Goal: Information Seeking & Learning: Understand process/instructions

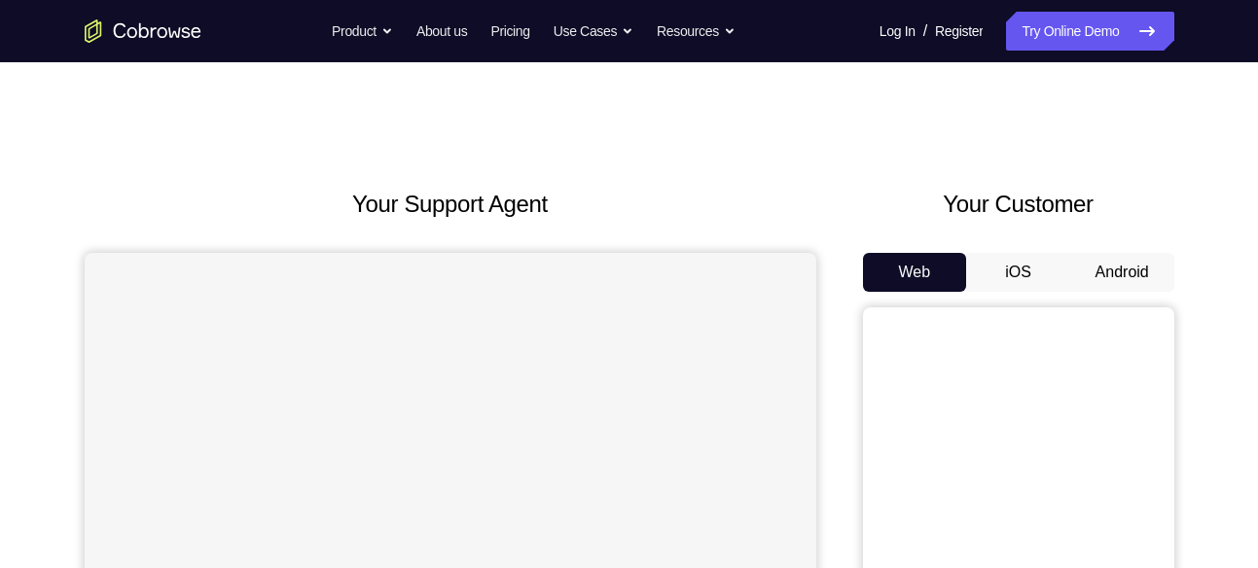
click at [1106, 271] on button "Android" at bounding box center [1122, 272] width 104 height 39
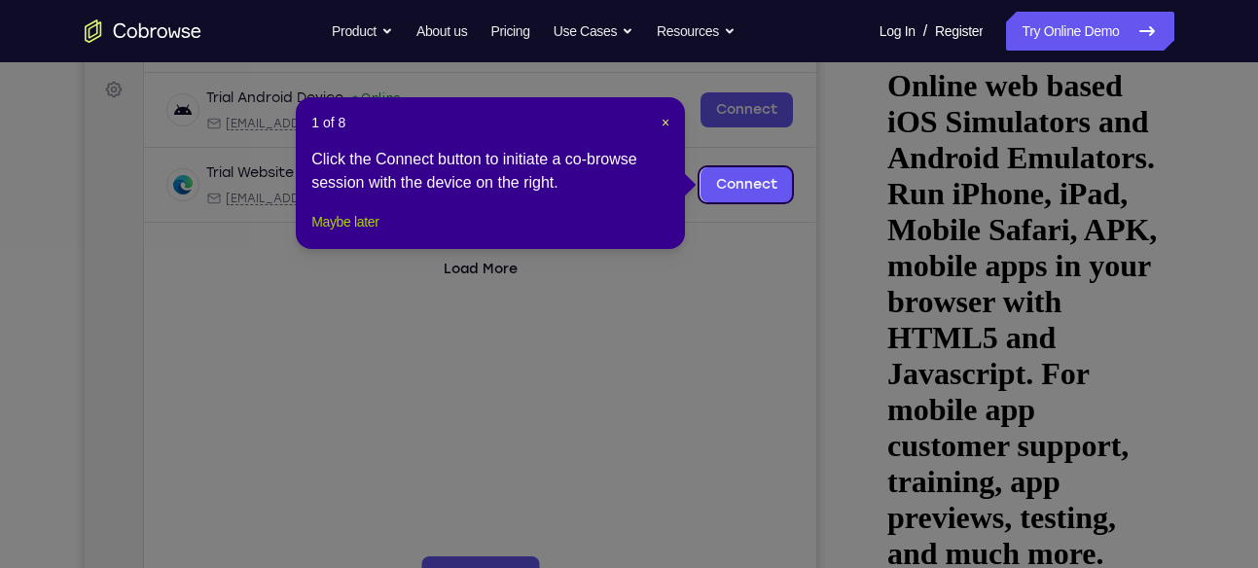
click at [379, 234] on button "Maybe later" at bounding box center [344, 221] width 67 height 23
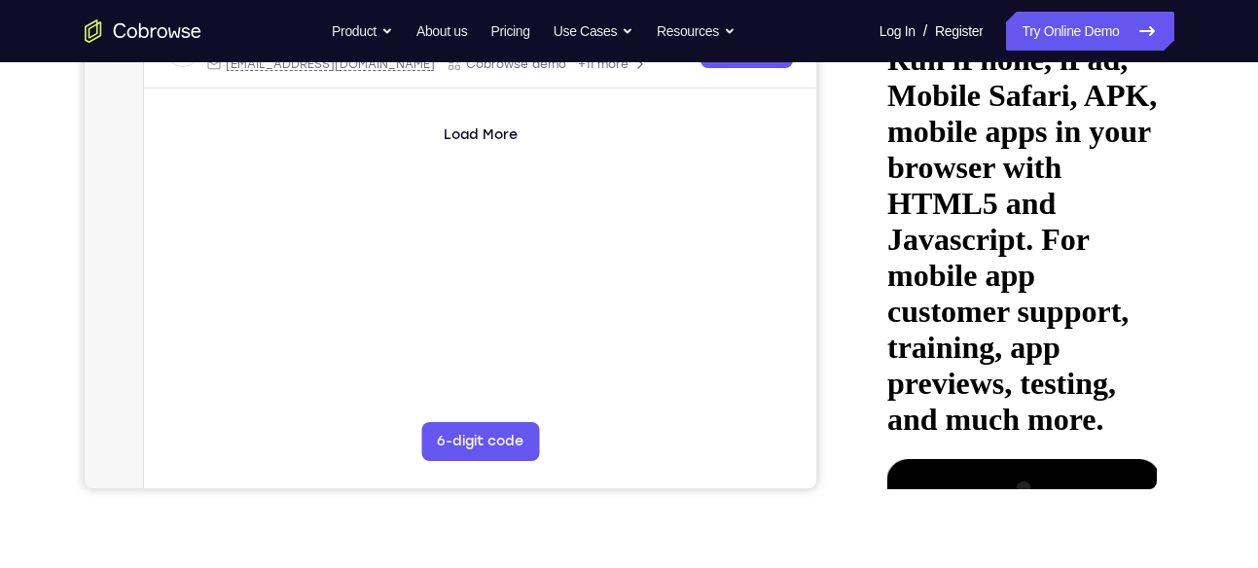
scroll to position [420, 0]
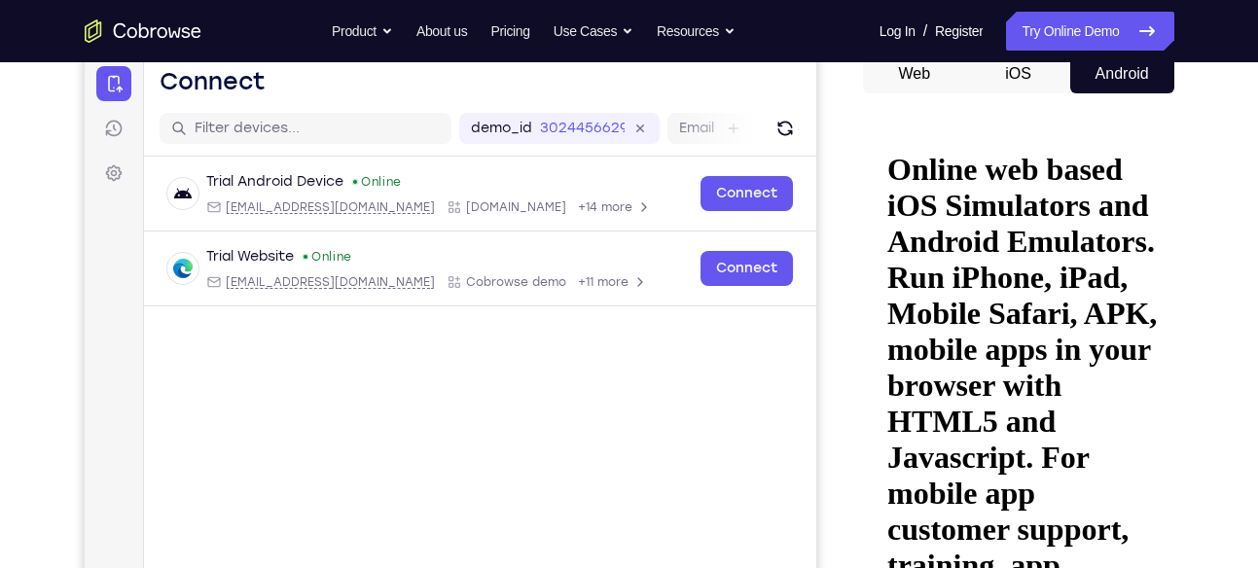
scroll to position [198, 0]
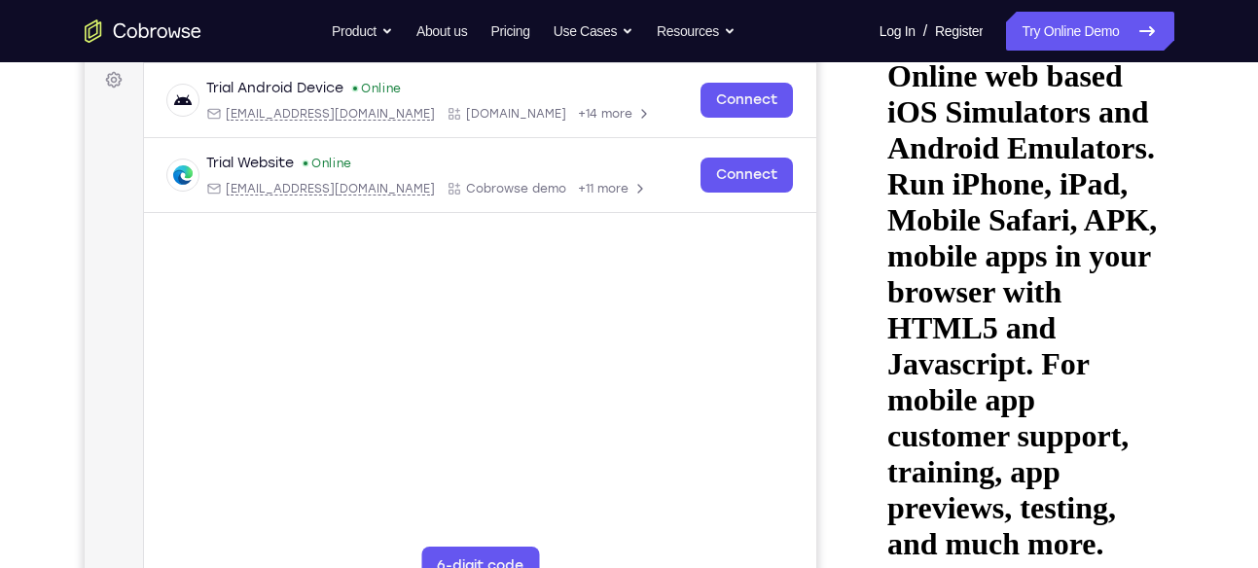
scroll to position [293, 0]
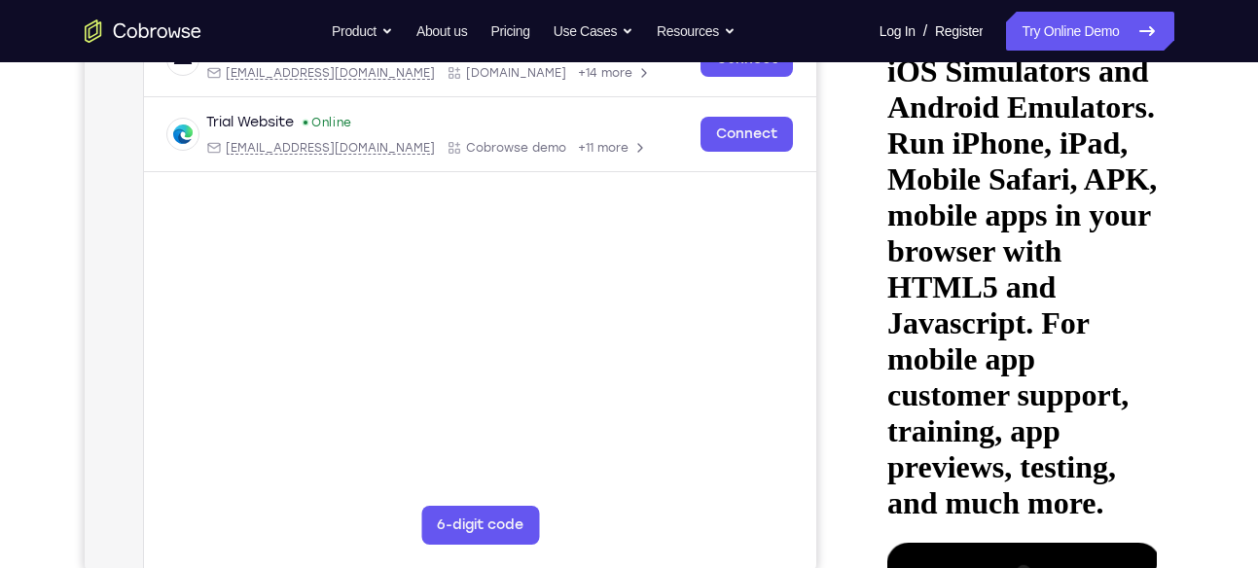
scroll to position [332, 0]
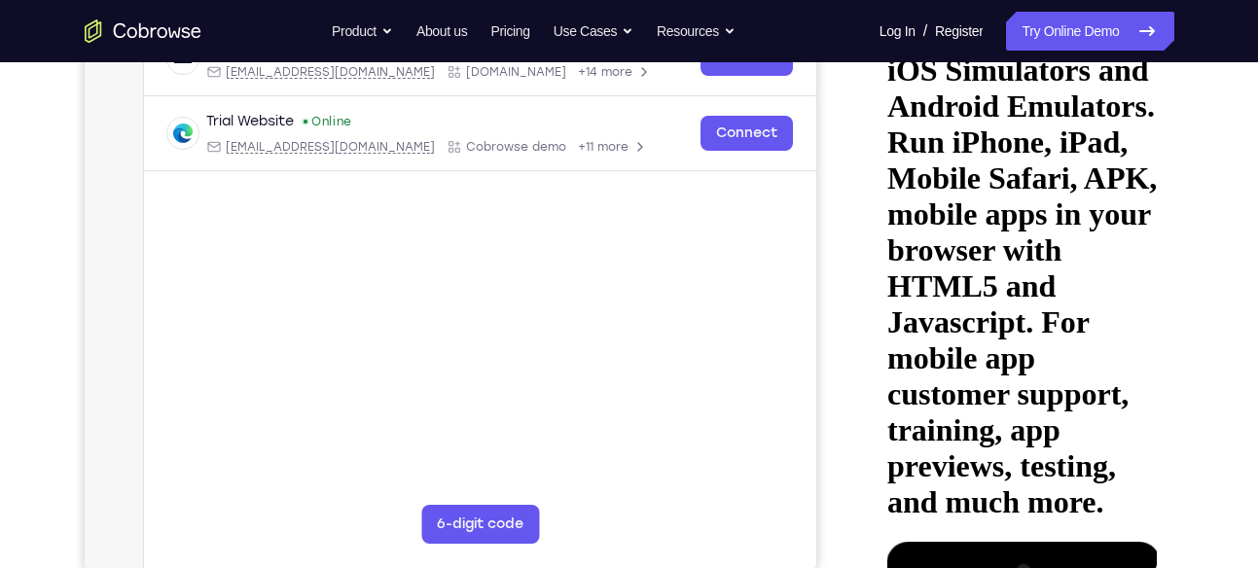
scroll to position [335, 0]
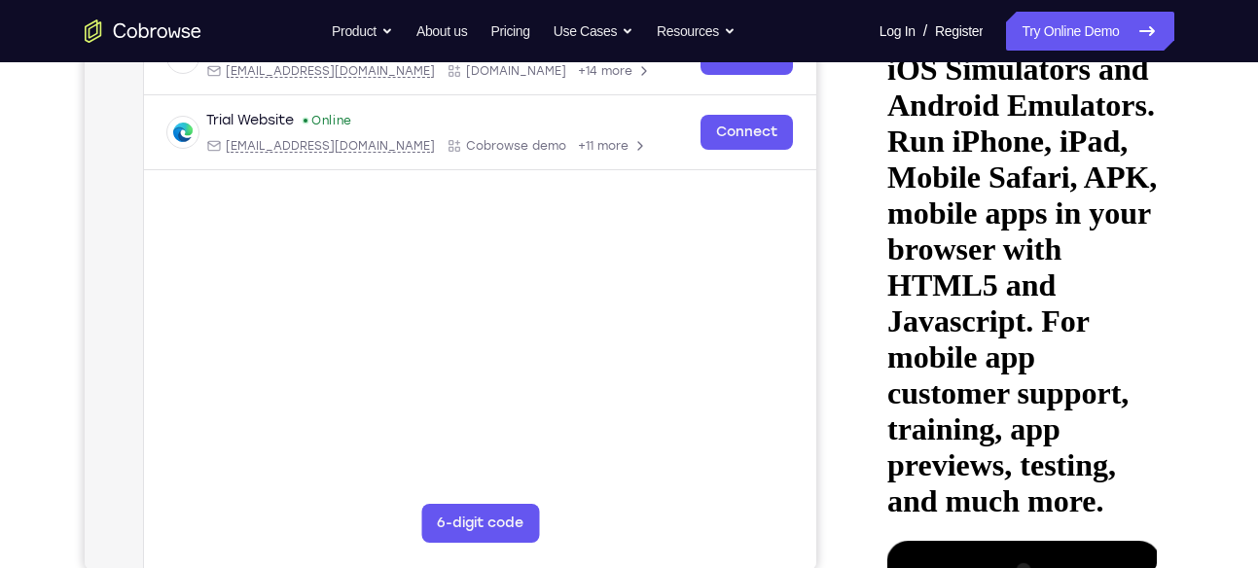
drag, startPoint x: 922, startPoint y: 86, endPoint x: 958, endPoint y: 424, distance: 340.6
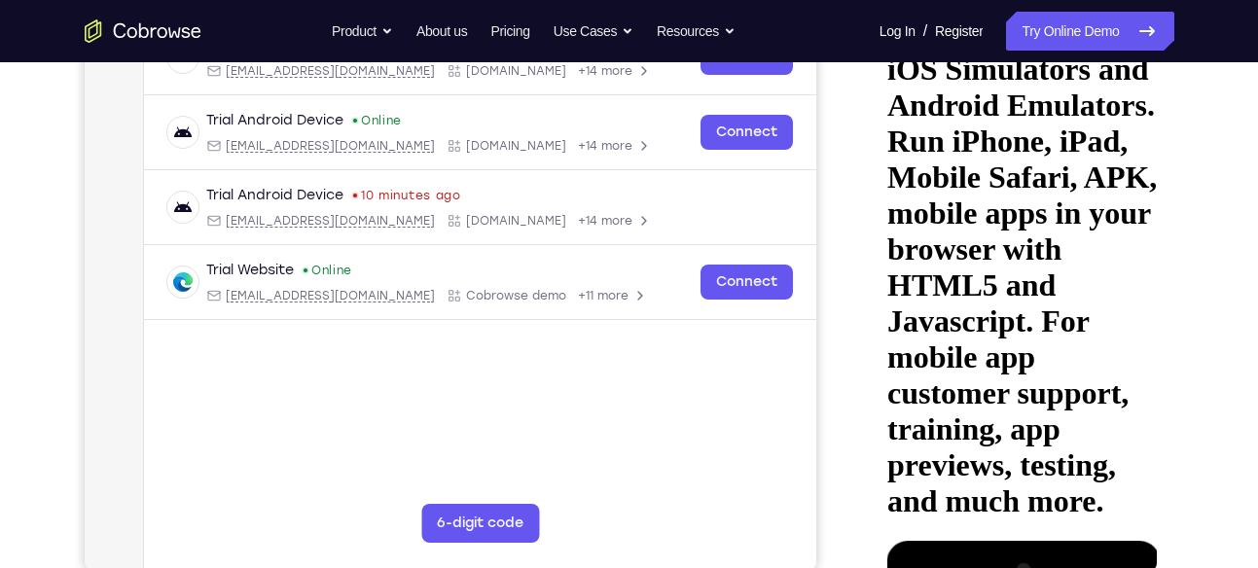
drag, startPoint x: 942, startPoint y: 342, endPoint x: 1064, endPoint y: 496, distance: 196.8
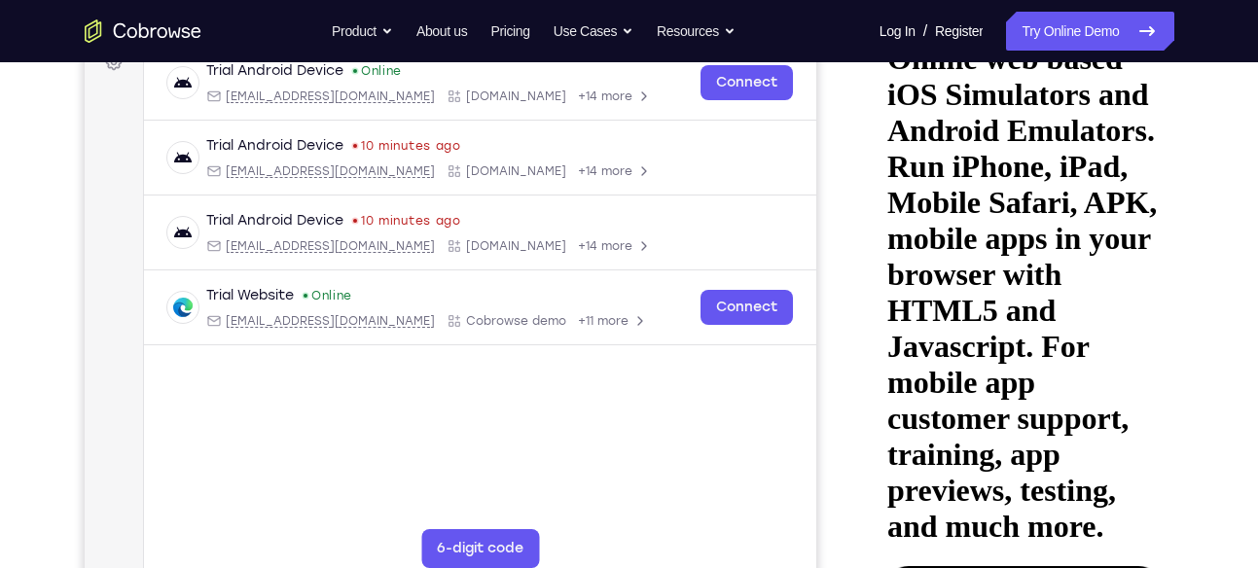
scroll to position [308, 0]
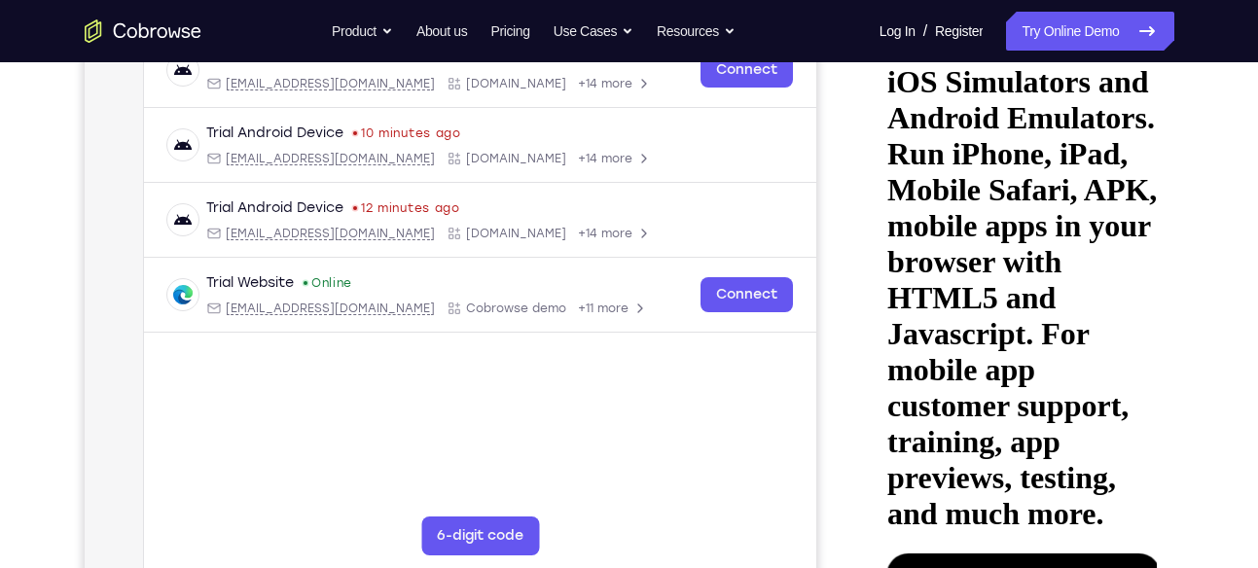
scroll to position [325, 0]
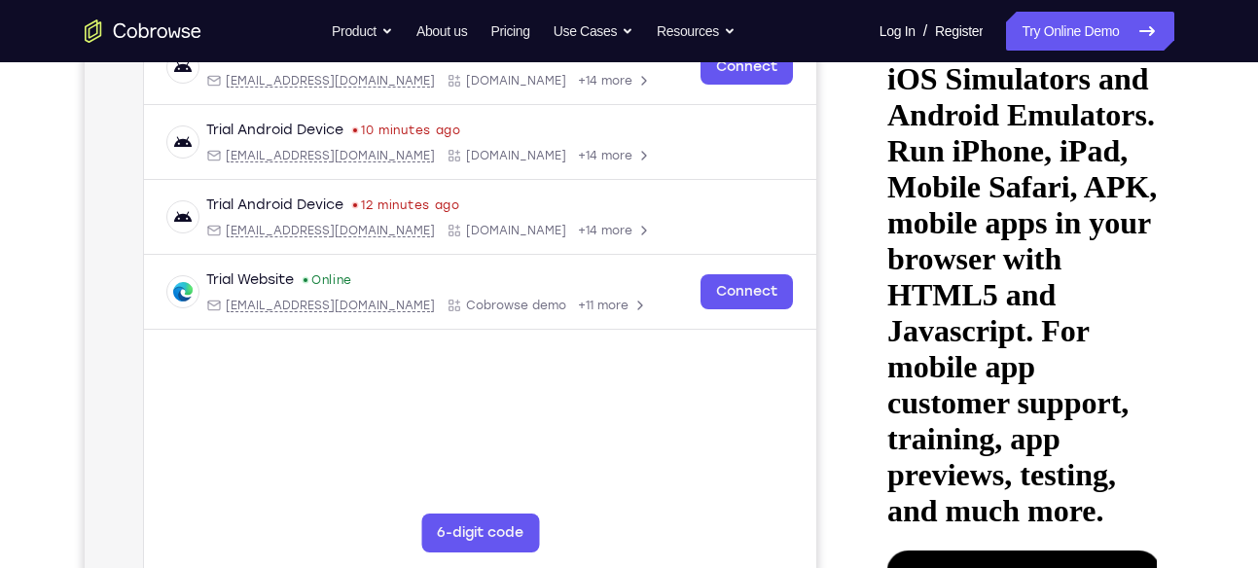
drag, startPoint x: 1021, startPoint y: 385, endPoint x: 1048, endPoint y: 203, distance: 184.0
drag, startPoint x: 1049, startPoint y: 415, endPoint x: 1074, endPoint y: 262, distance: 154.9
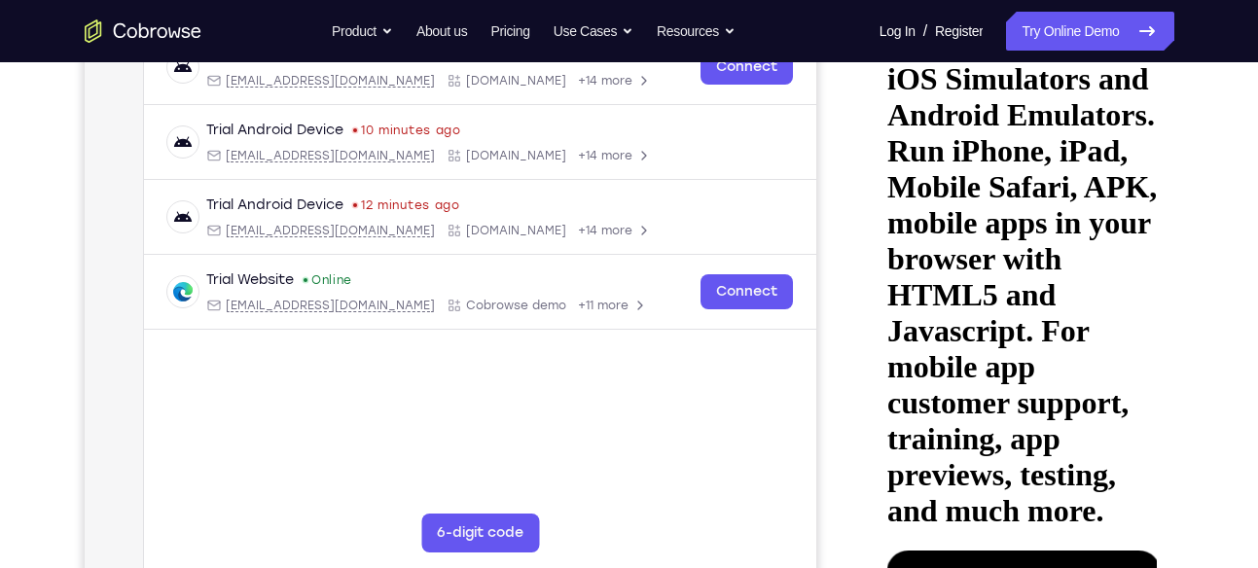
drag, startPoint x: 1036, startPoint y: 401, endPoint x: 1056, endPoint y: 258, distance: 144.4
drag, startPoint x: 1040, startPoint y: 431, endPoint x: 1091, endPoint y: 224, distance: 213.4
drag, startPoint x: 1021, startPoint y: 407, endPoint x: 1040, endPoint y: 316, distance: 92.6
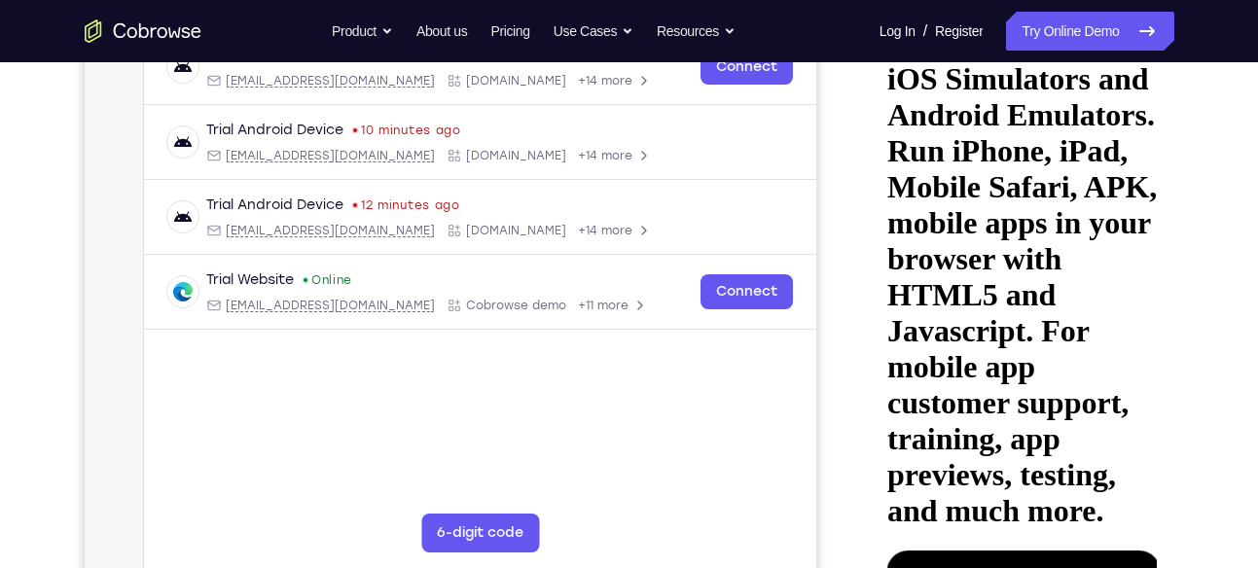
drag, startPoint x: 1013, startPoint y: 447, endPoint x: 1050, endPoint y: 309, distance: 142.1
drag, startPoint x: 1017, startPoint y: 473, endPoint x: 1051, endPoint y: 330, distance: 147.1
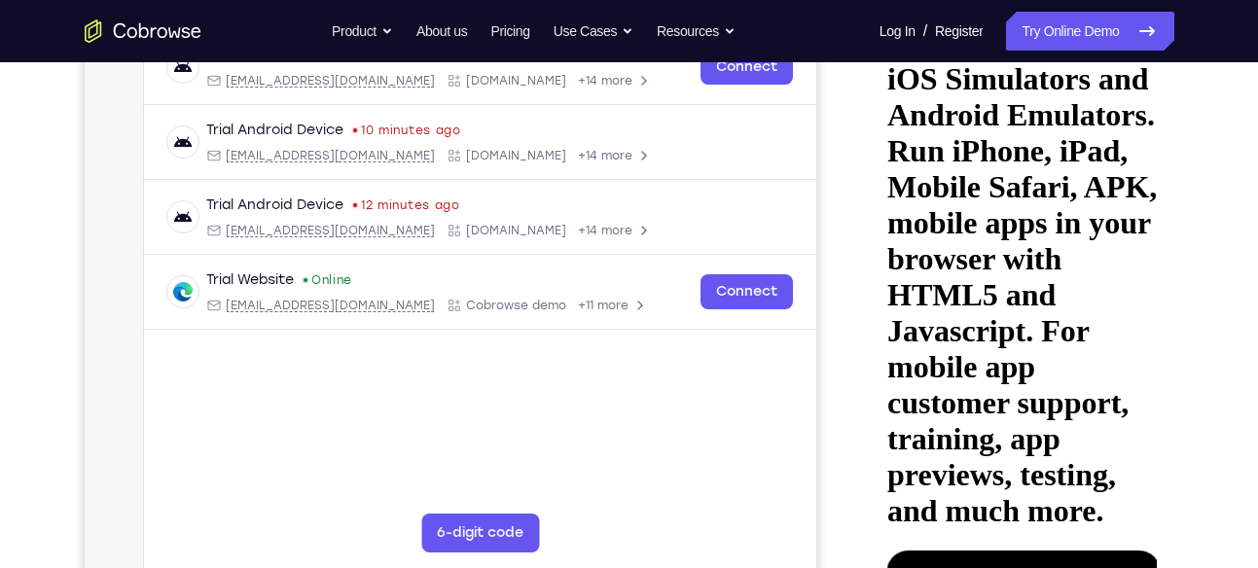
drag, startPoint x: 1051, startPoint y: 330, endPoint x: 1079, endPoint y: 167, distance: 164.9
drag, startPoint x: 1000, startPoint y: 417, endPoint x: 1024, endPoint y: 244, distance: 173.8
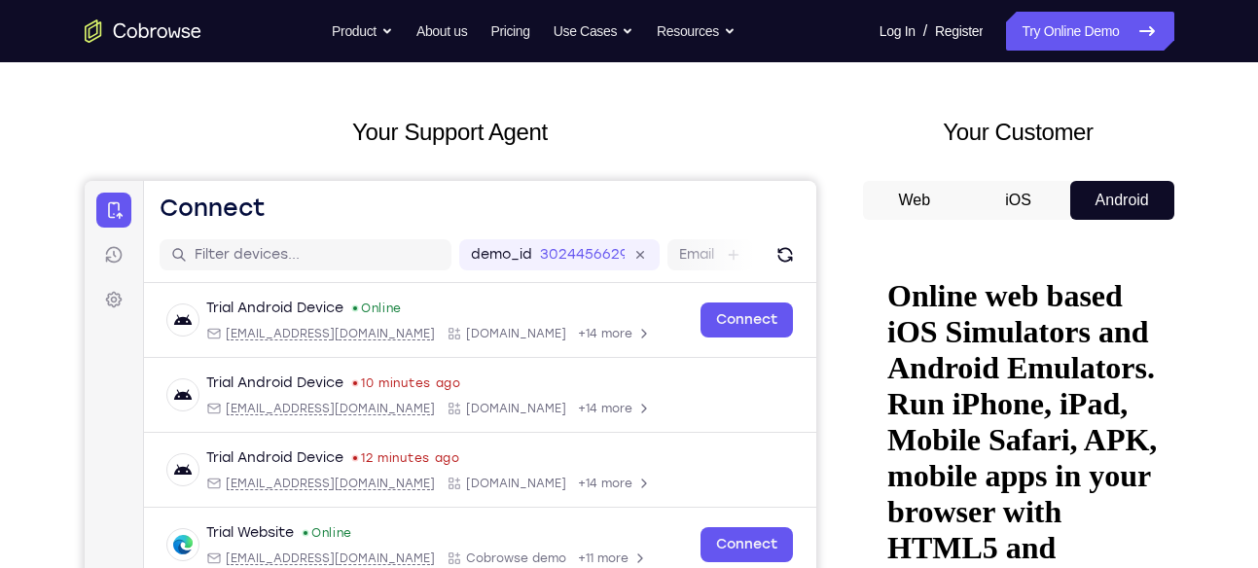
scroll to position [71, 0]
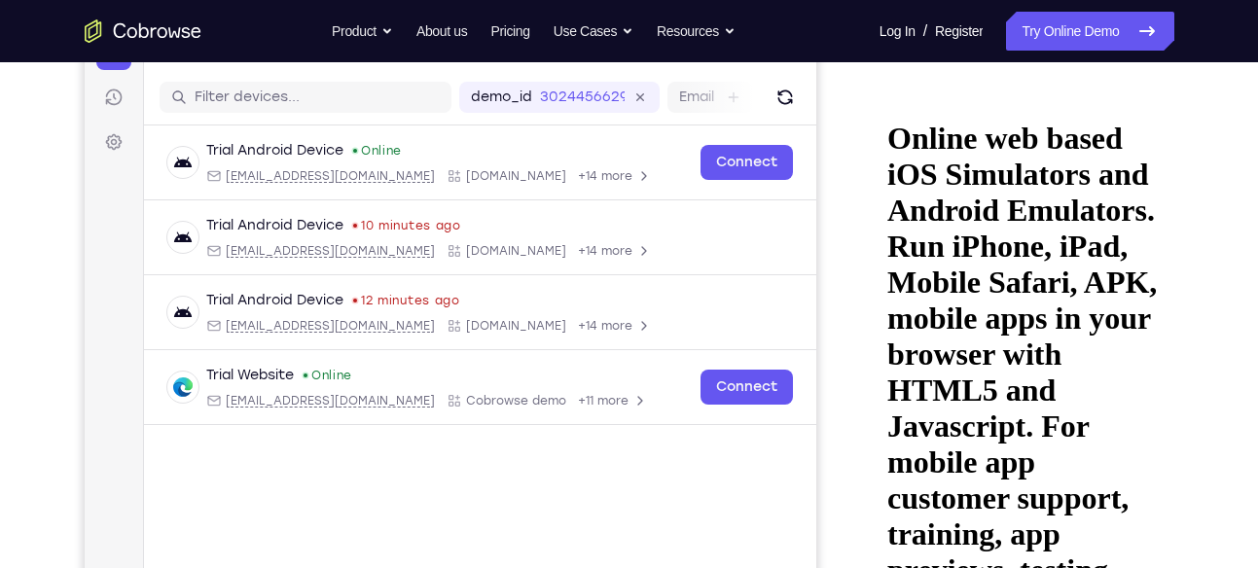
scroll to position [231, 0]
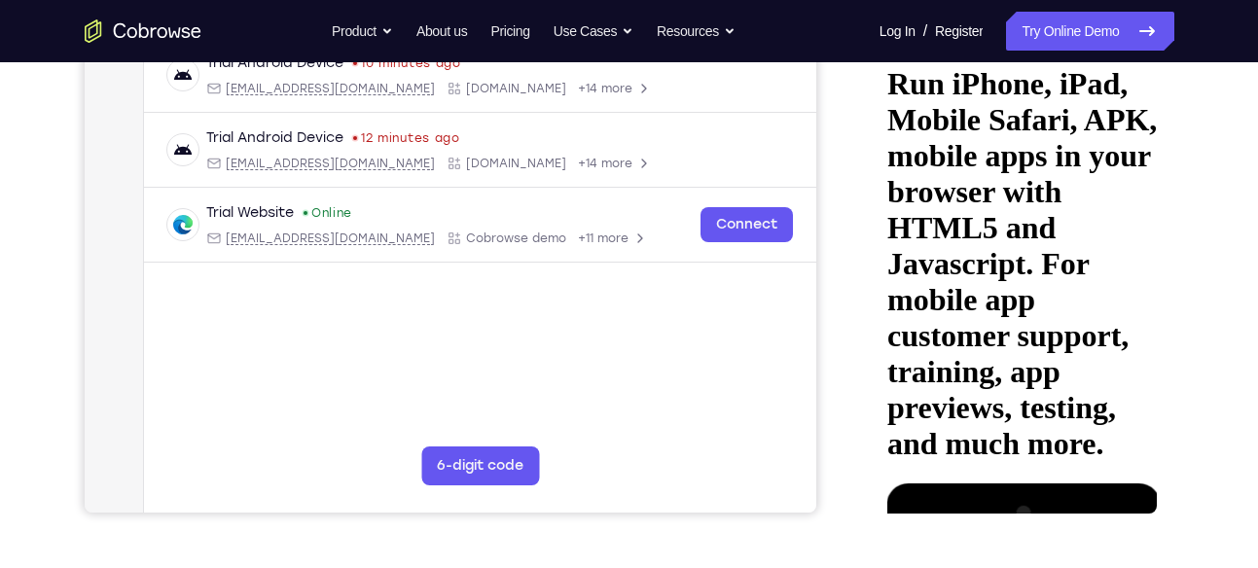
scroll to position [393, 0]
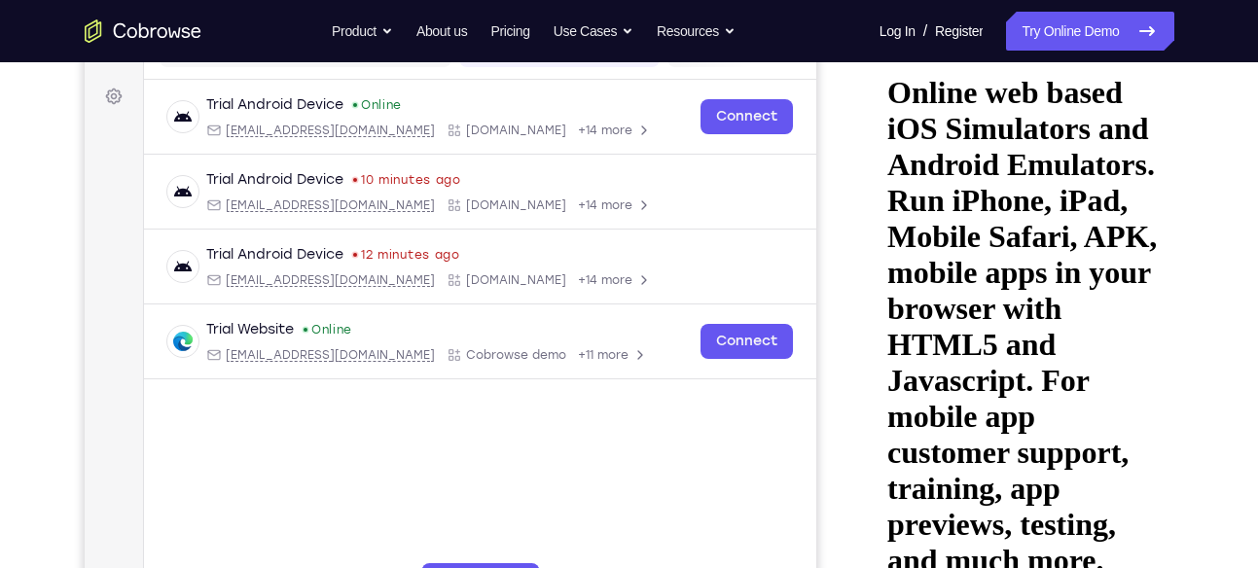
scroll to position [268, 0]
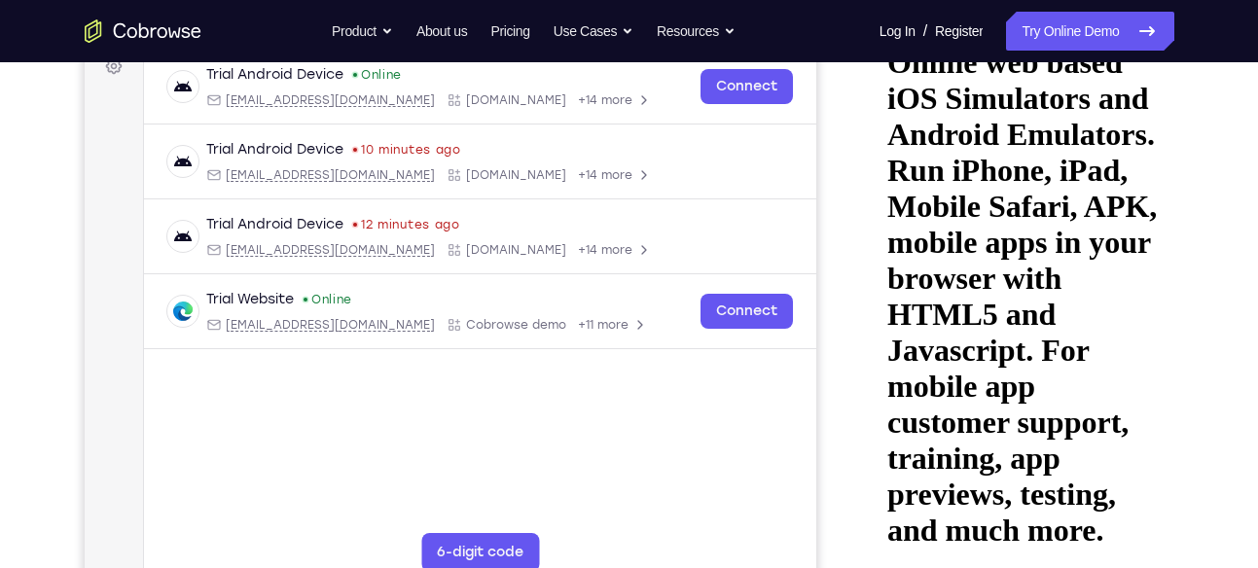
scroll to position [307, 0]
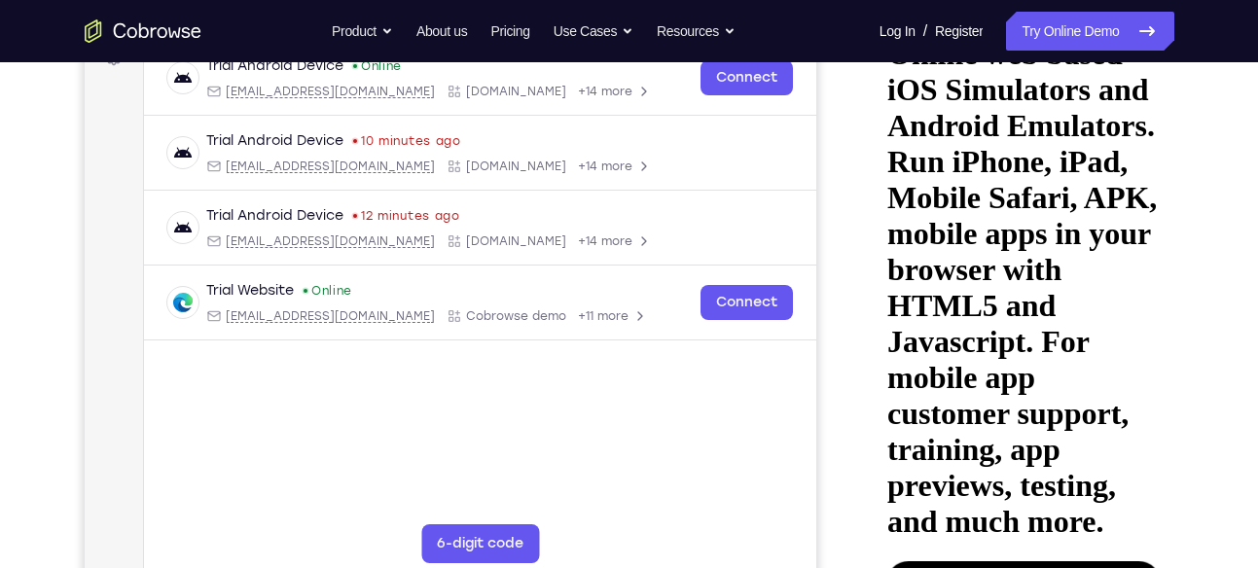
scroll to position [313, 0]
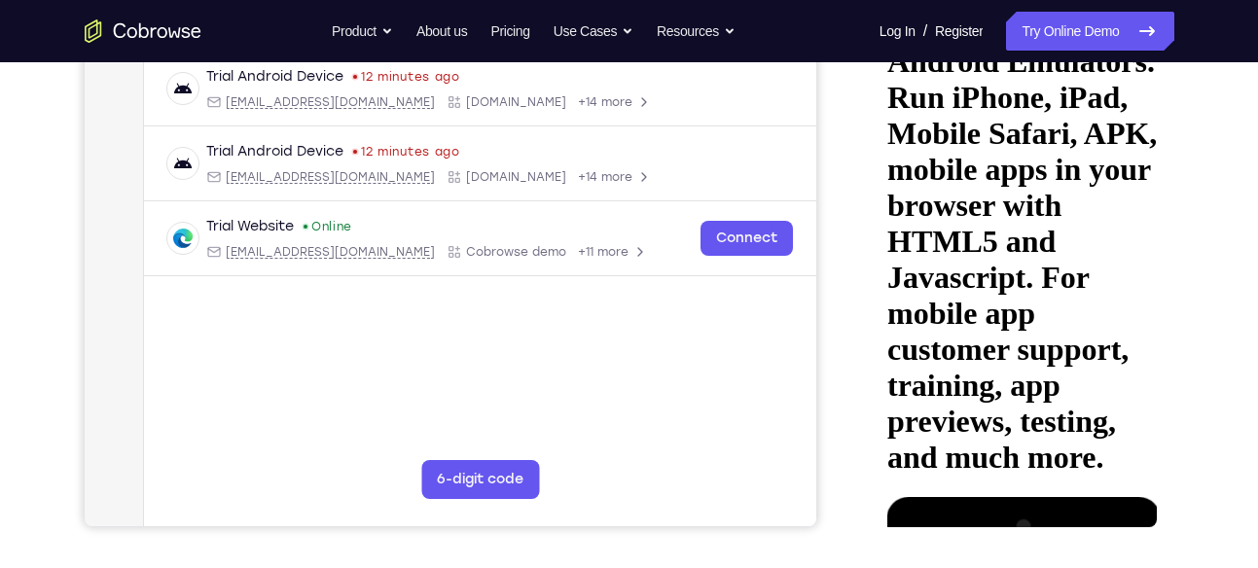
scroll to position [380, 0]
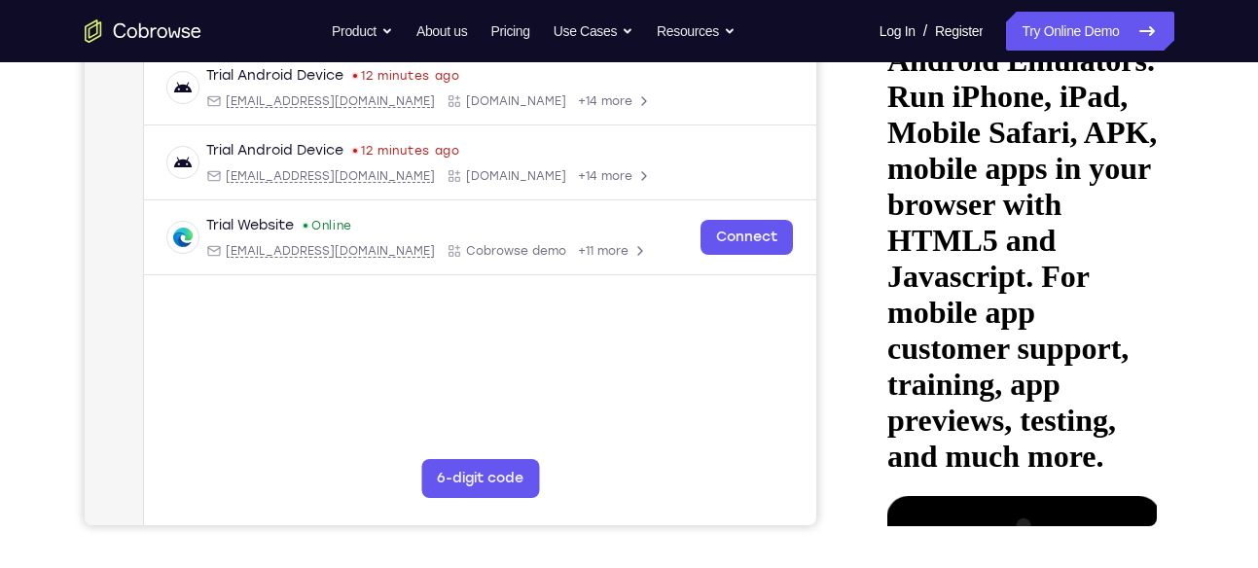
drag, startPoint x: 1038, startPoint y: 352, endPoint x: 1033, endPoint y: 217, distance: 135.4
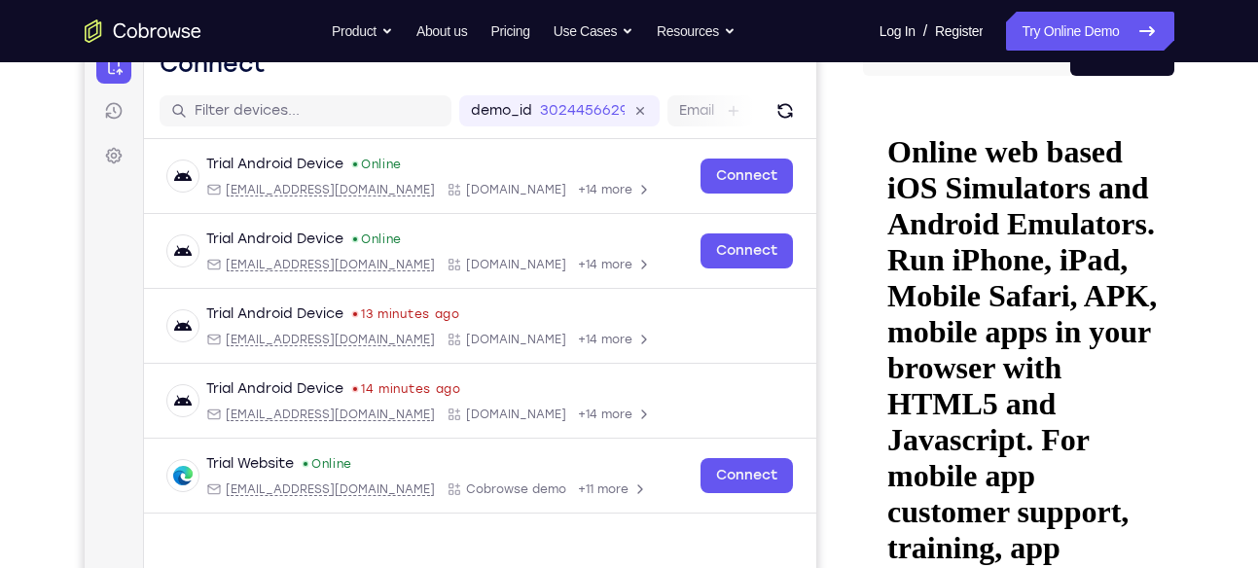
scroll to position [212, 0]
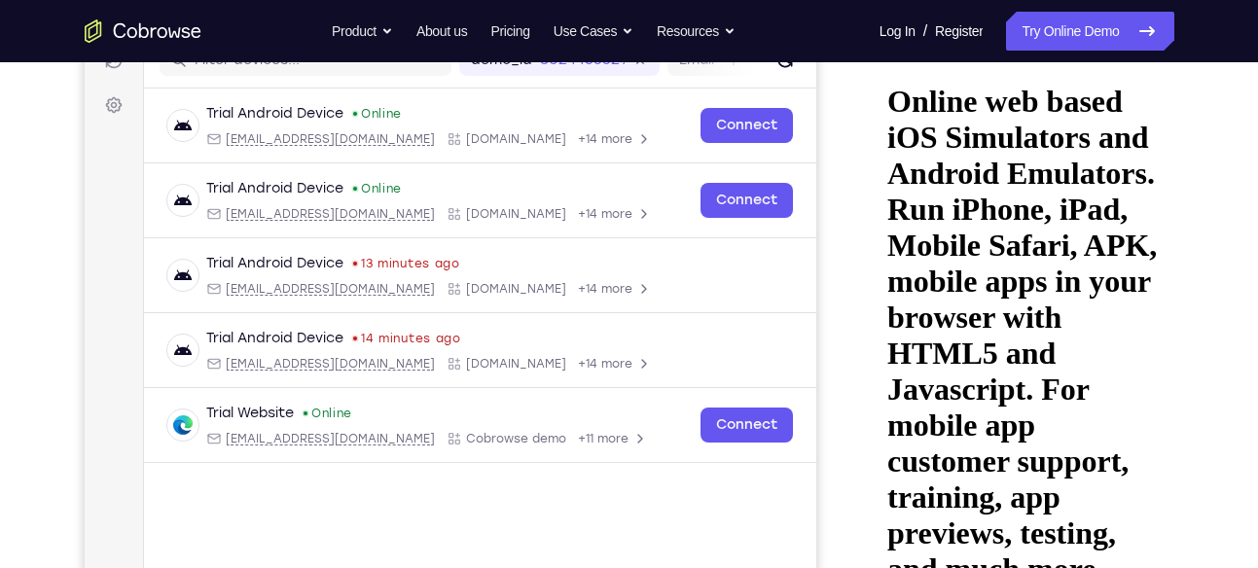
scroll to position [266, 0]
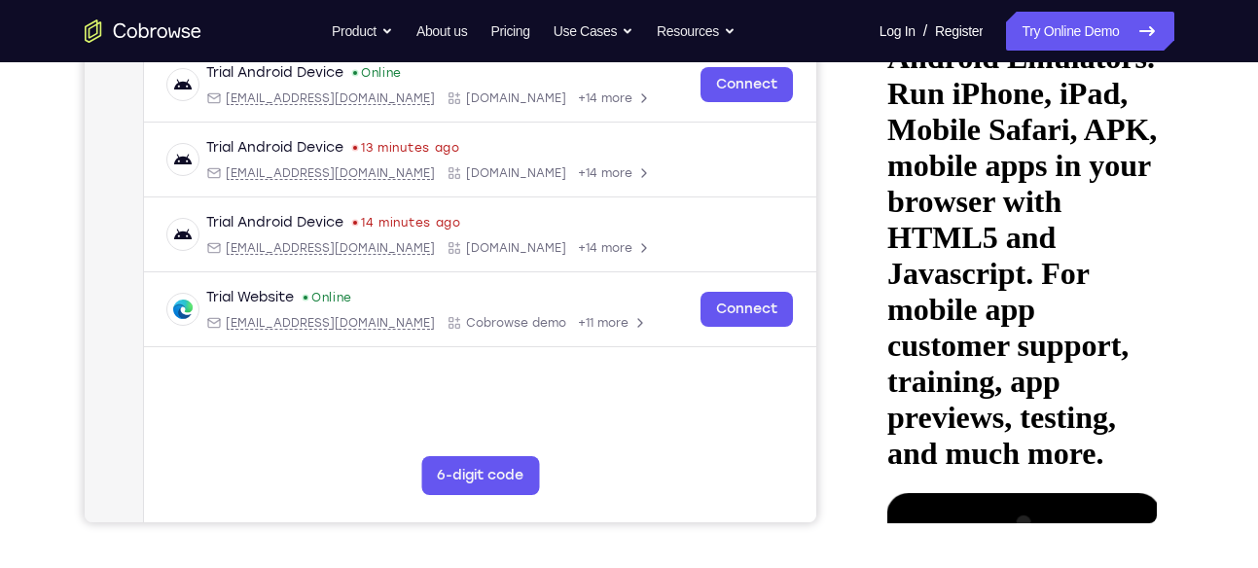
scroll to position [301, 0]
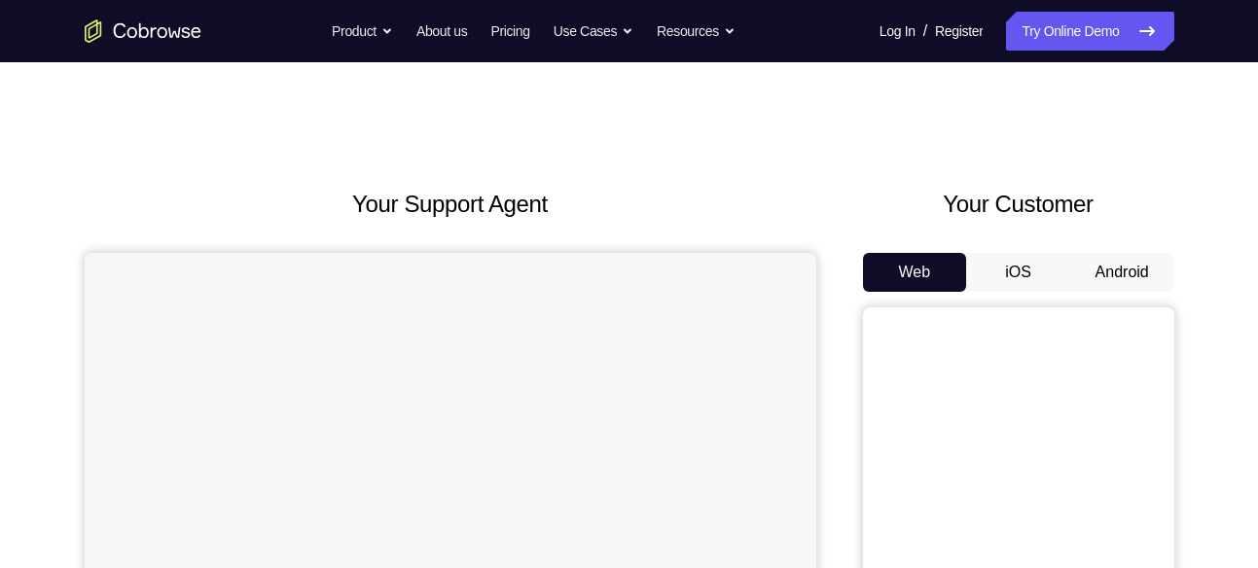
click at [1113, 288] on button "Android" at bounding box center [1122, 272] width 104 height 39
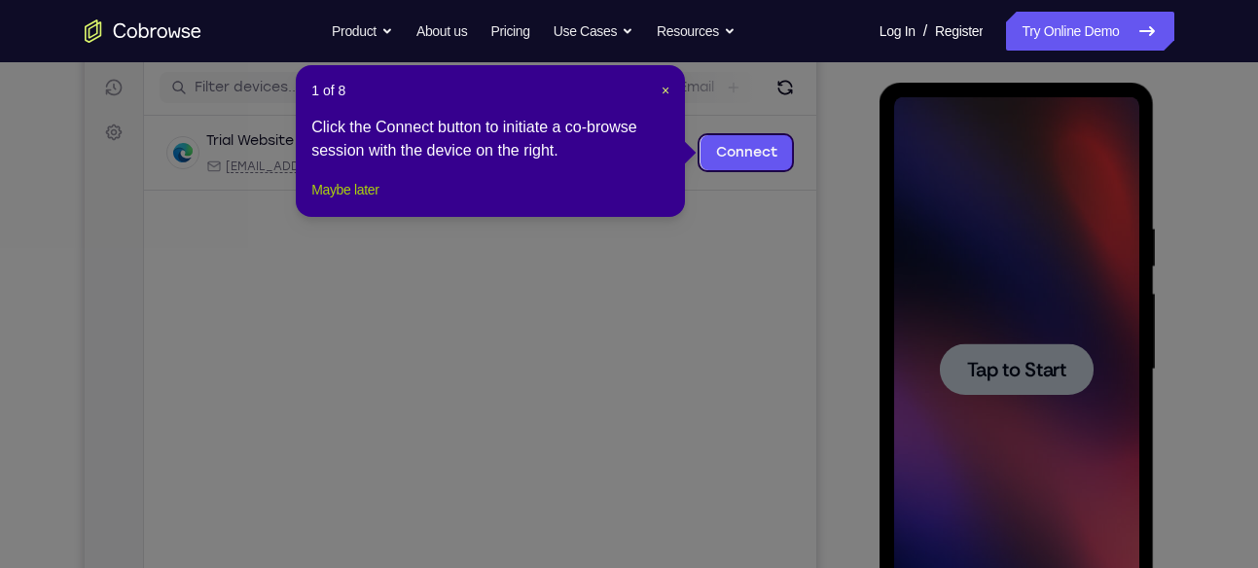
drag, startPoint x: 371, startPoint y: 196, endPoint x: 372, endPoint y: 208, distance: 12.7
click at [372, 208] on div "1 of 8 × Click the Connect button to initiate a co-browse session with the devi…" at bounding box center [490, 141] width 389 height 152
click at [372, 201] on button "Maybe later" at bounding box center [344, 189] width 67 height 23
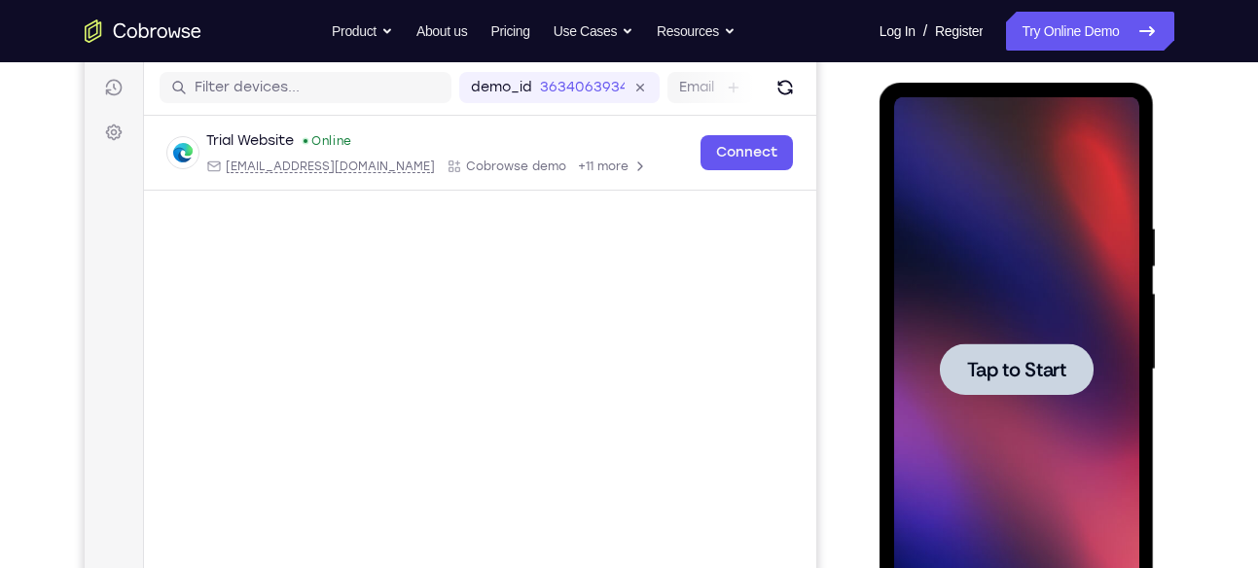
click at [1041, 340] on div at bounding box center [1016, 369] width 245 height 545
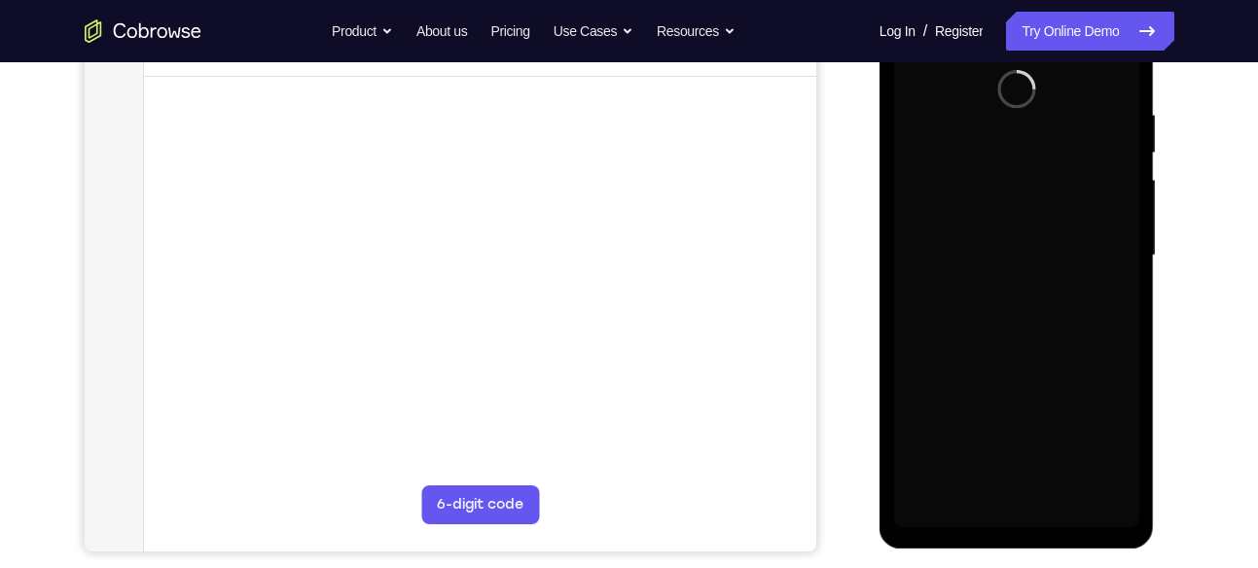
scroll to position [354, 0]
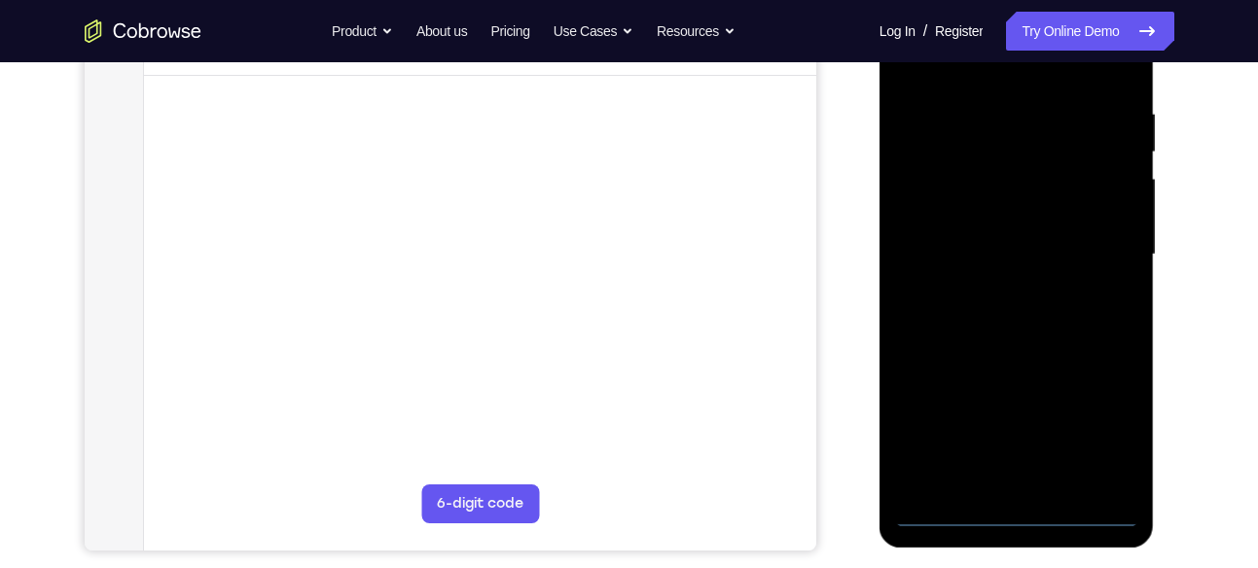
click at [1018, 505] on div at bounding box center [1016, 254] width 245 height 545
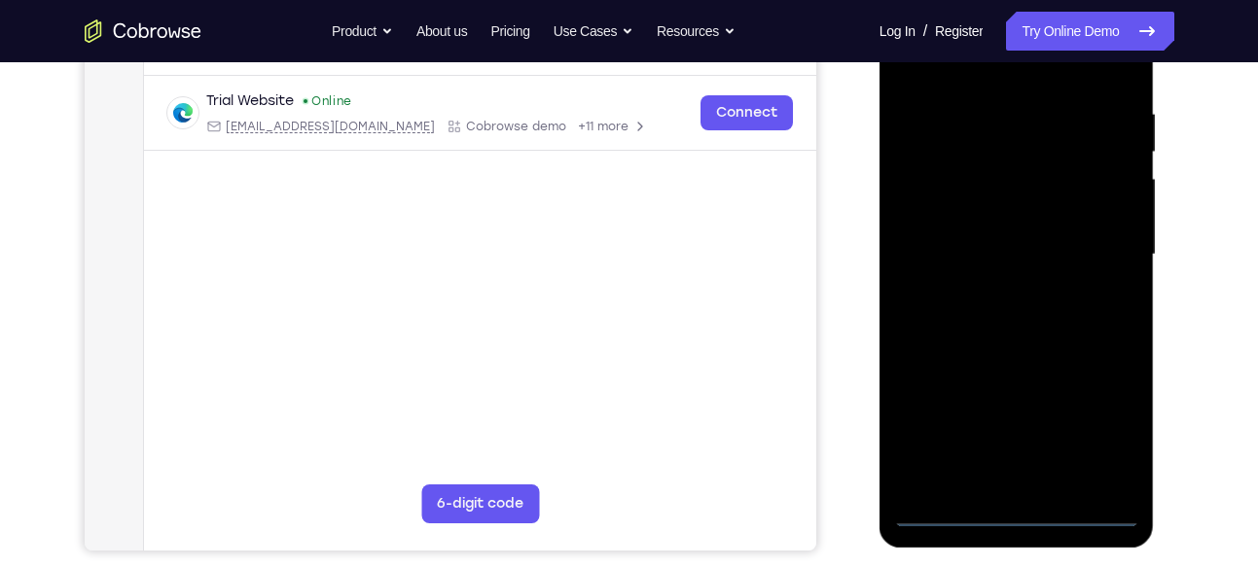
click at [1018, 505] on div at bounding box center [1016, 254] width 245 height 545
click at [1021, 516] on div at bounding box center [1016, 254] width 245 height 545
click at [1101, 428] on div at bounding box center [1016, 254] width 245 height 545
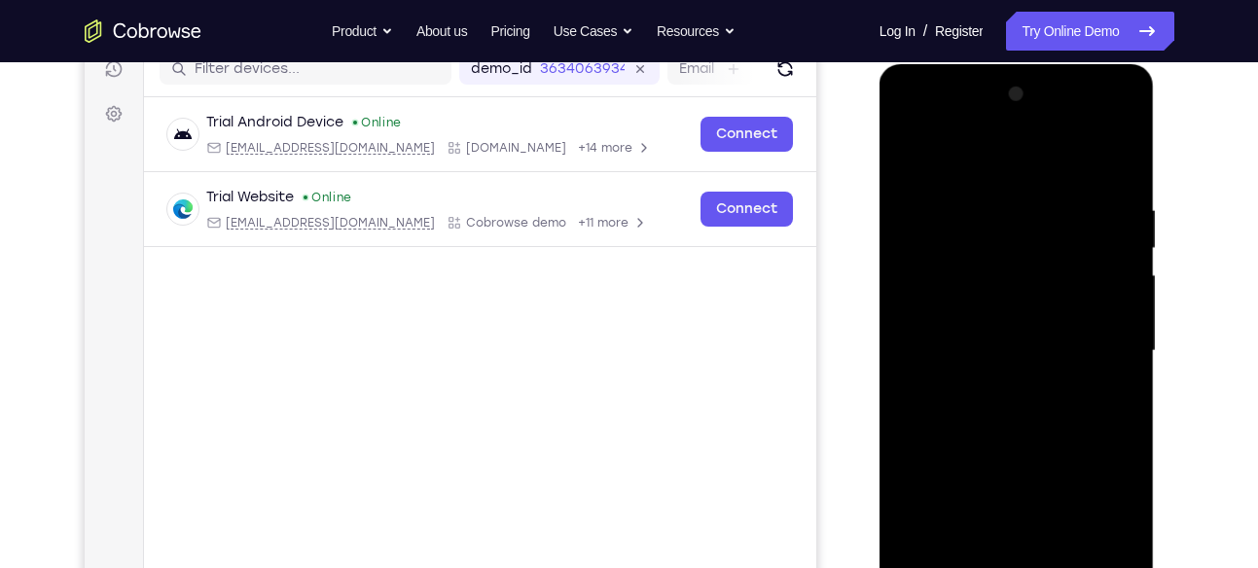
scroll to position [218, 0]
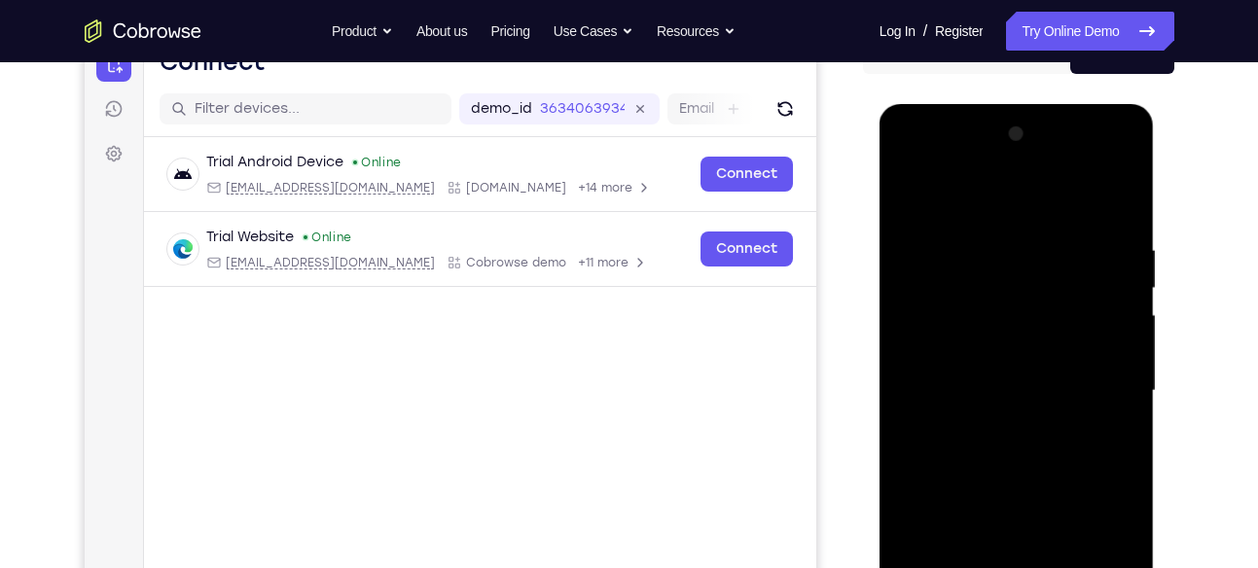
click at [1018, 200] on div at bounding box center [1016, 391] width 245 height 545
click at [1089, 383] on div at bounding box center [1016, 391] width 245 height 545
click at [989, 426] on div at bounding box center [1016, 391] width 245 height 545
click at [995, 381] on div at bounding box center [1016, 391] width 245 height 545
click at [990, 344] on div at bounding box center [1016, 391] width 245 height 545
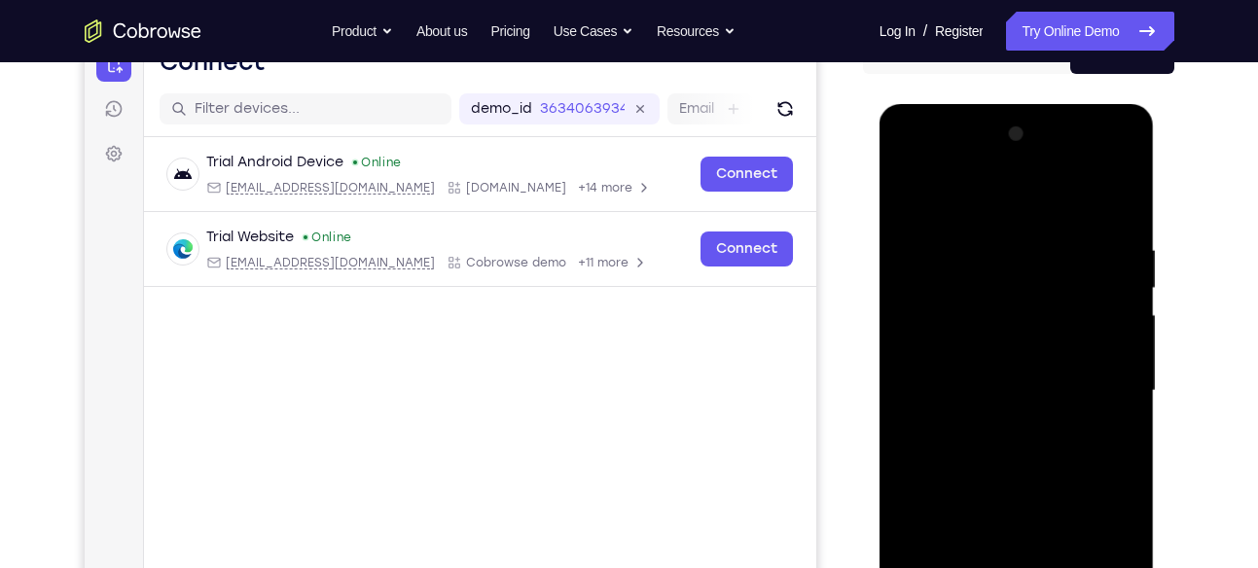
click at [975, 387] on div at bounding box center [1016, 391] width 245 height 545
click at [960, 454] on div at bounding box center [1016, 391] width 245 height 545
click at [969, 451] on div at bounding box center [1016, 391] width 245 height 545
click at [1105, 192] on div at bounding box center [1016, 391] width 245 height 545
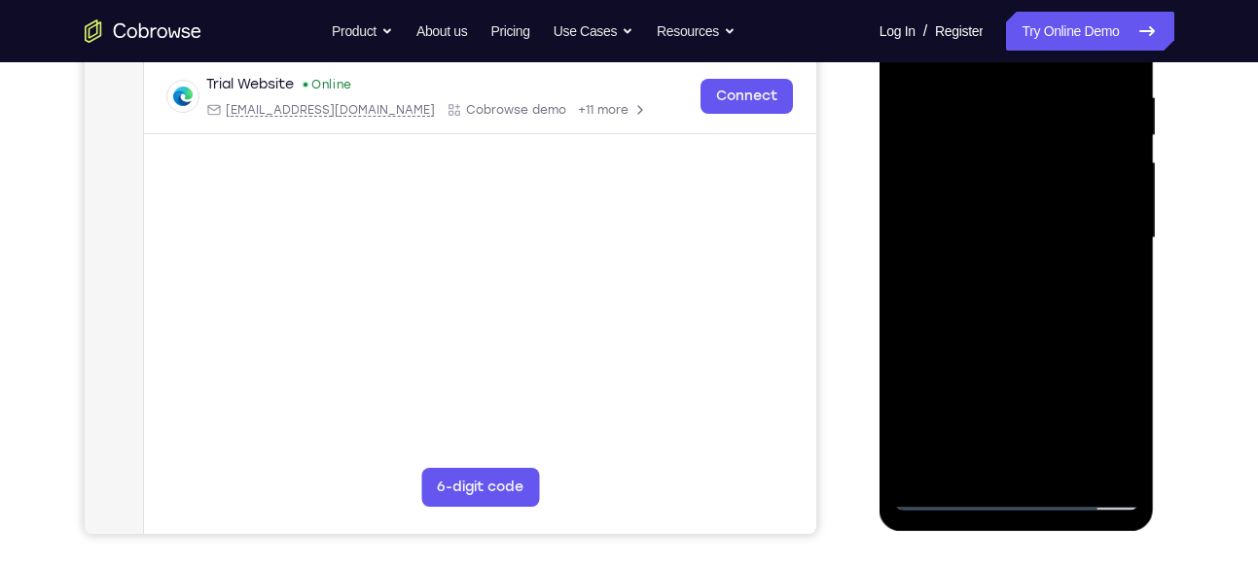
scroll to position [362, 0]
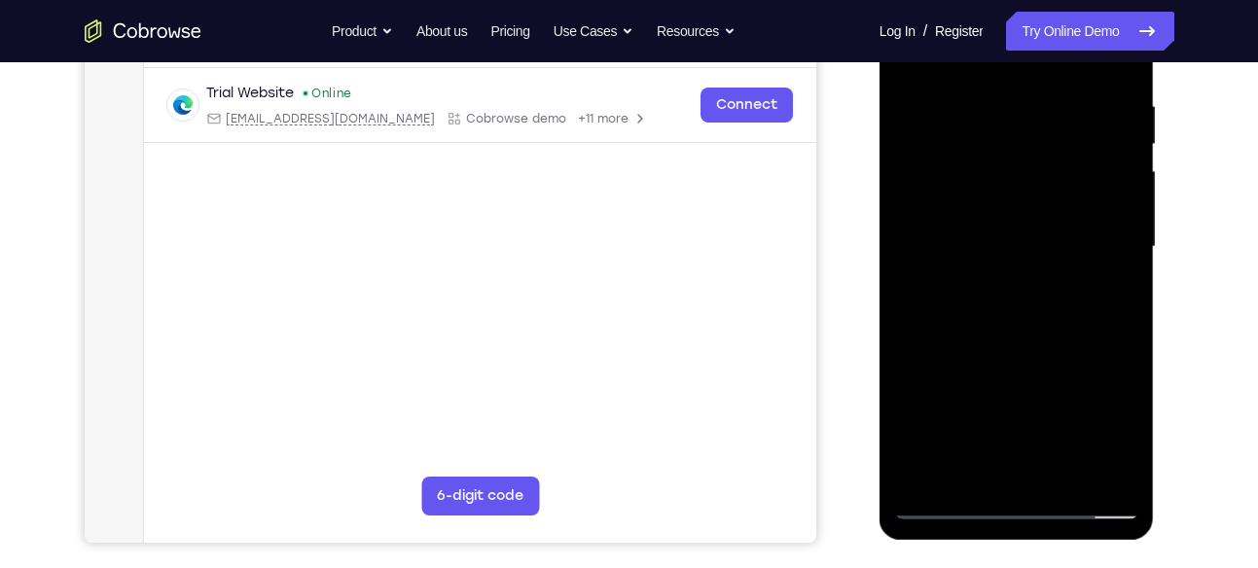
click at [1022, 336] on div at bounding box center [1016, 247] width 245 height 545
click at [1070, 482] on div at bounding box center [1016, 247] width 245 height 545
click at [1002, 349] on div at bounding box center [1016, 247] width 245 height 545
drag, startPoint x: 1002, startPoint y: 349, endPoint x: 1008, endPoint y: 333, distance: 17.5
click at [1008, 333] on div at bounding box center [1016, 247] width 245 height 545
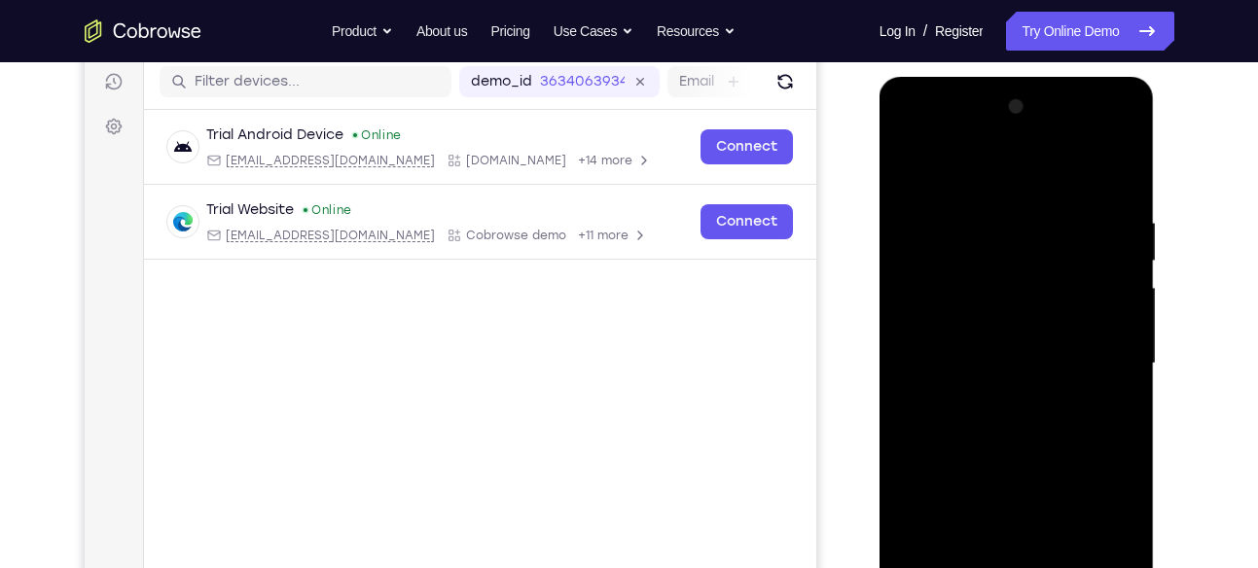
scroll to position [246, 0]
drag, startPoint x: 1007, startPoint y: 416, endPoint x: 994, endPoint y: 577, distance: 162.1
click at [994, 567] on div at bounding box center [1016, 363] width 245 height 545
click at [1031, 369] on div at bounding box center [1016, 363] width 245 height 545
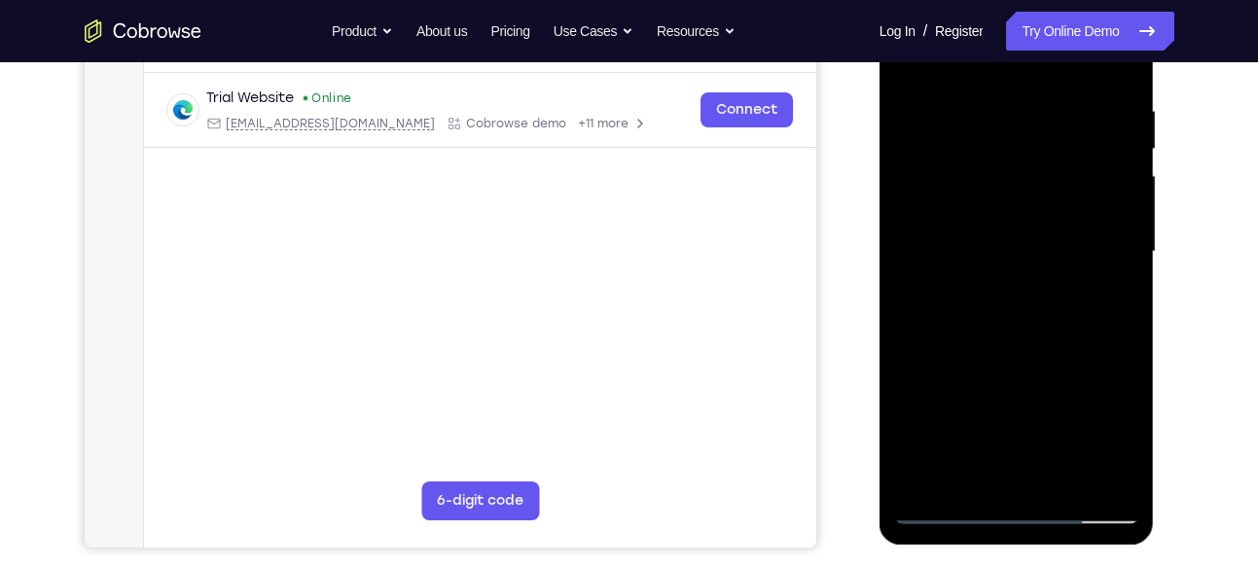
scroll to position [358, 0]
click at [1024, 476] on div at bounding box center [1016, 251] width 245 height 545
click at [1118, 303] on div at bounding box center [1016, 251] width 245 height 545
click at [1112, 298] on div at bounding box center [1016, 251] width 245 height 545
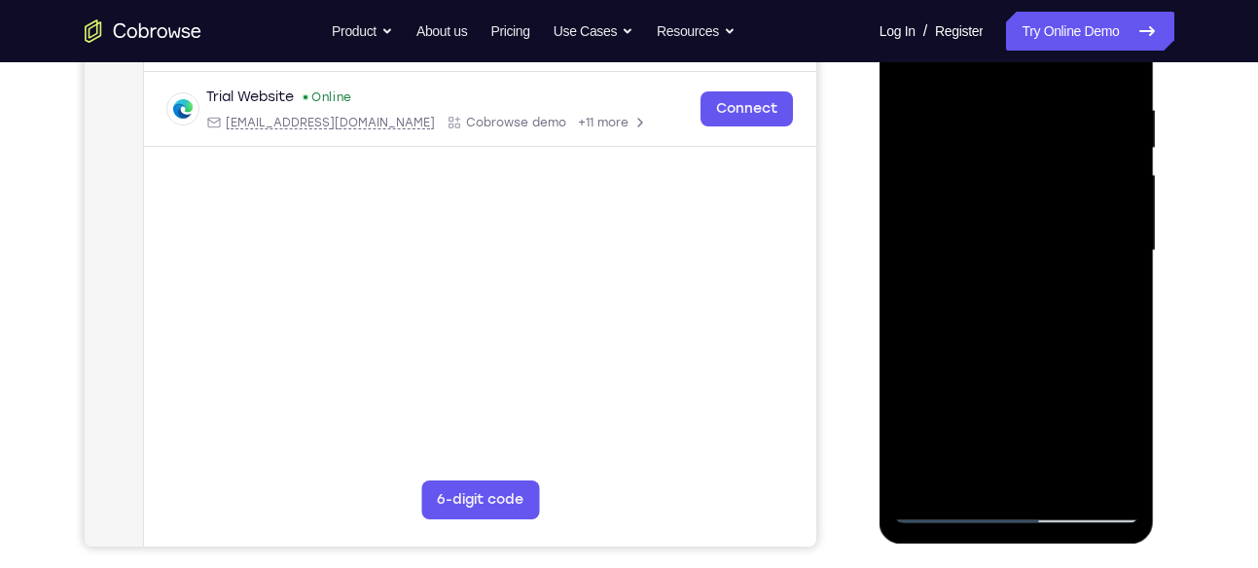
click at [1113, 252] on div at bounding box center [1016, 251] width 245 height 545
click at [1053, 427] on div at bounding box center [1016, 251] width 245 height 545
click at [1032, 396] on div at bounding box center [1016, 251] width 245 height 545
click at [1062, 248] on div at bounding box center [1016, 251] width 245 height 545
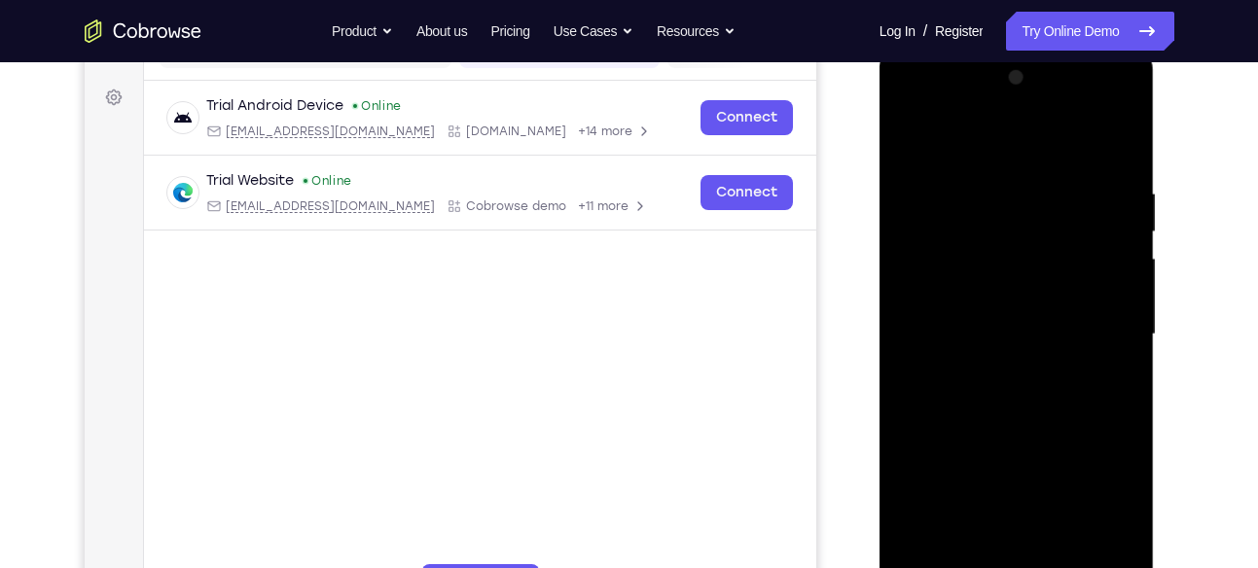
scroll to position [272, 0]
click at [905, 154] on div at bounding box center [1016, 336] width 245 height 545
click at [922, 137] on div at bounding box center [1016, 336] width 245 height 545
click at [986, 203] on div at bounding box center [1016, 336] width 245 height 545
click at [1121, 138] on div at bounding box center [1016, 336] width 245 height 545
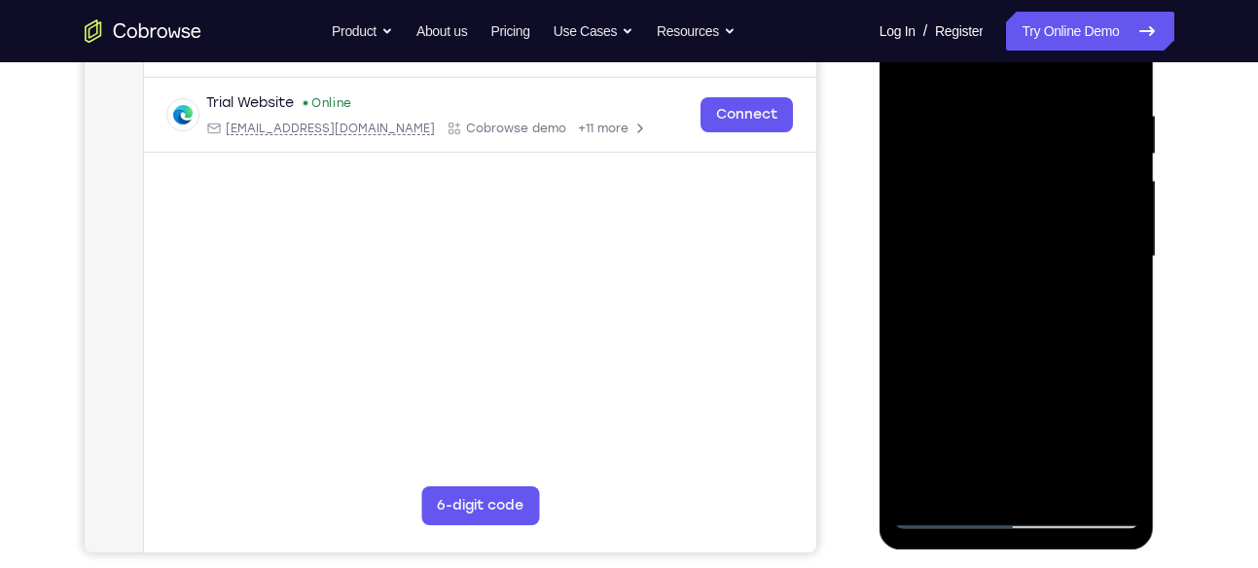
scroll to position [353, 0]
click at [1071, 481] on div at bounding box center [1016, 255] width 245 height 545
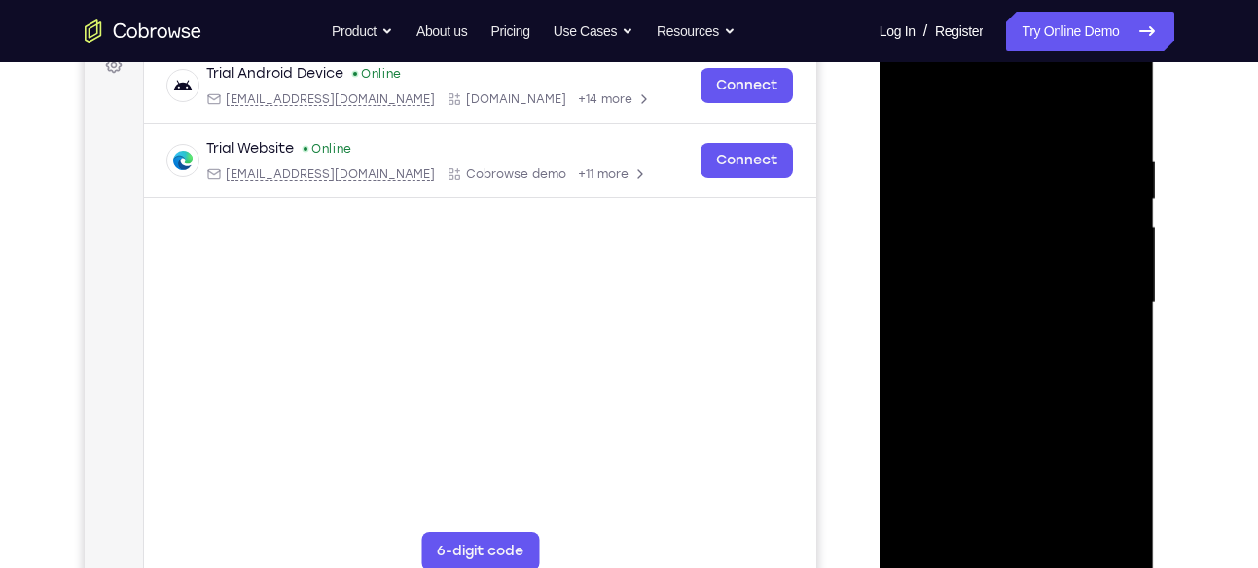
scroll to position [306, 0]
click at [922, 105] on div at bounding box center [1016, 303] width 245 height 545
click at [1010, 386] on div at bounding box center [1016, 303] width 245 height 545
click at [917, 418] on div at bounding box center [1016, 303] width 245 height 545
click at [973, 366] on div at bounding box center [1016, 303] width 245 height 545
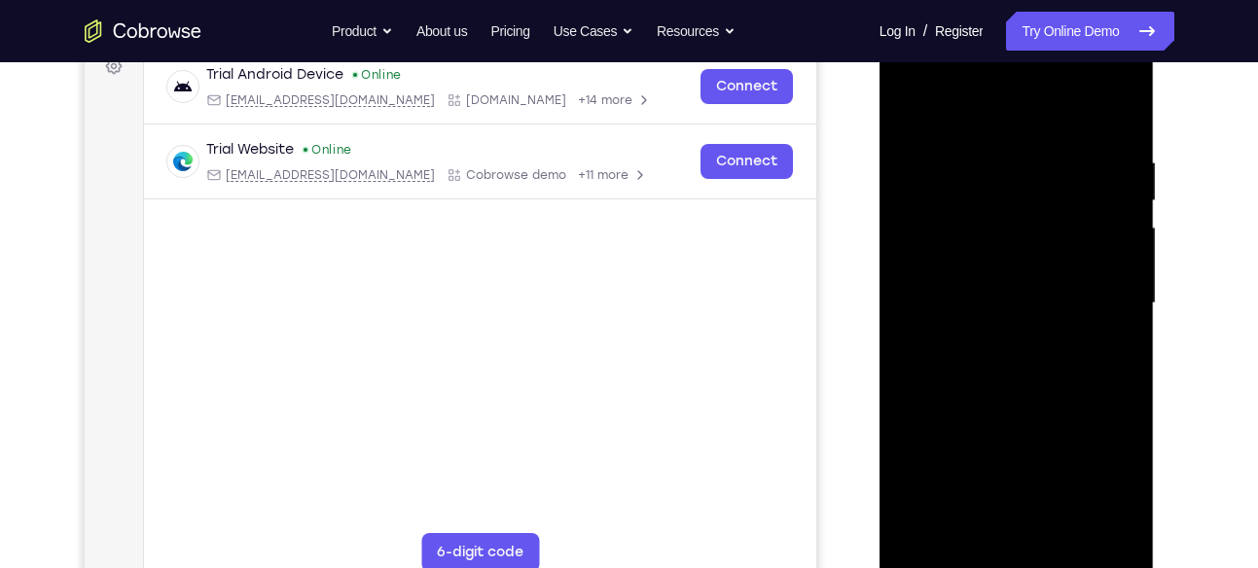
drag, startPoint x: 996, startPoint y: 429, endPoint x: 1018, endPoint y: 286, distance: 144.8
click at [1018, 286] on div at bounding box center [1016, 303] width 245 height 545
drag, startPoint x: 1080, startPoint y: 289, endPoint x: 1084, endPoint y: 276, distance: 13.2
click at [1084, 276] on div at bounding box center [1016, 303] width 245 height 545
drag, startPoint x: 1045, startPoint y: 372, endPoint x: 1059, endPoint y: 201, distance: 170.8
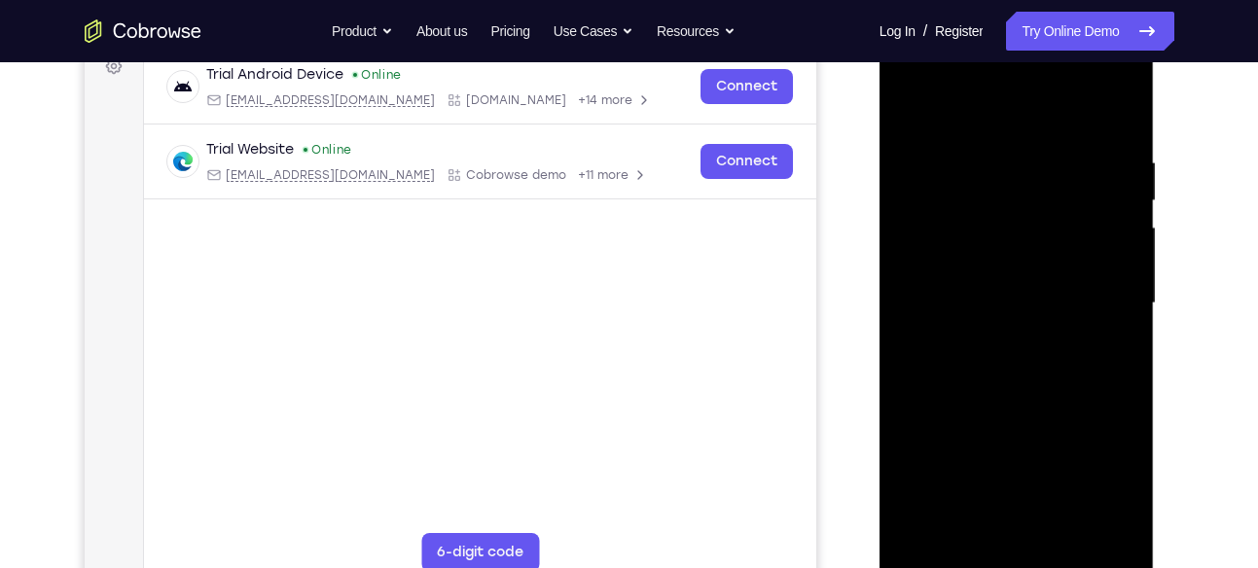
click at [1059, 201] on div at bounding box center [1016, 303] width 245 height 545
drag, startPoint x: 1011, startPoint y: 357, endPoint x: 1020, endPoint y: 318, distance: 39.9
click at [1020, 318] on div at bounding box center [1016, 303] width 245 height 545
drag, startPoint x: 995, startPoint y: 418, endPoint x: 1006, endPoint y: 303, distance: 116.4
click at [1006, 303] on div at bounding box center [1016, 303] width 245 height 545
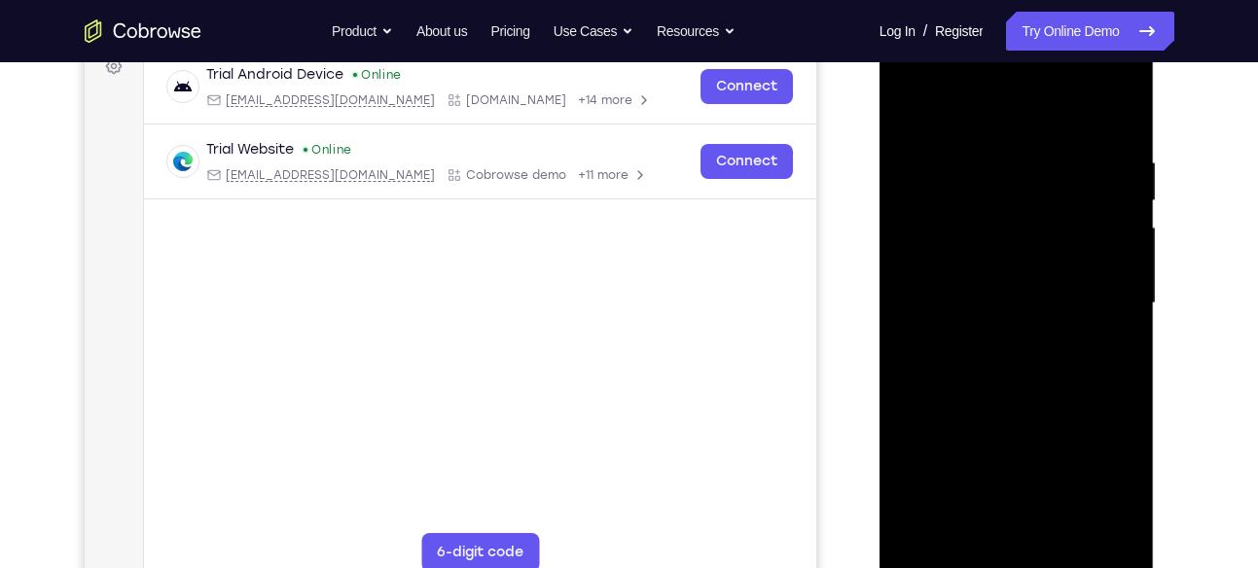
drag, startPoint x: 958, startPoint y: 391, endPoint x: 960, endPoint y: 262, distance: 129.5
click at [960, 262] on div at bounding box center [1016, 303] width 245 height 545
drag, startPoint x: 970, startPoint y: 342, endPoint x: 984, endPoint y: 200, distance: 141.8
click at [984, 200] on div at bounding box center [1016, 303] width 245 height 545
drag, startPoint x: 981, startPoint y: 374, endPoint x: 1004, endPoint y: 210, distance: 165.1
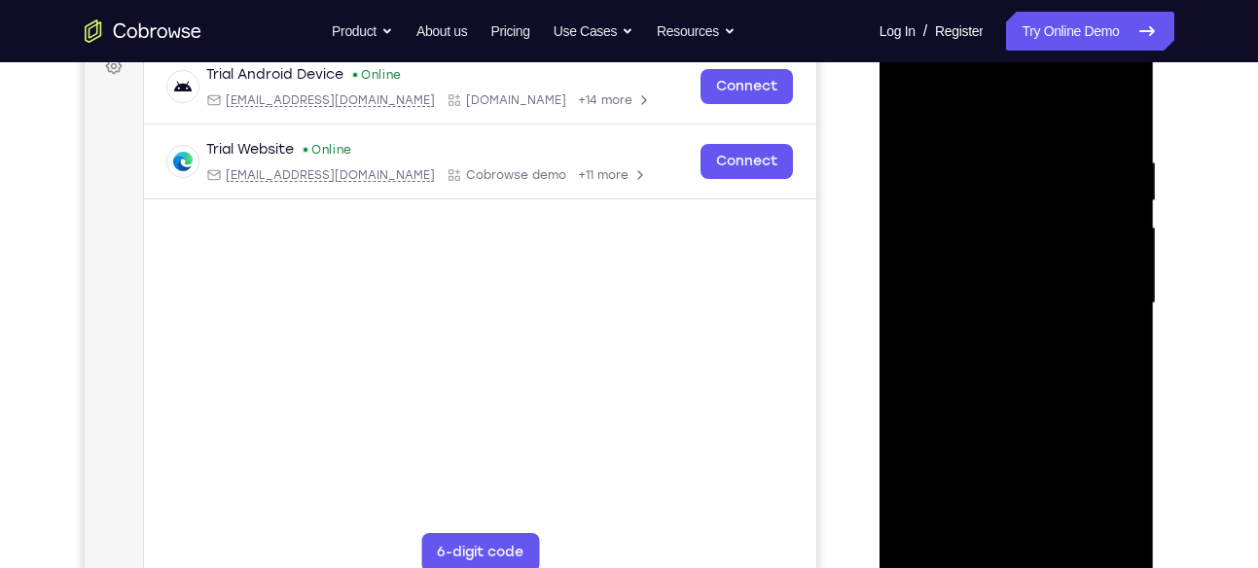
click at [1004, 210] on div at bounding box center [1016, 303] width 245 height 545
click at [1123, 222] on div at bounding box center [1016, 303] width 245 height 545
drag, startPoint x: 1058, startPoint y: 361, endPoint x: 1078, endPoint y: 222, distance: 140.7
click at [1078, 222] on div at bounding box center [1016, 303] width 245 height 545
drag, startPoint x: 1070, startPoint y: 398, endPoint x: 1070, endPoint y: 227, distance: 171.3
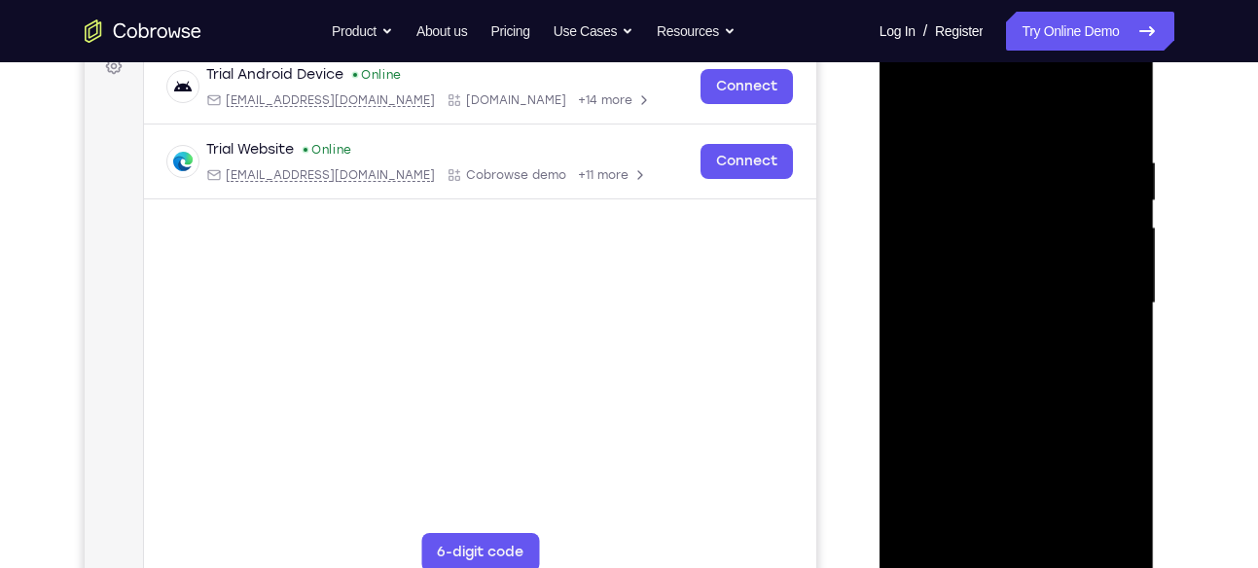
click at [1070, 227] on div at bounding box center [1016, 303] width 245 height 545
drag, startPoint x: 1072, startPoint y: 227, endPoint x: 1070, endPoint y: 309, distance: 82.7
click at [1070, 309] on div at bounding box center [1016, 303] width 245 height 545
click at [1132, 280] on div at bounding box center [1016, 303] width 245 height 545
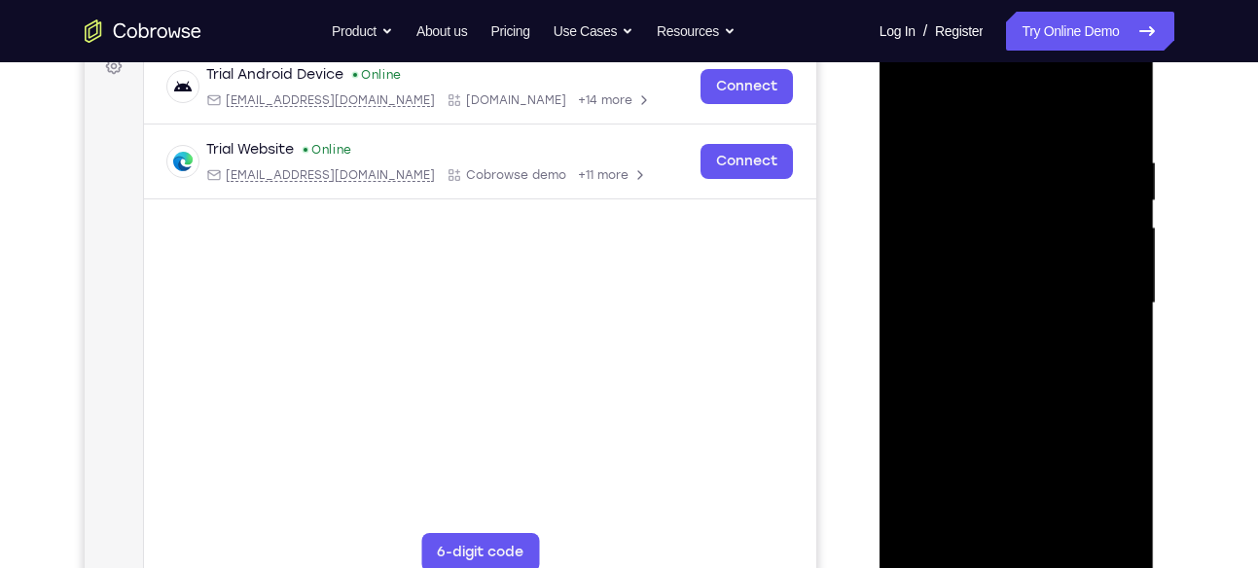
click at [1132, 280] on div at bounding box center [1016, 303] width 245 height 545
drag, startPoint x: 1032, startPoint y: 353, endPoint x: 1032, endPoint y: 192, distance: 161.5
click at [1032, 192] on div at bounding box center [1016, 303] width 245 height 545
drag, startPoint x: 1022, startPoint y: 343, endPoint x: 1033, endPoint y: 224, distance: 119.3
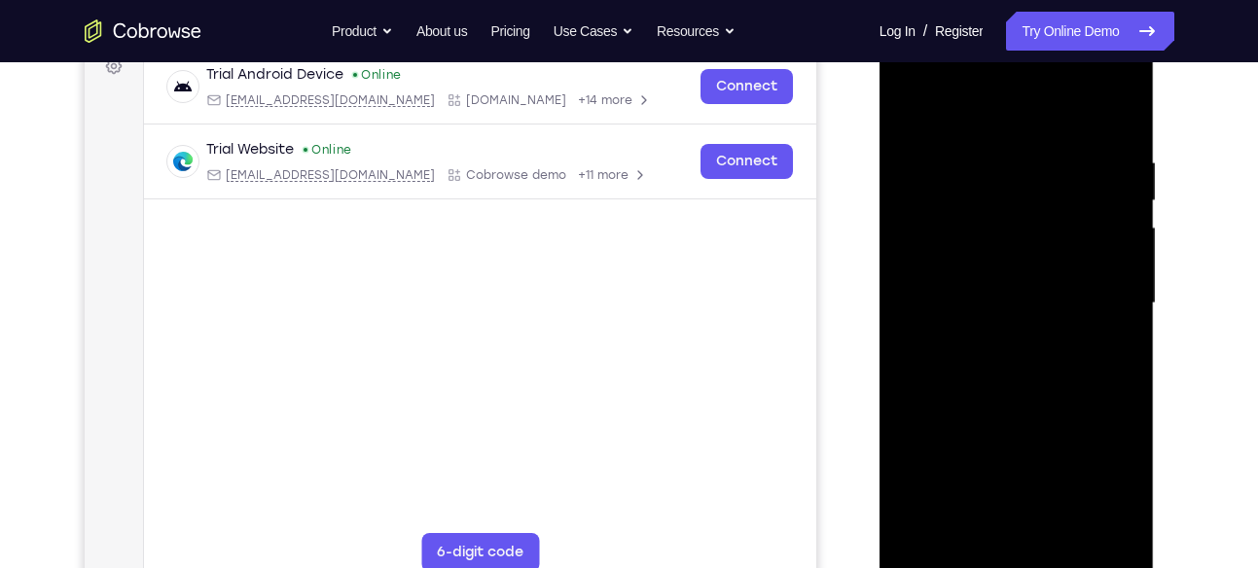
click at [1033, 224] on div at bounding box center [1016, 303] width 245 height 545
drag, startPoint x: 1032, startPoint y: 380, endPoint x: 1028, endPoint y: 264, distance: 115.9
click at [1028, 264] on div at bounding box center [1016, 303] width 245 height 545
click at [1118, 285] on div at bounding box center [1016, 303] width 245 height 545
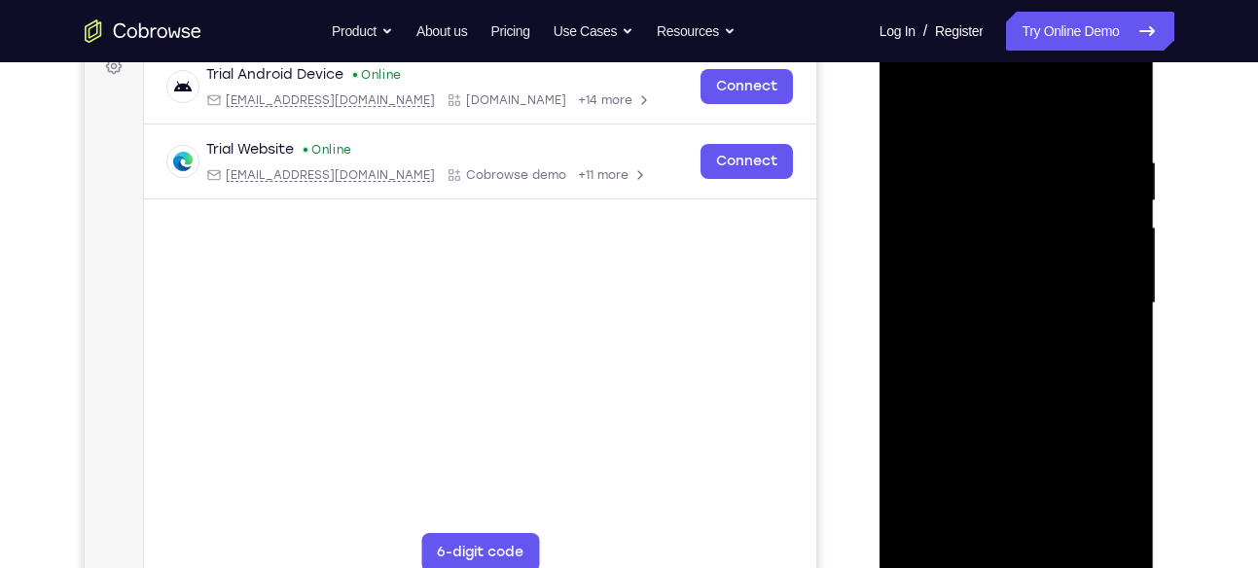
drag, startPoint x: 1032, startPoint y: 330, endPoint x: 1052, endPoint y: 254, distance: 78.4
click at [1052, 254] on div at bounding box center [1016, 303] width 245 height 545
drag, startPoint x: 1035, startPoint y: 407, endPoint x: 1054, endPoint y: 216, distance: 191.6
click at [1054, 216] on div at bounding box center [1016, 303] width 245 height 545
drag, startPoint x: 1010, startPoint y: 349, endPoint x: 1019, endPoint y: 231, distance: 119.0
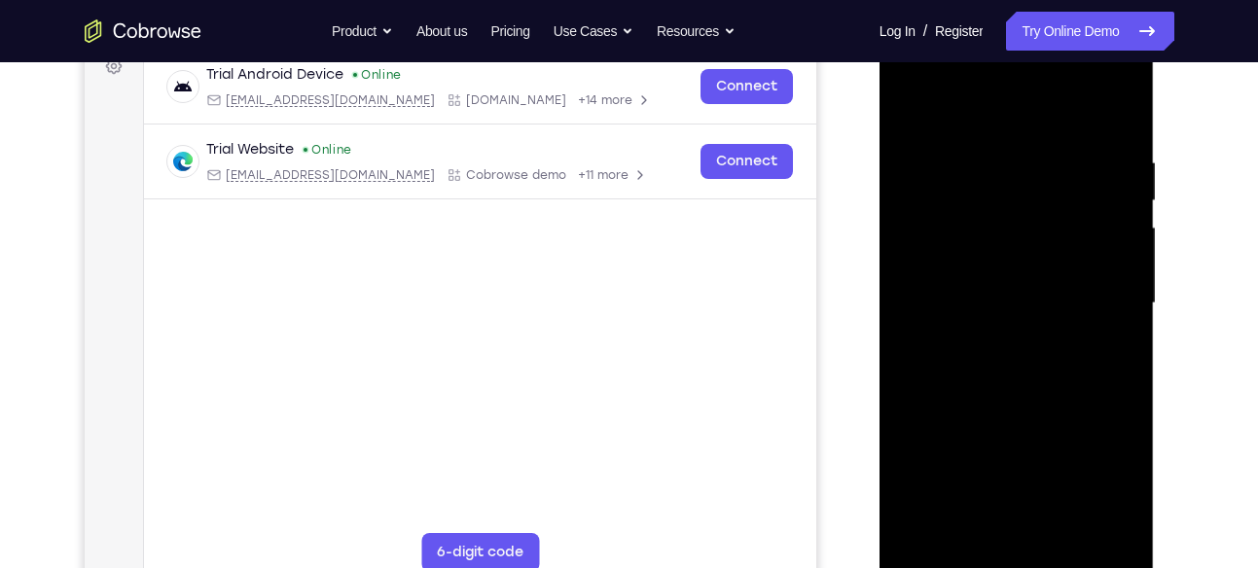
click at [1019, 231] on div at bounding box center [1016, 303] width 245 height 545
click at [1132, 281] on div at bounding box center [1016, 303] width 245 height 545
click at [1121, 283] on div at bounding box center [1016, 303] width 245 height 545
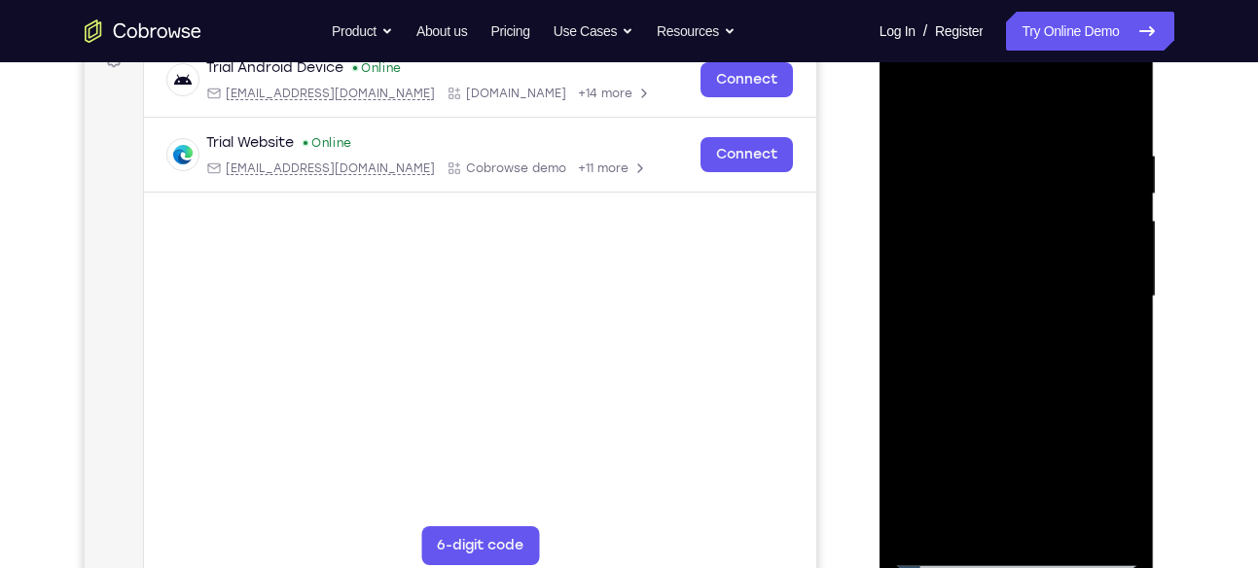
click at [1076, 531] on div at bounding box center [1016, 296] width 245 height 545
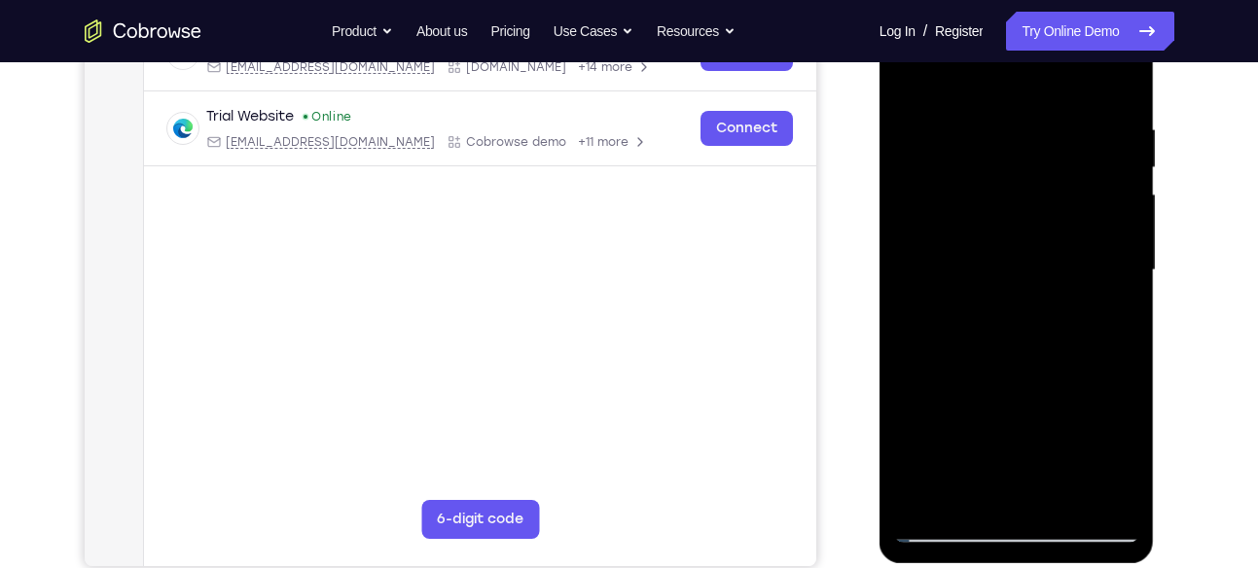
scroll to position [315, 0]
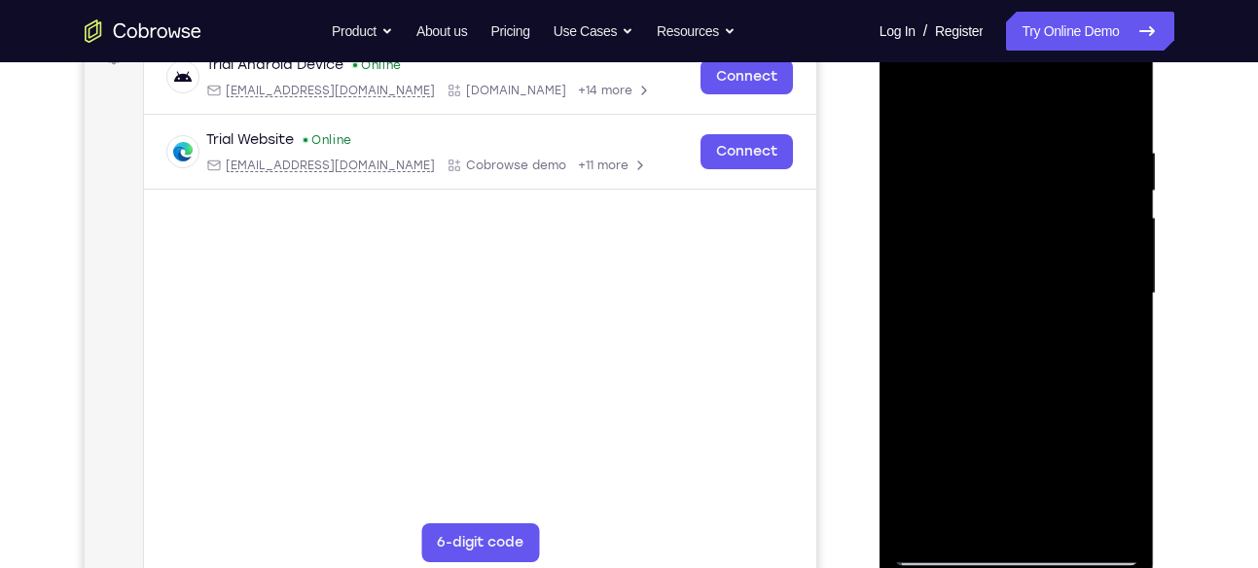
click at [1130, 230] on div at bounding box center [1016, 293] width 245 height 545
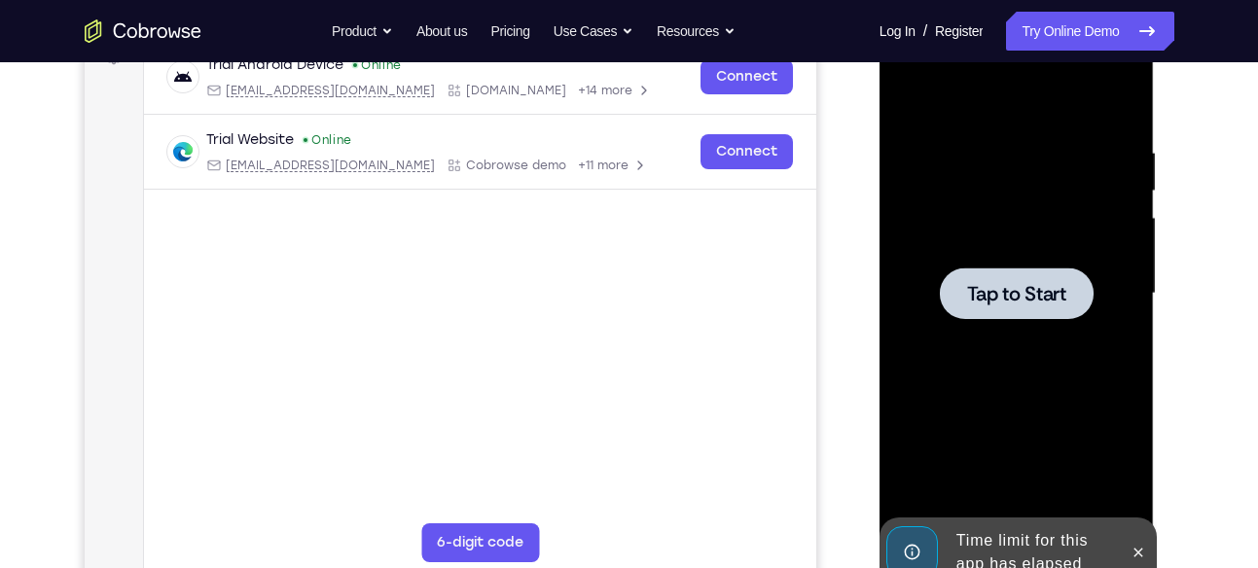
click at [1046, 288] on span "Tap to Start" at bounding box center [1016, 293] width 99 height 19
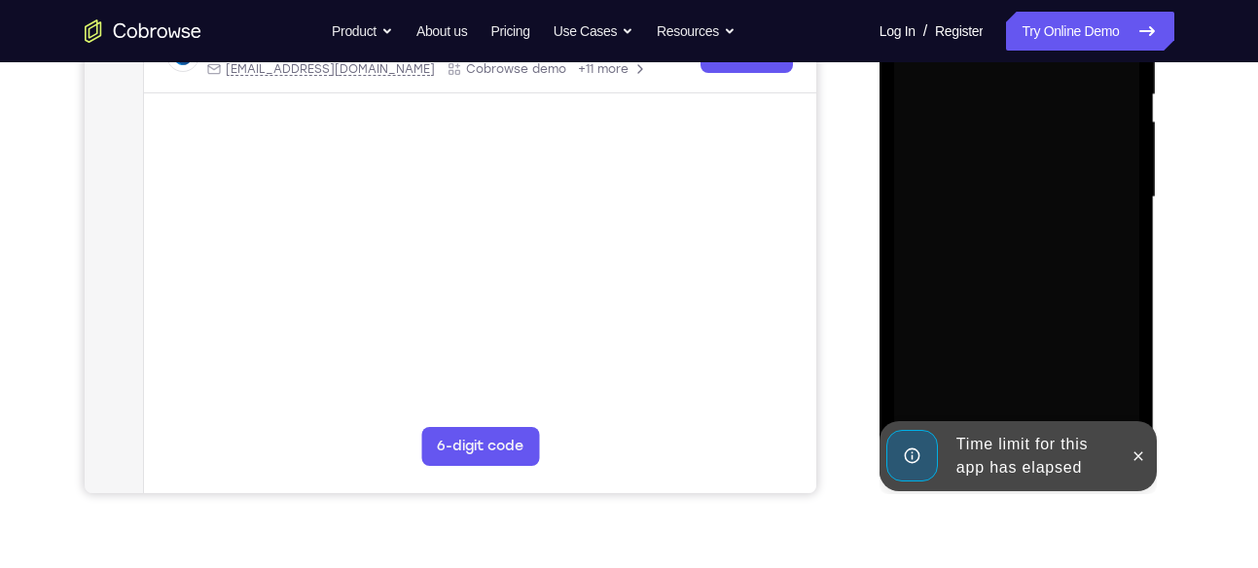
scroll to position [417, 0]
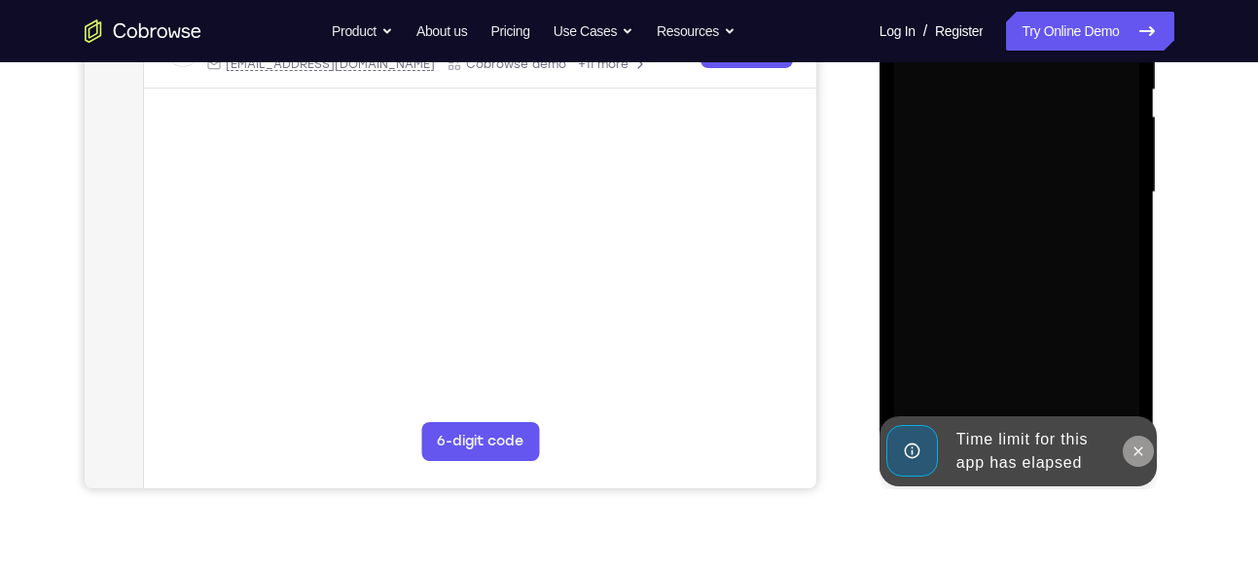
click at [1137, 455] on icon at bounding box center [1139, 452] width 16 height 16
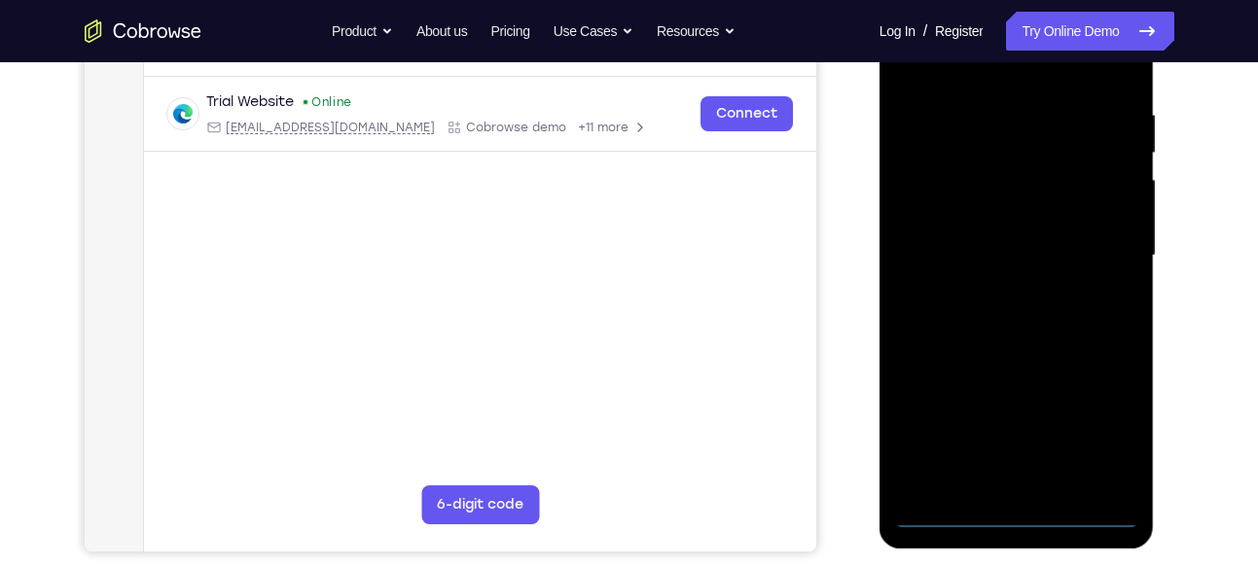
scroll to position [354, 0]
click at [1017, 495] on div at bounding box center [1016, 254] width 245 height 545
click at [1020, 511] on div at bounding box center [1016, 254] width 245 height 545
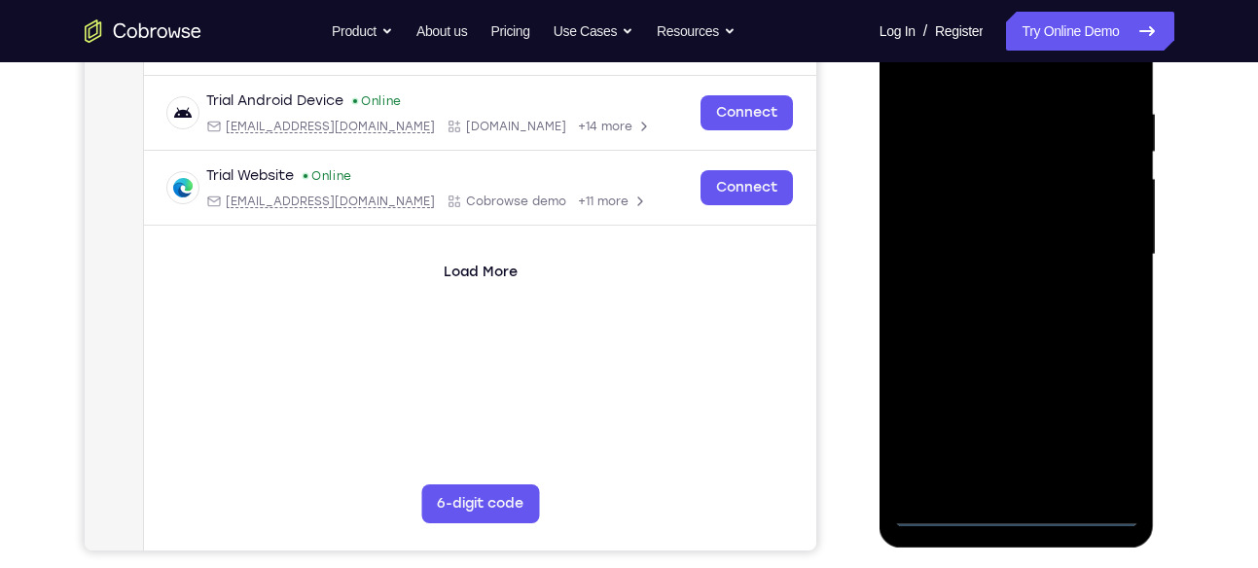
click at [1104, 411] on div at bounding box center [1016, 254] width 245 height 545
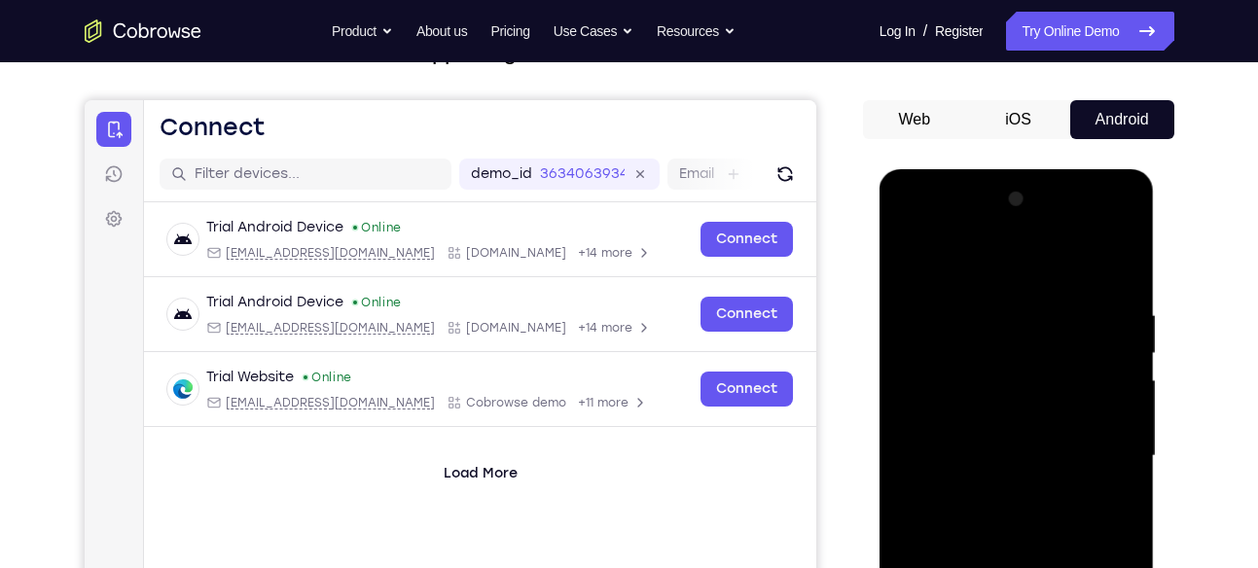
scroll to position [152, 0]
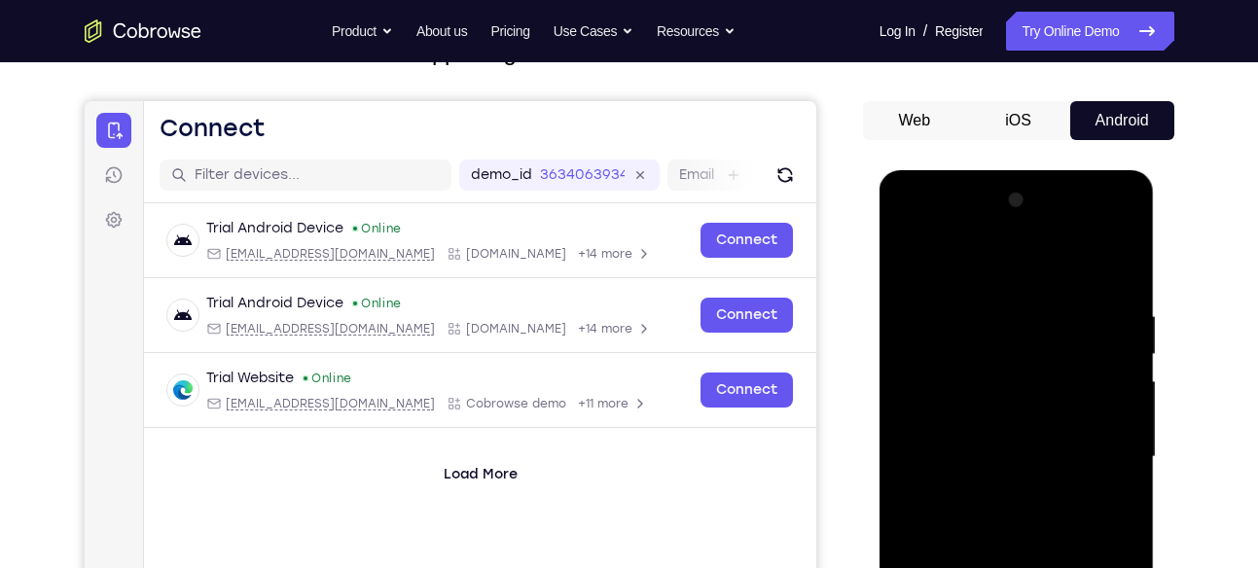
click at [973, 265] on div at bounding box center [1016, 457] width 245 height 545
click at [1031, 260] on div at bounding box center [1016, 457] width 245 height 545
click at [1107, 440] on div at bounding box center [1016, 457] width 245 height 545
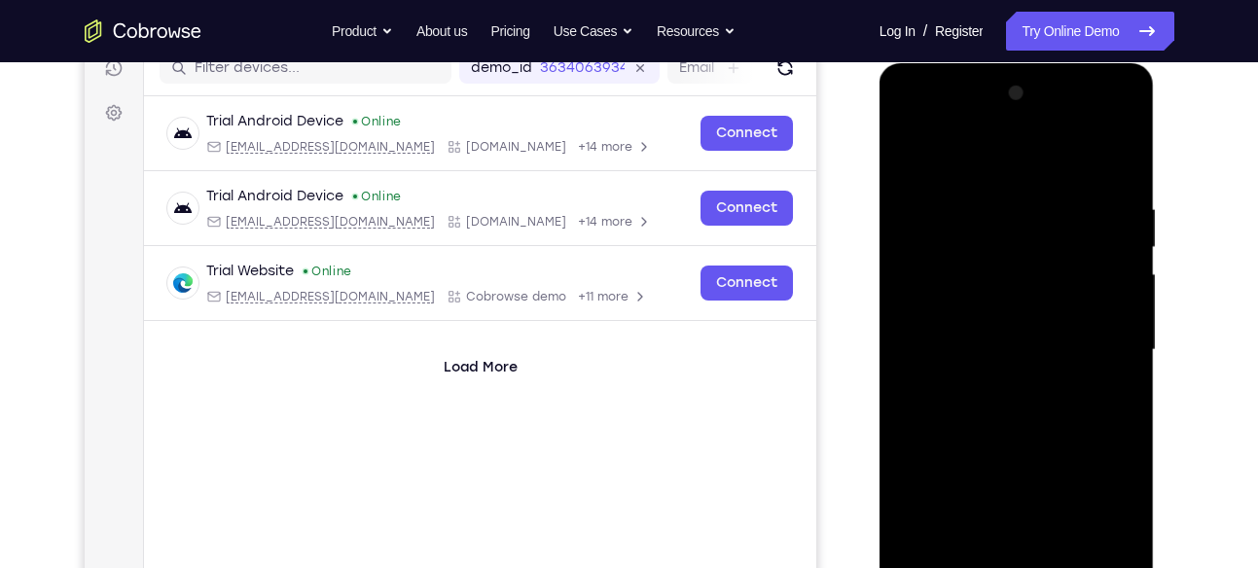
scroll to position [260, 0]
click at [993, 390] on div at bounding box center [1016, 349] width 245 height 545
click at [980, 330] on div at bounding box center [1016, 349] width 245 height 545
click at [977, 309] on div at bounding box center [1016, 349] width 245 height 545
click at [1011, 352] on div at bounding box center [1016, 349] width 245 height 545
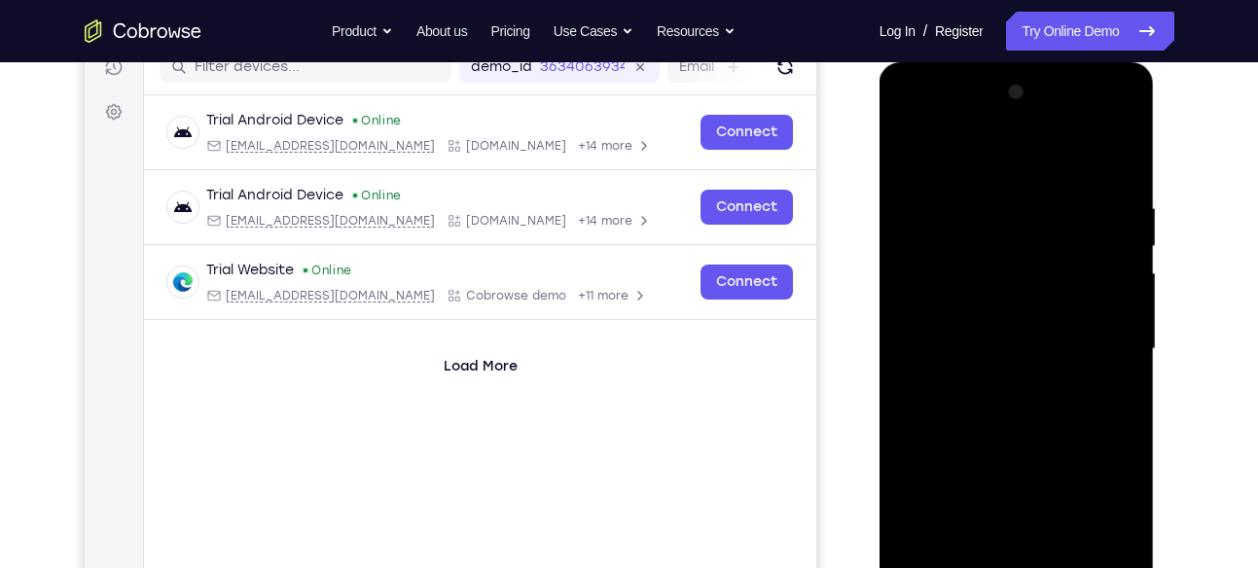
click at [1008, 417] on div at bounding box center [1016, 349] width 245 height 545
click at [1012, 413] on div at bounding box center [1016, 349] width 245 height 545
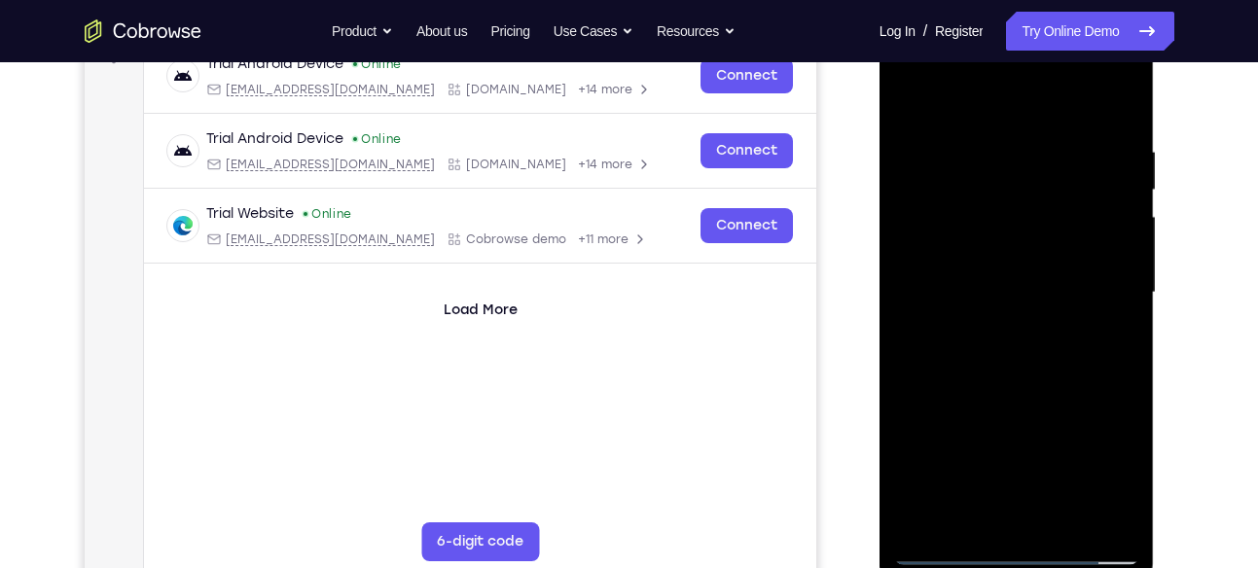
scroll to position [321, 0]
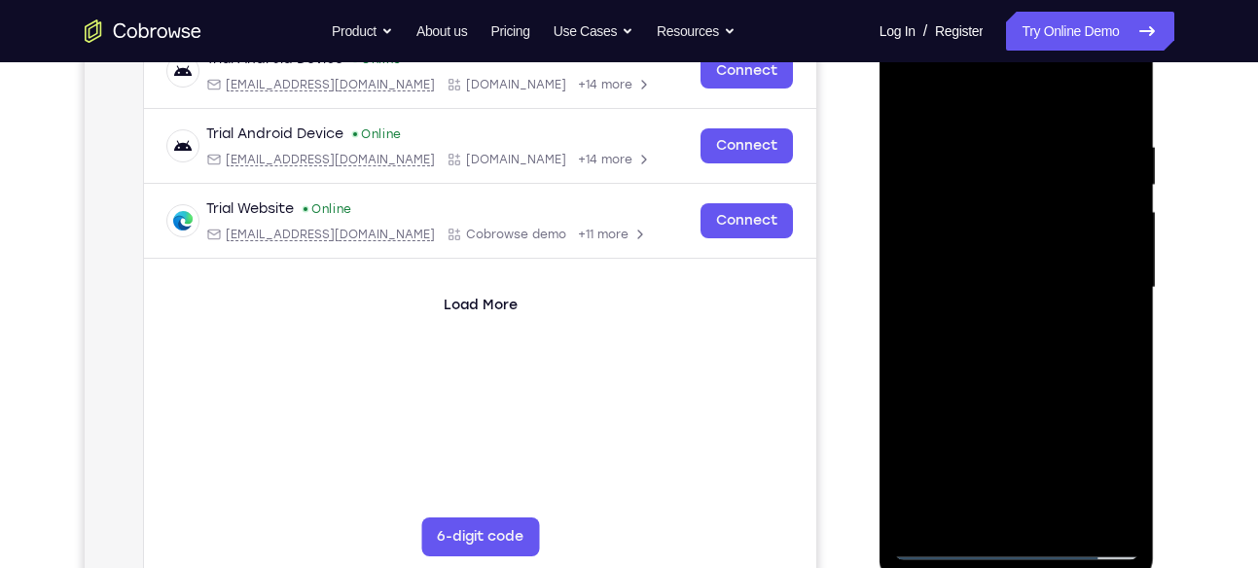
click at [1059, 367] on div at bounding box center [1016, 288] width 245 height 545
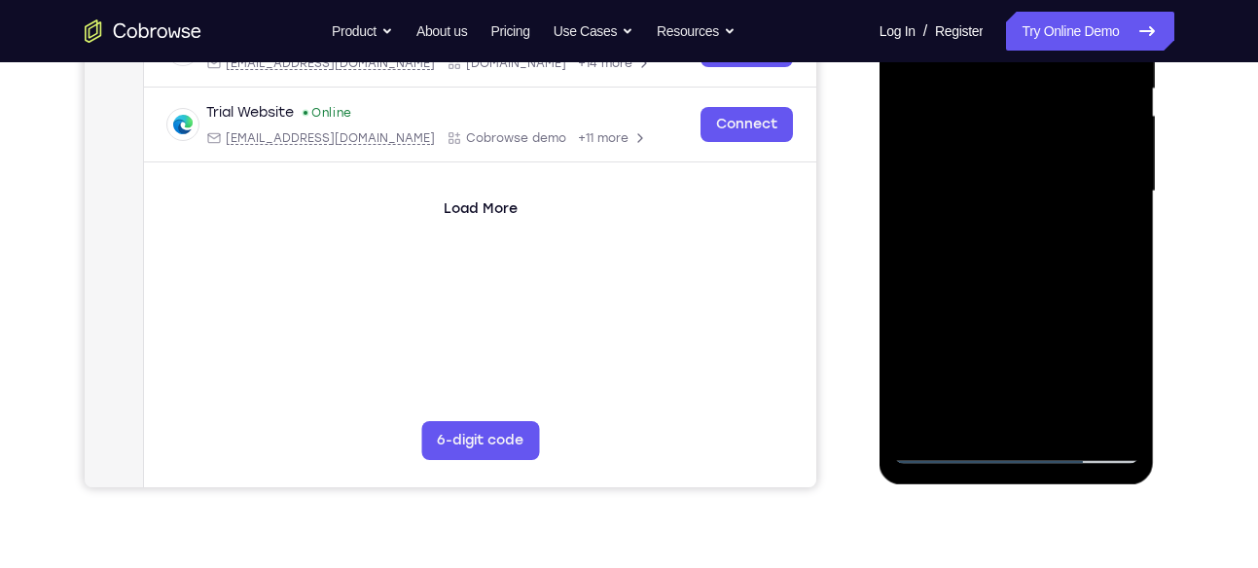
scroll to position [418, 0]
click at [1069, 418] on div at bounding box center [1016, 190] width 245 height 545
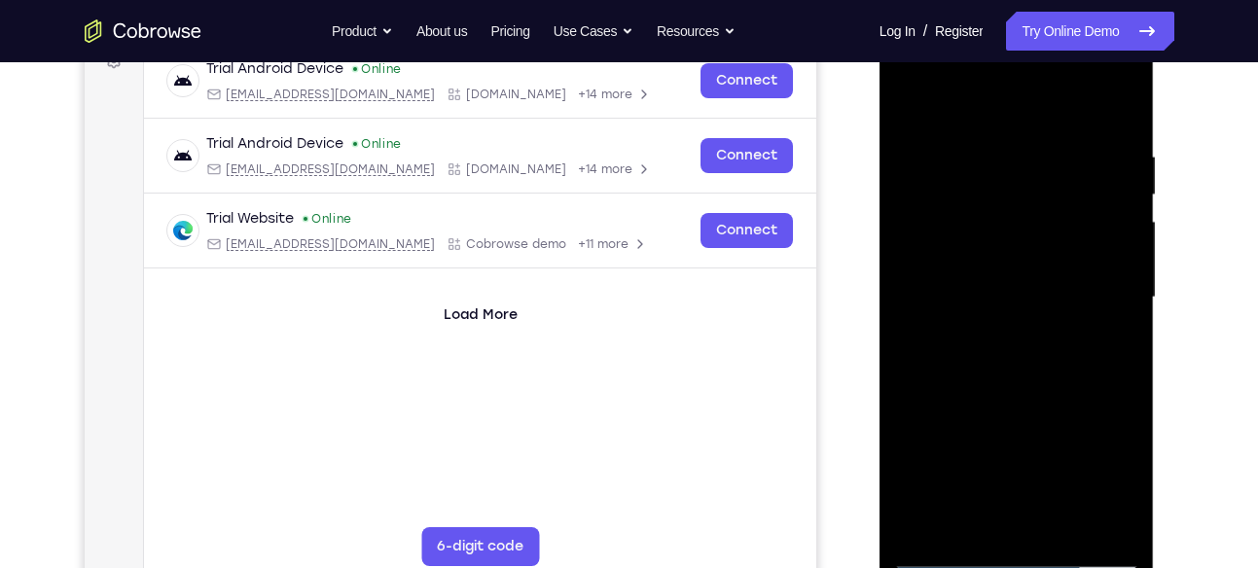
scroll to position [308, 0]
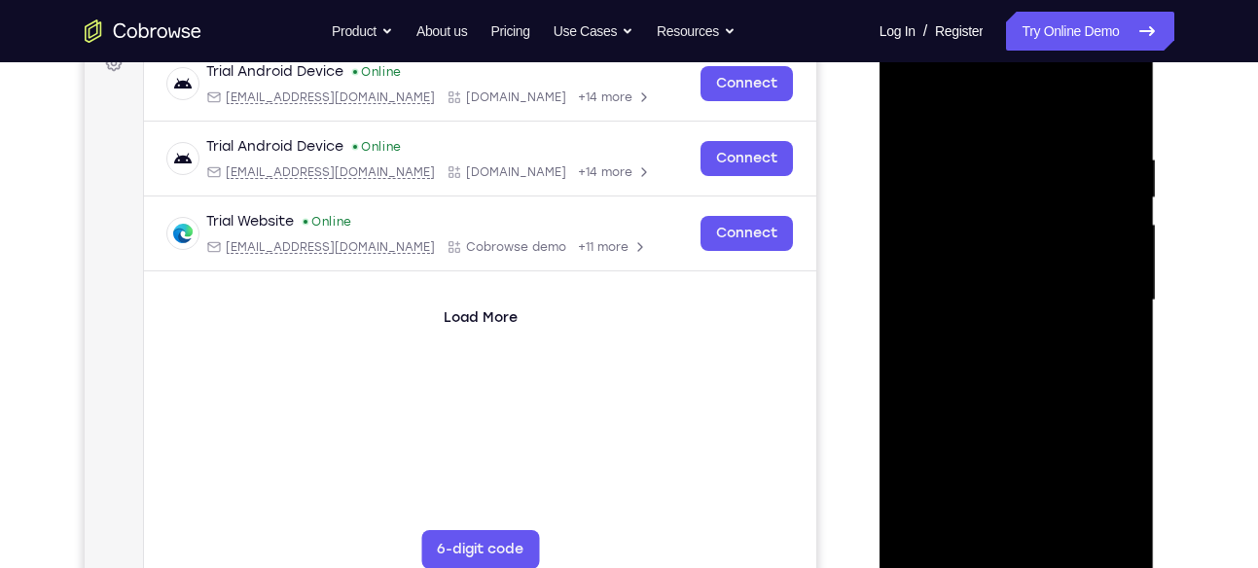
click at [1027, 395] on div at bounding box center [1016, 300] width 245 height 545
click at [1025, 308] on div at bounding box center [1016, 300] width 245 height 545
click at [1016, 527] on div at bounding box center [1016, 300] width 245 height 545
click at [1126, 489] on div at bounding box center [1016, 300] width 245 height 545
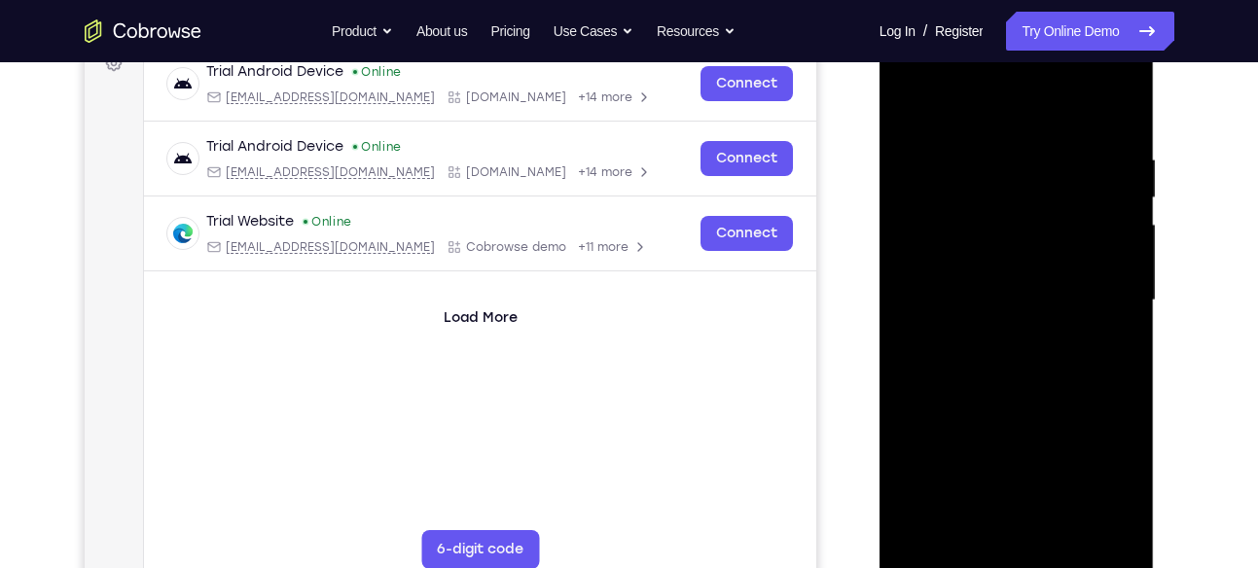
click at [1126, 489] on div at bounding box center [1016, 300] width 245 height 545
click at [1111, 343] on div at bounding box center [1016, 300] width 245 height 545
click at [1119, 482] on div at bounding box center [1016, 300] width 245 height 545
click at [1103, 342] on div at bounding box center [1016, 300] width 245 height 545
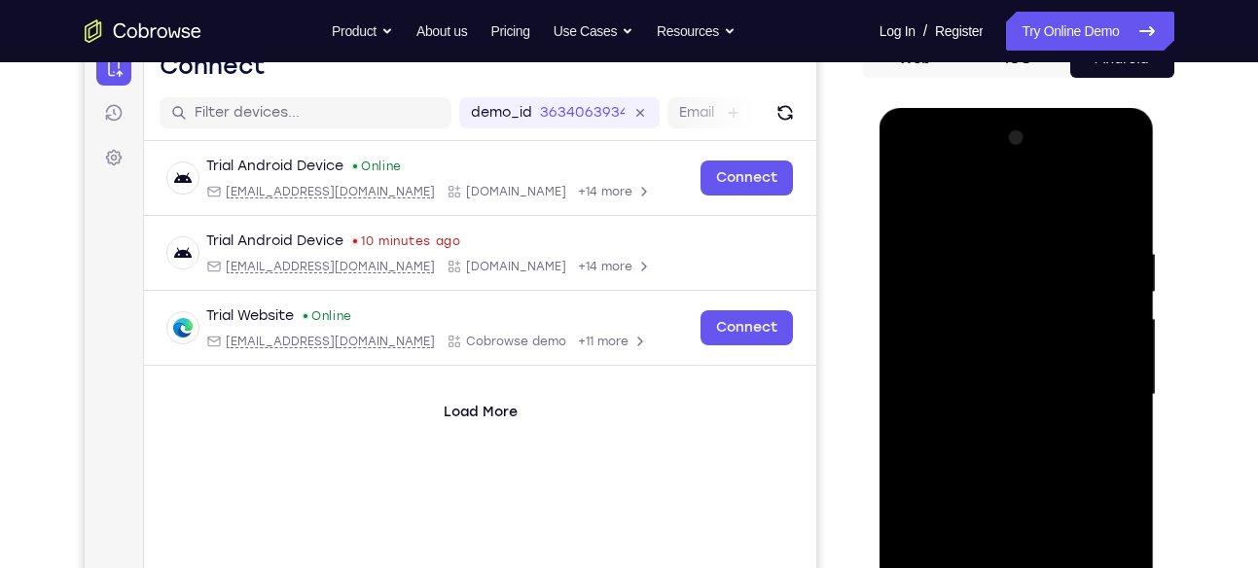
scroll to position [209, 0]
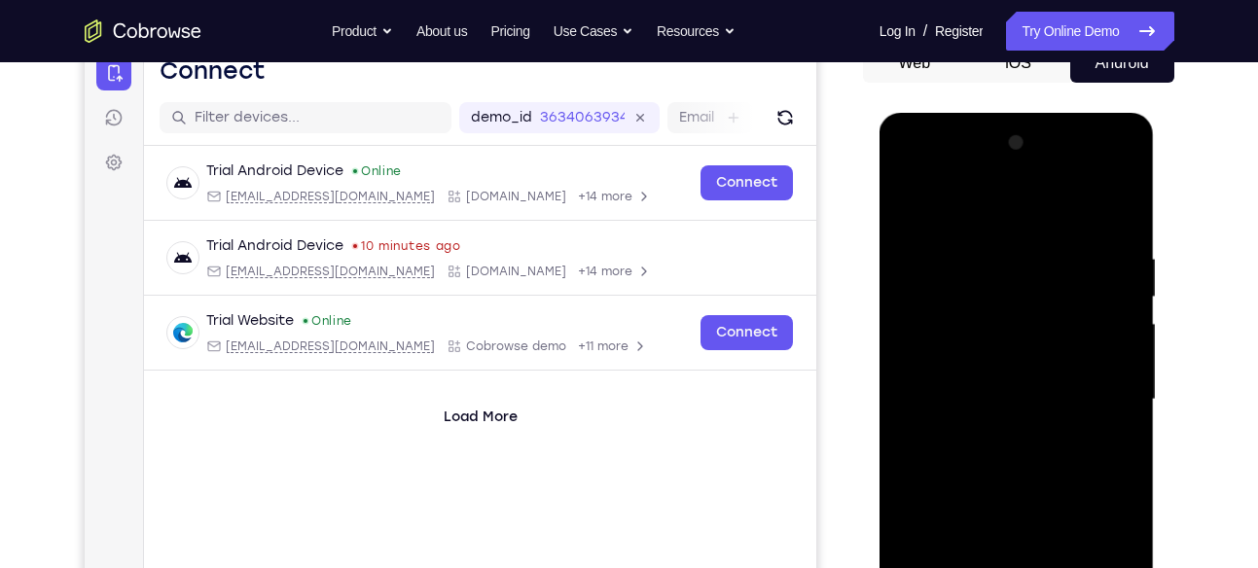
click at [900, 216] on div at bounding box center [1016, 399] width 245 height 545
click at [922, 200] on div at bounding box center [1016, 399] width 245 height 545
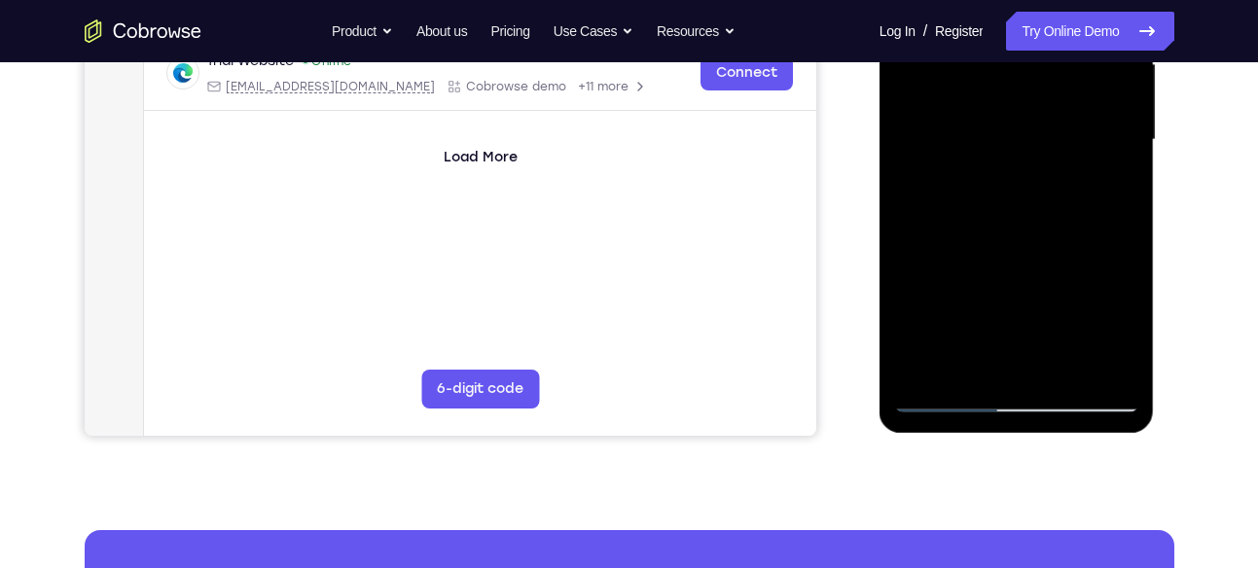
scroll to position [470, 0]
click at [1112, 380] on div at bounding box center [1016, 139] width 245 height 545
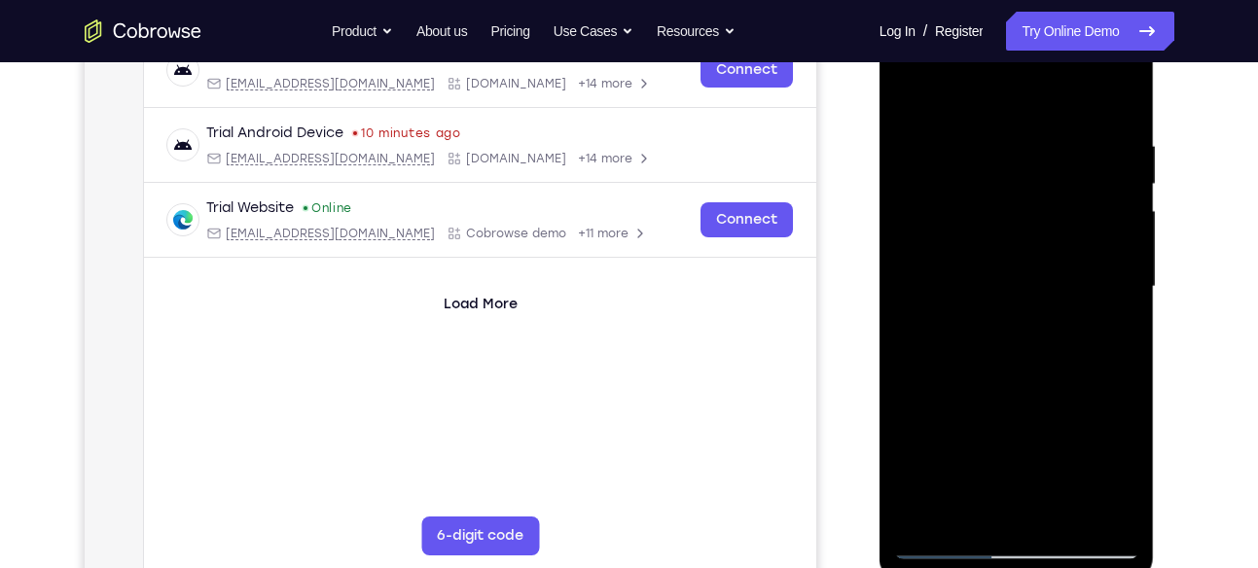
scroll to position [331, 0]
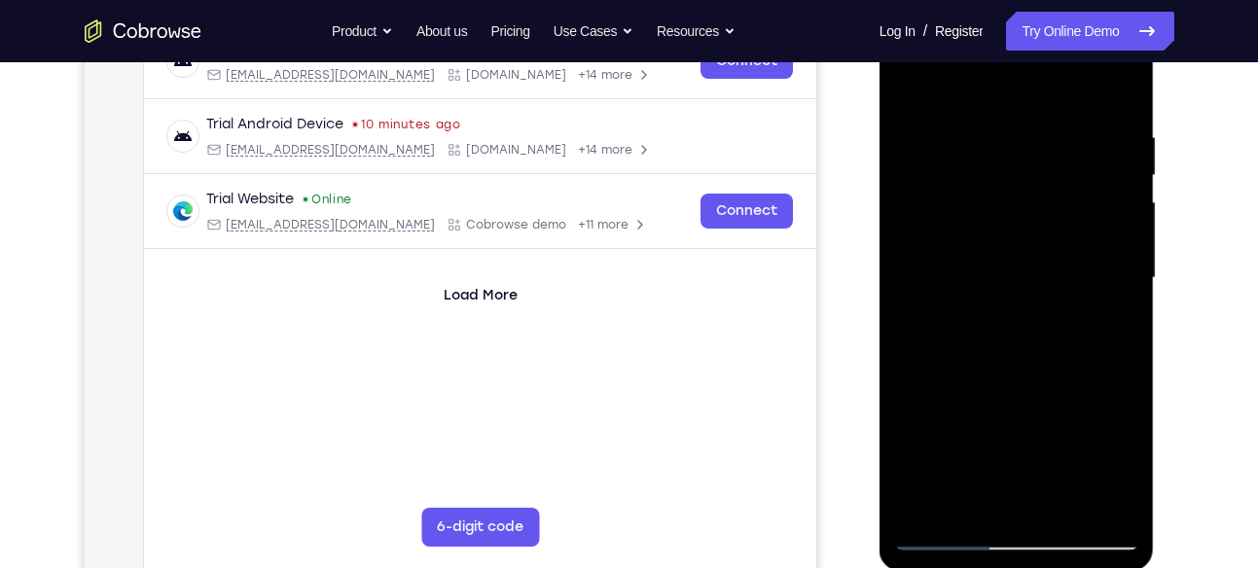
click at [889, 303] on div at bounding box center [1017, 281] width 275 height 580
click at [906, 304] on div at bounding box center [1016, 278] width 245 height 545
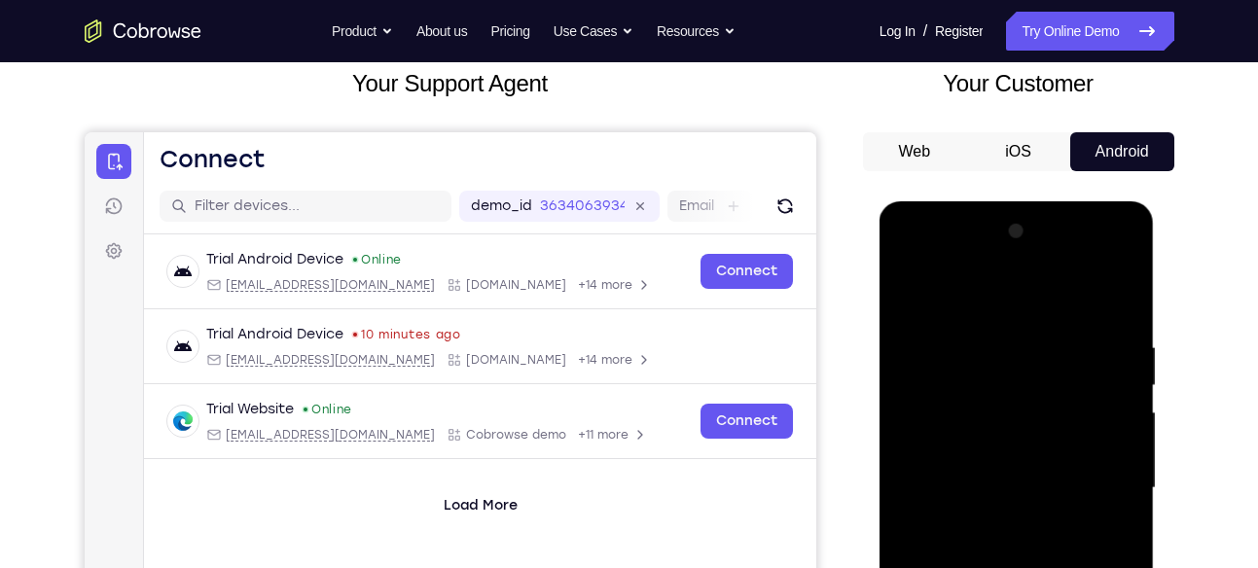
scroll to position [162, 0]
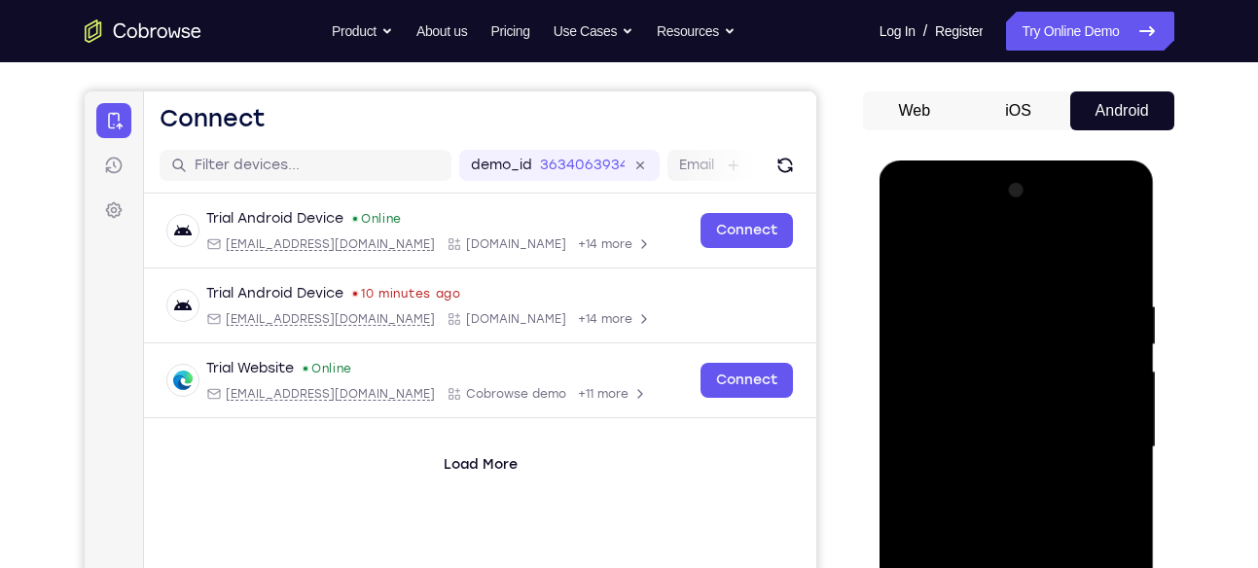
click at [1127, 289] on div at bounding box center [1016, 447] width 245 height 545
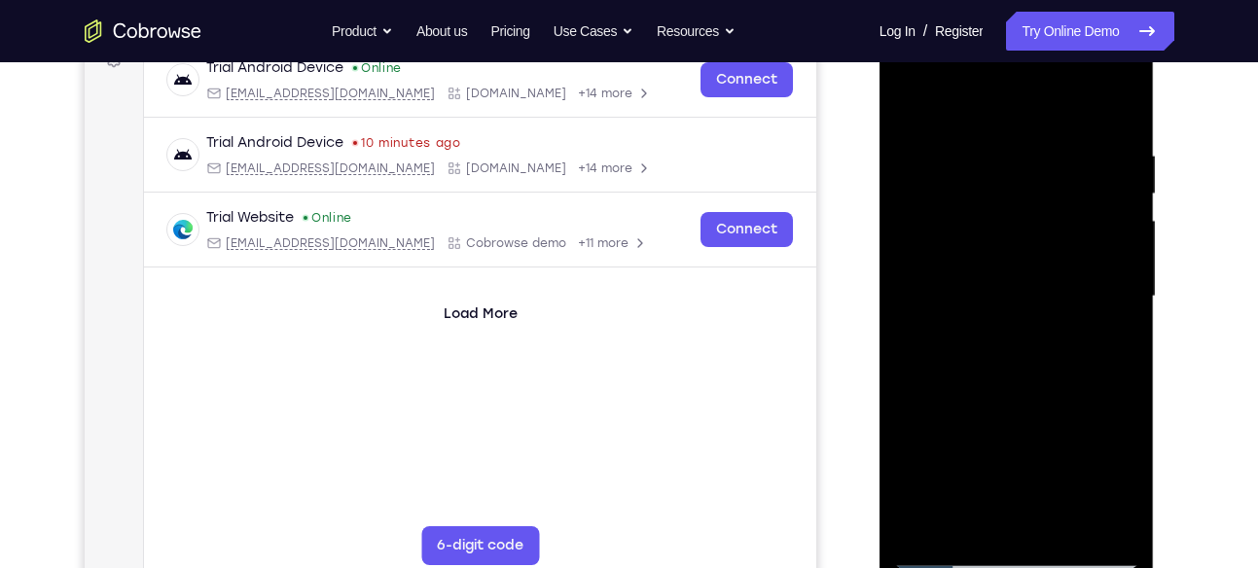
scroll to position [315, 0]
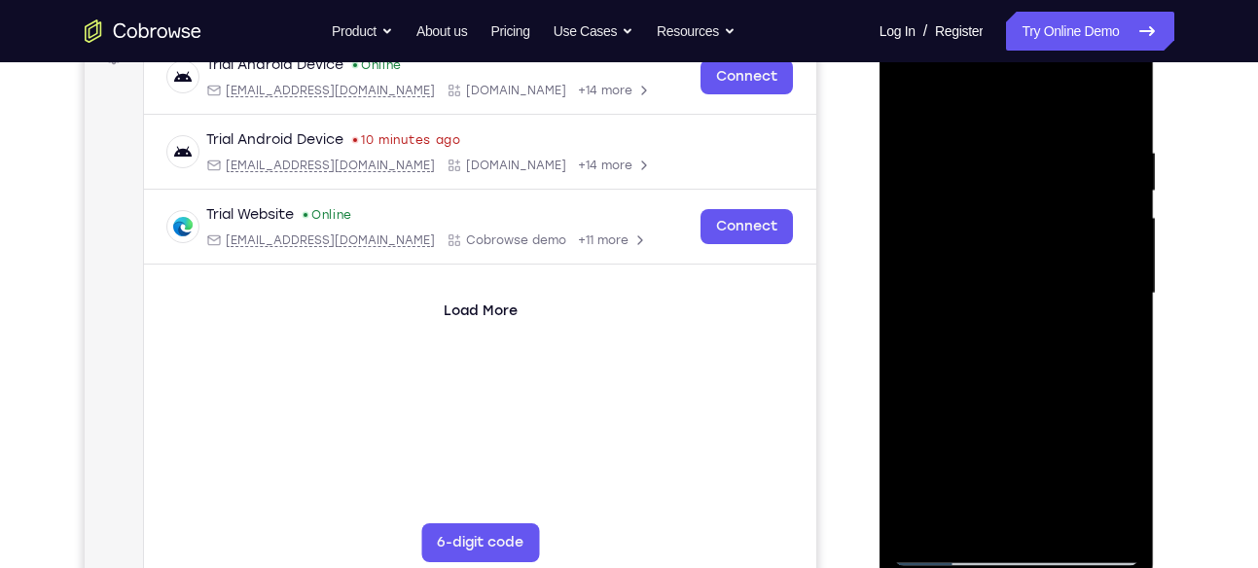
click at [1094, 308] on div at bounding box center [1016, 293] width 245 height 545
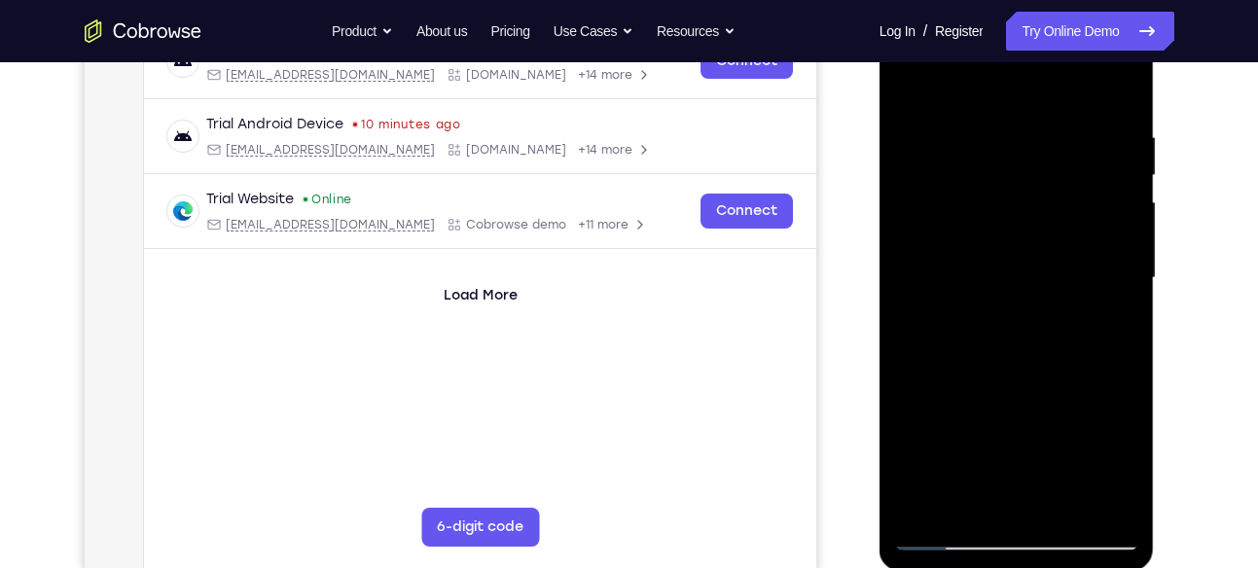
scroll to position [332, 0]
click at [1089, 324] on div at bounding box center [1016, 277] width 245 height 545
click at [1133, 191] on div at bounding box center [1016, 277] width 245 height 545
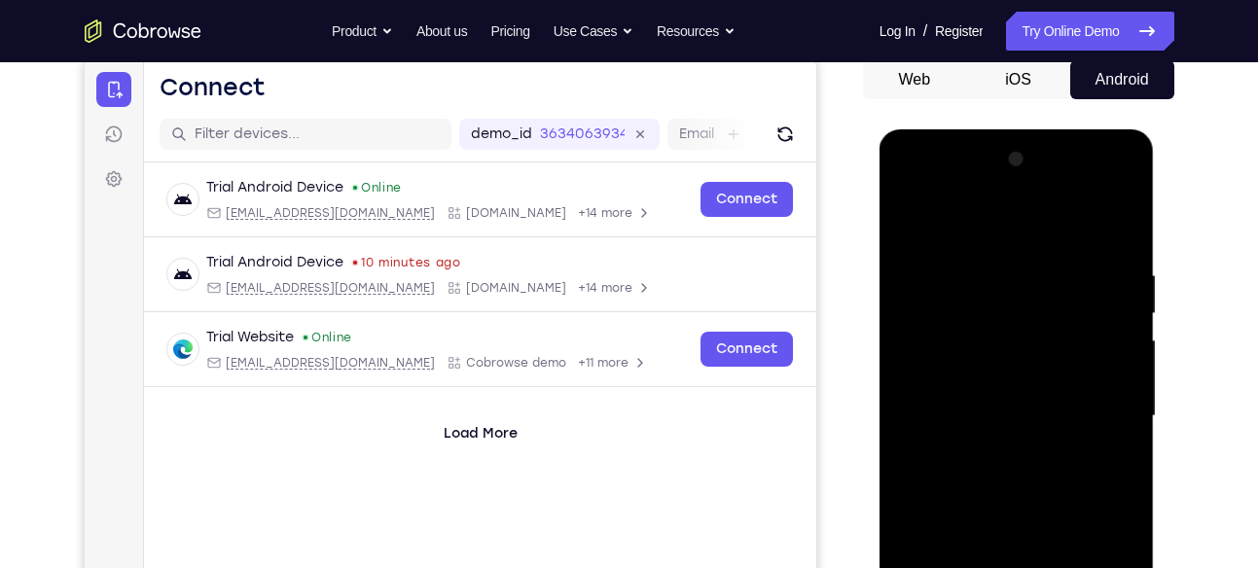
scroll to position [194, 0]
click at [1131, 163] on div at bounding box center [1016, 415] width 245 height 545
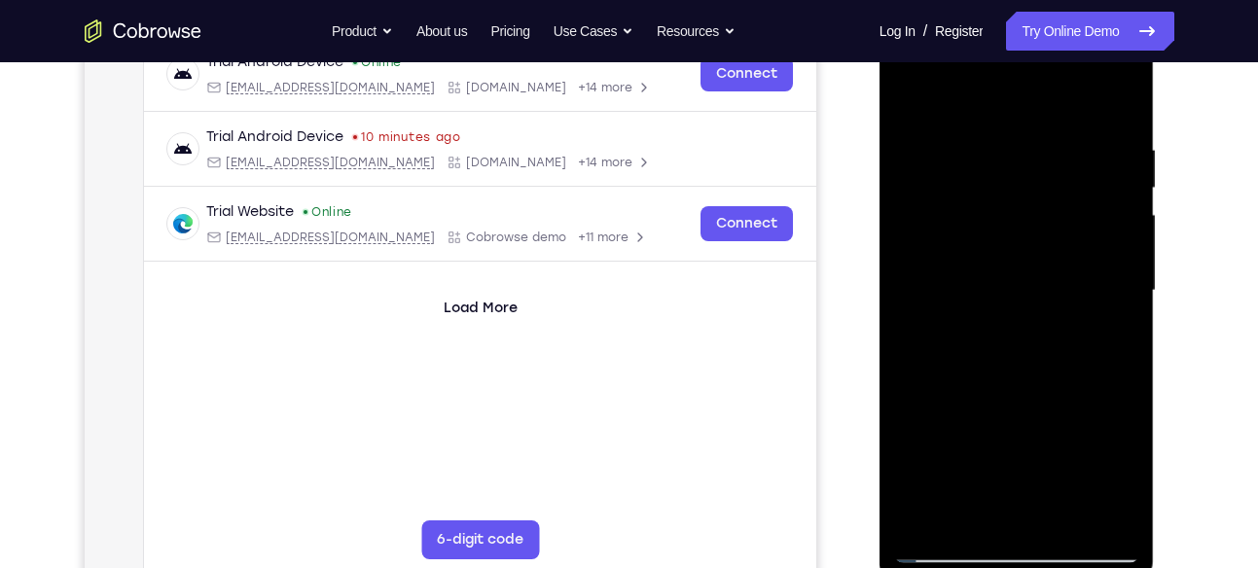
scroll to position [341, 0]
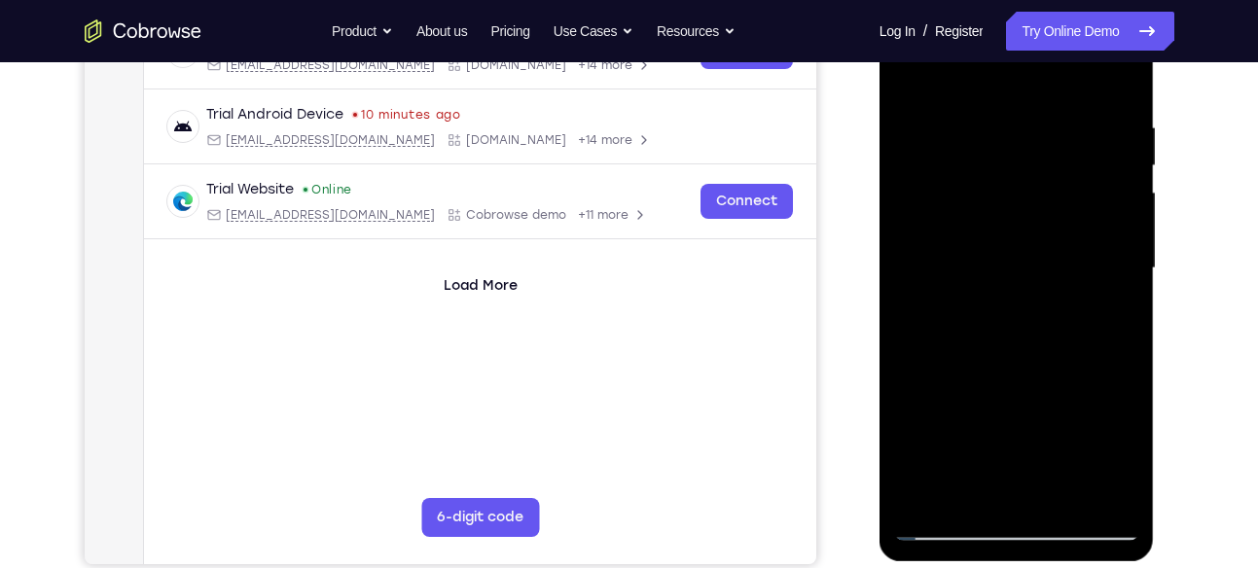
click at [1059, 487] on div at bounding box center [1016, 268] width 245 height 545
click at [1027, 372] on div at bounding box center [1016, 268] width 245 height 545
click at [915, 80] on div at bounding box center [1016, 268] width 245 height 545
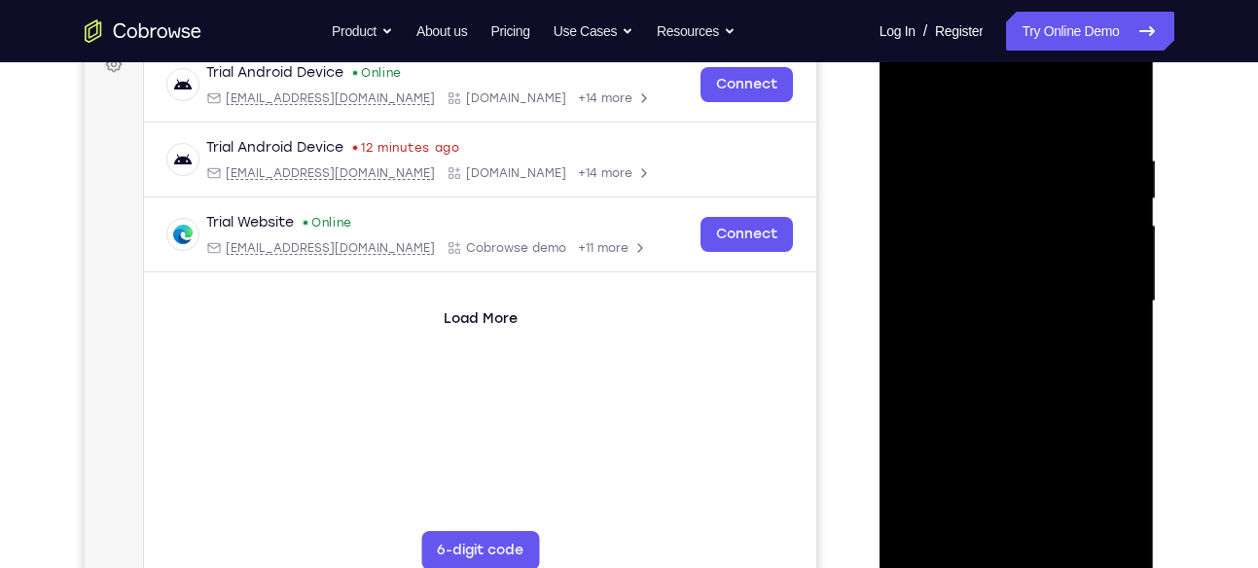
scroll to position [249, 0]
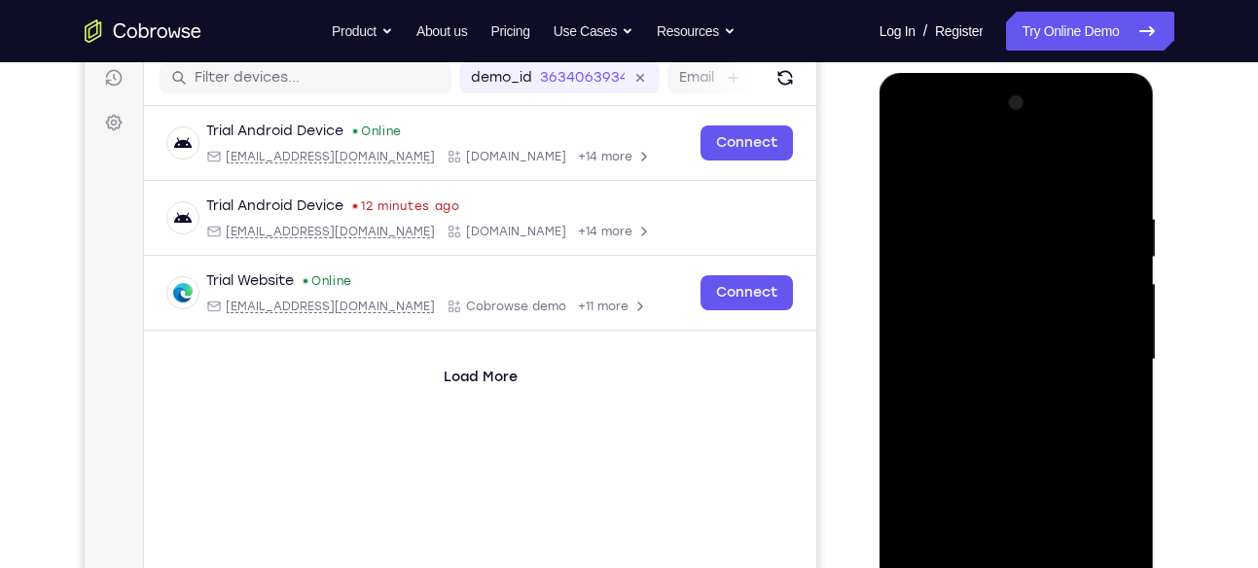
click at [924, 163] on div at bounding box center [1016, 360] width 245 height 545
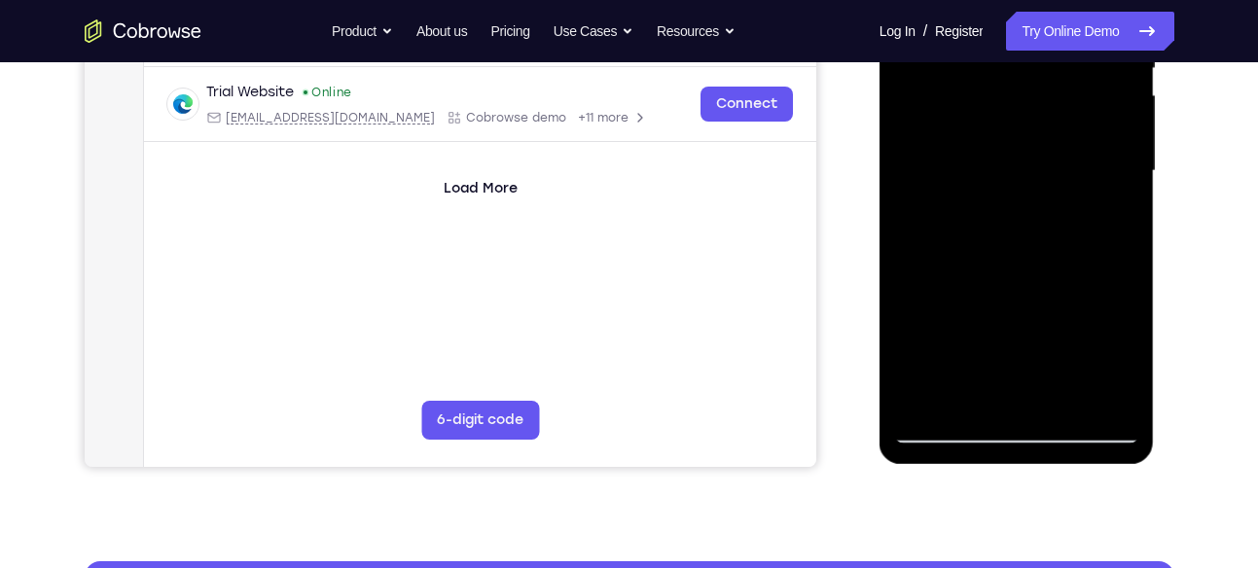
scroll to position [441, 0]
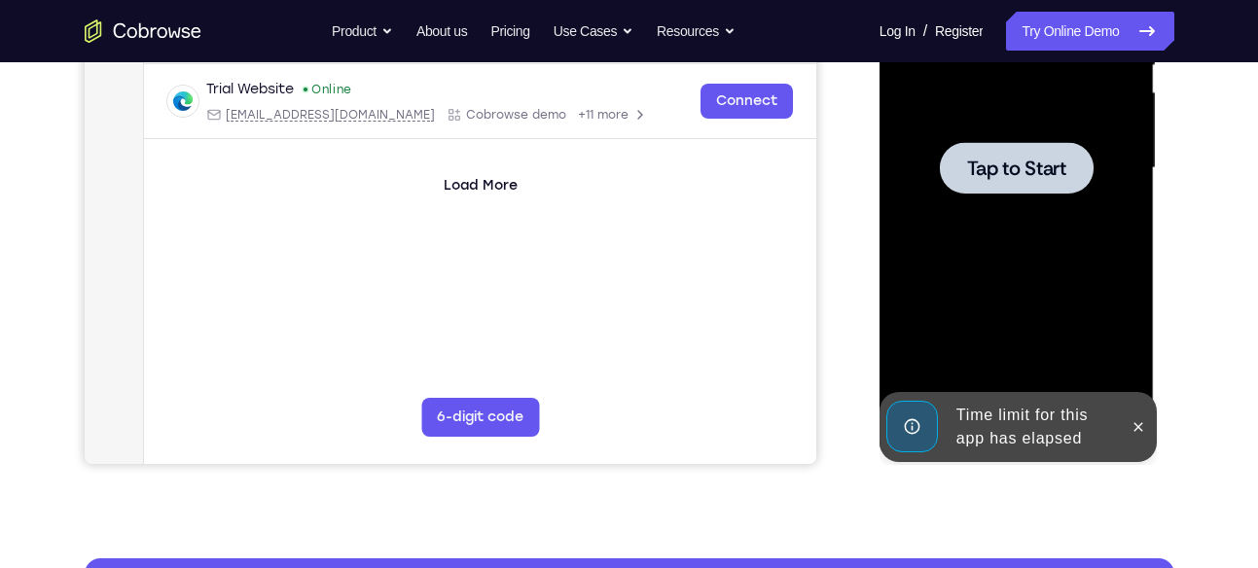
click at [983, 218] on div at bounding box center [1016, 168] width 245 height 545
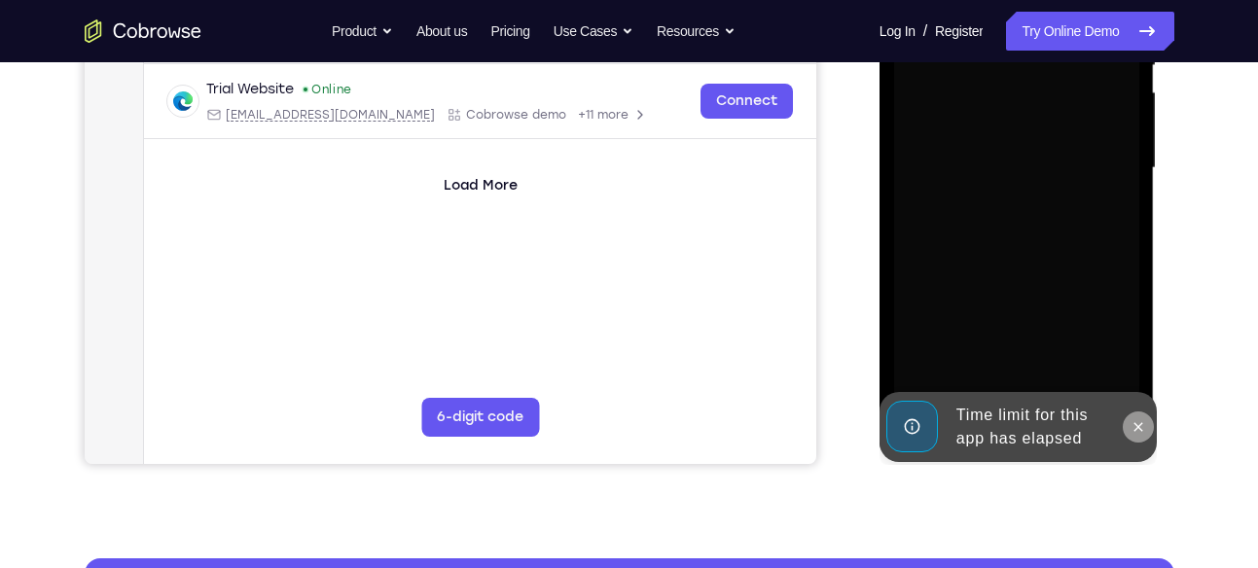
click at [1142, 428] on icon at bounding box center [1139, 427] width 16 height 16
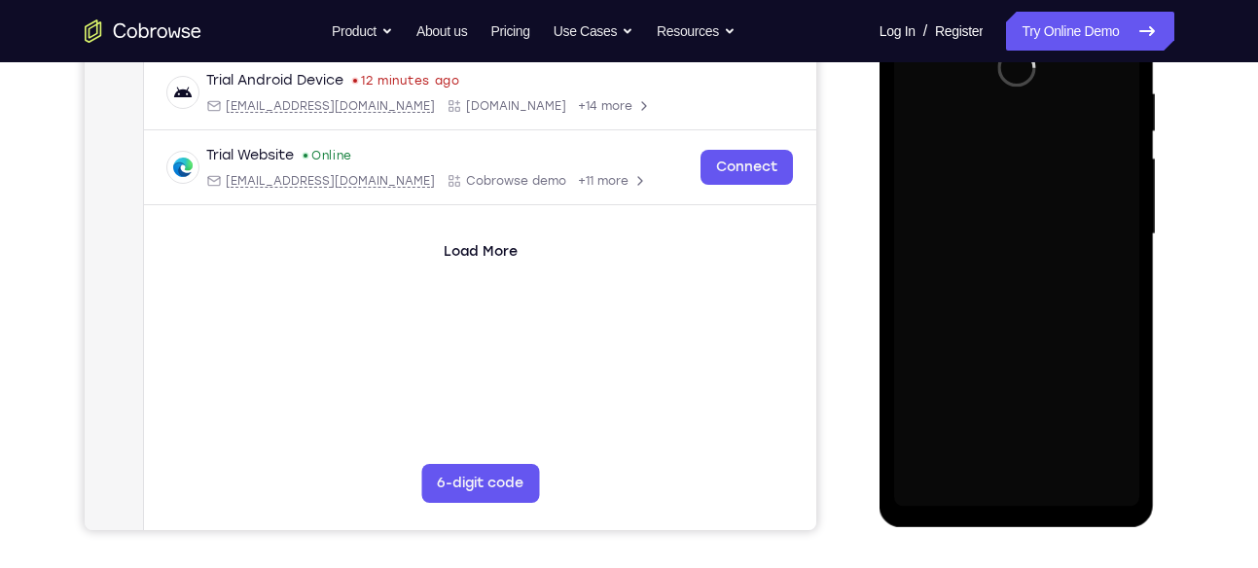
scroll to position [377, 0]
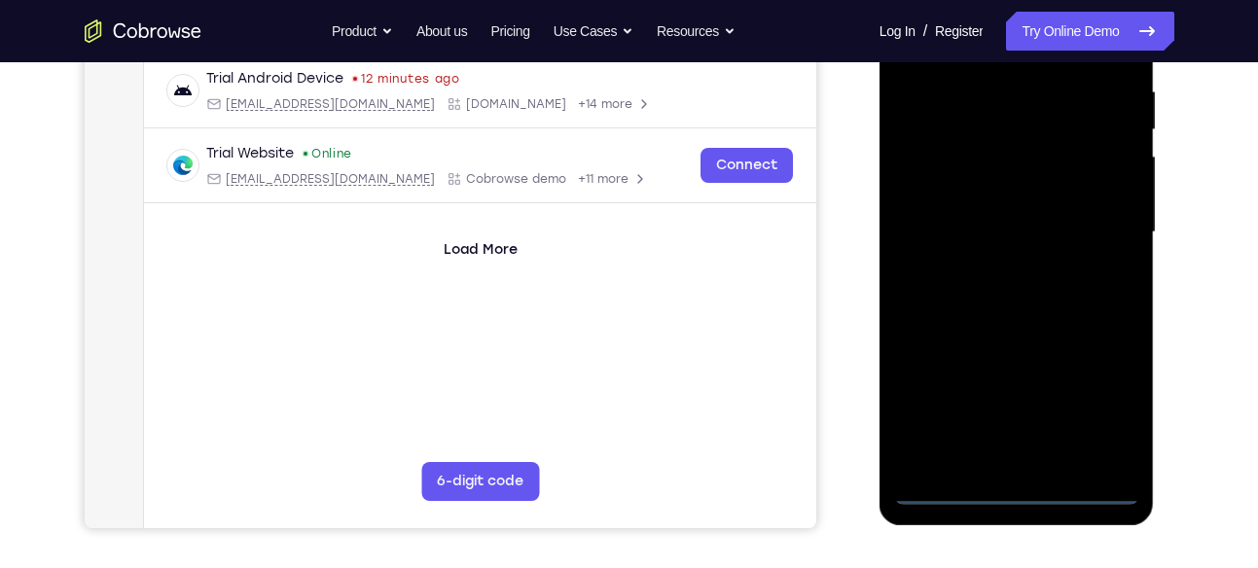
click at [1025, 485] on div at bounding box center [1016, 232] width 245 height 545
click at [1029, 489] on div at bounding box center [1016, 232] width 245 height 545
click at [1085, 418] on div at bounding box center [1016, 232] width 245 height 545
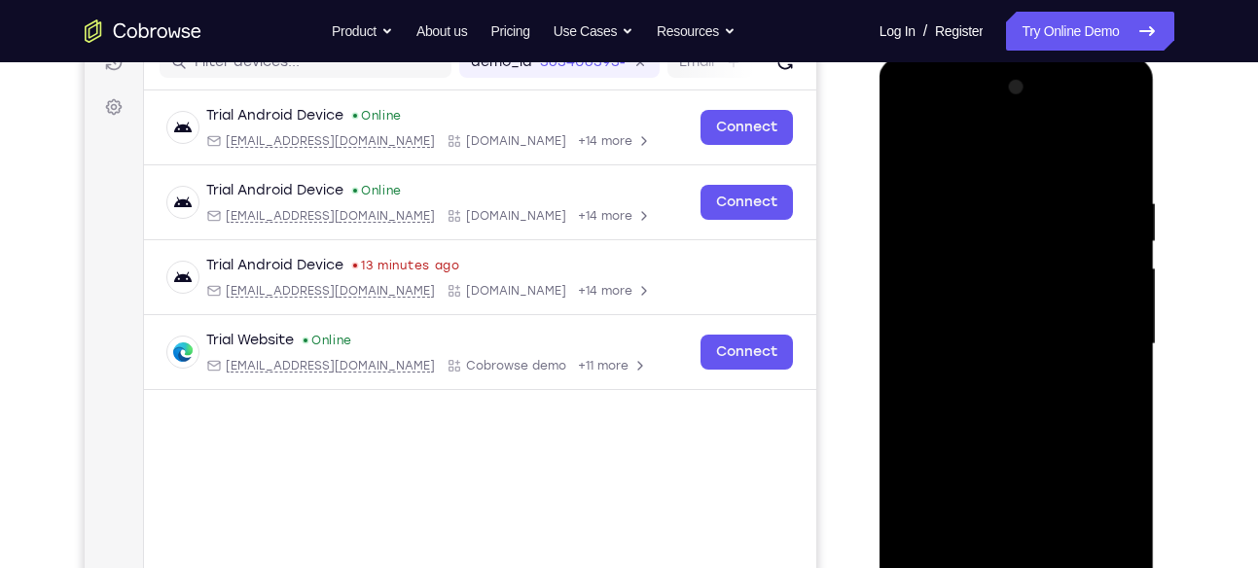
scroll to position [264, 0]
click at [978, 165] on div at bounding box center [1016, 345] width 245 height 545
click at [1091, 349] on div at bounding box center [1016, 345] width 245 height 545
click at [988, 379] on div at bounding box center [1016, 345] width 245 height 545
click at [993, 303] on div at bounding box center [1016, 345] width 245 height 545
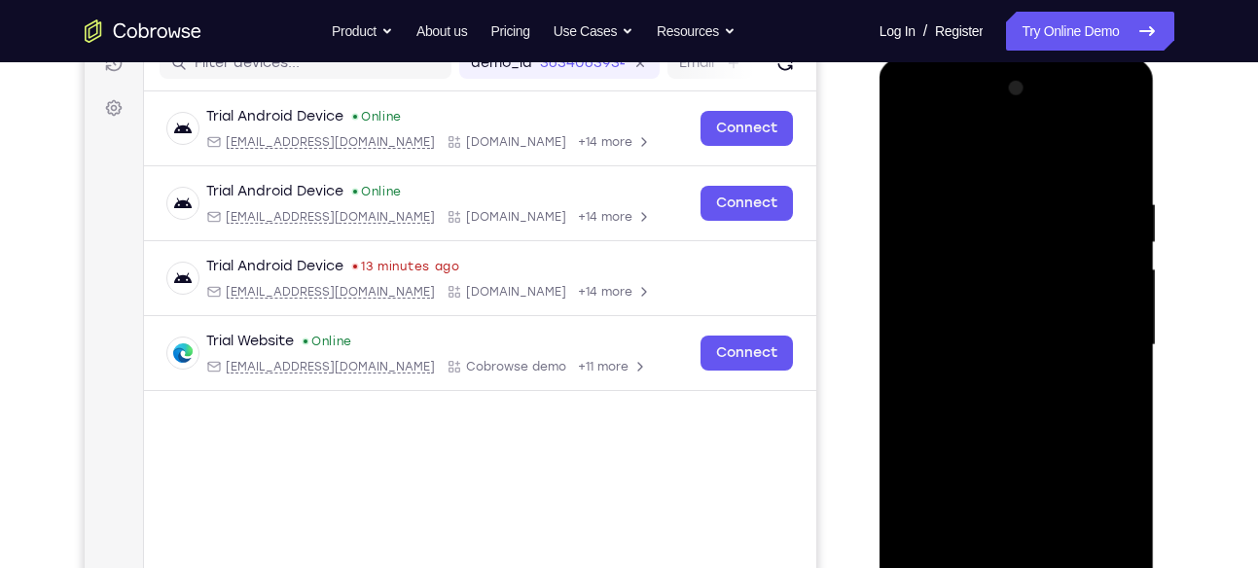
click at [993, 303] on div at bounding box center [1016, 345] width 245 height 545
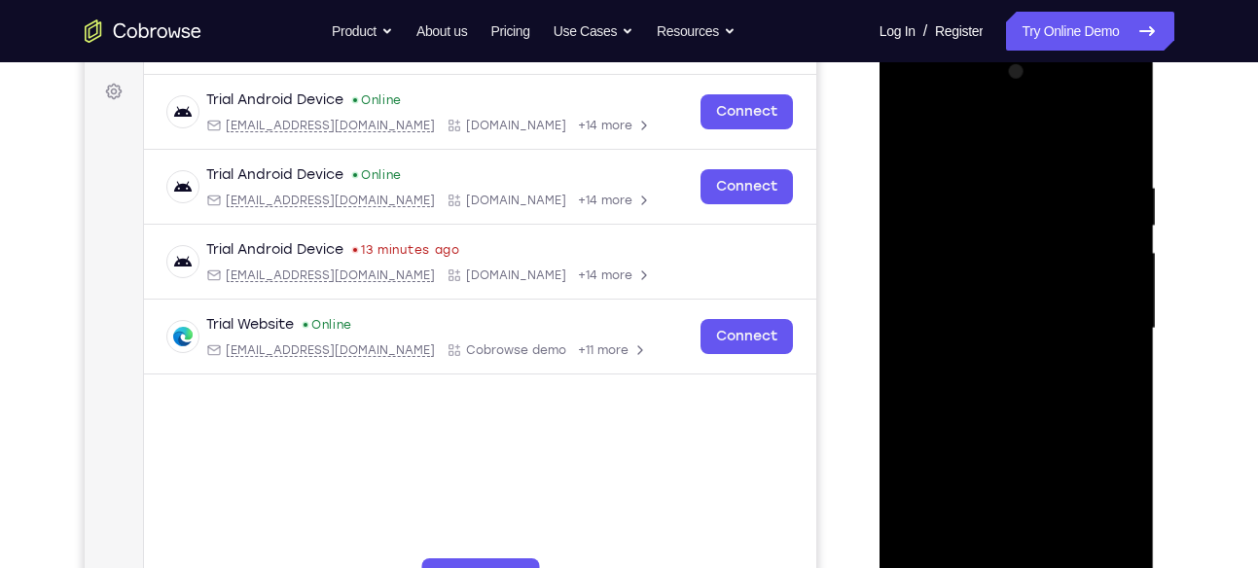
scroll to position [281, 0]
click at [949, 323] on div at bounding box center [1016, 327] width 245 height 545
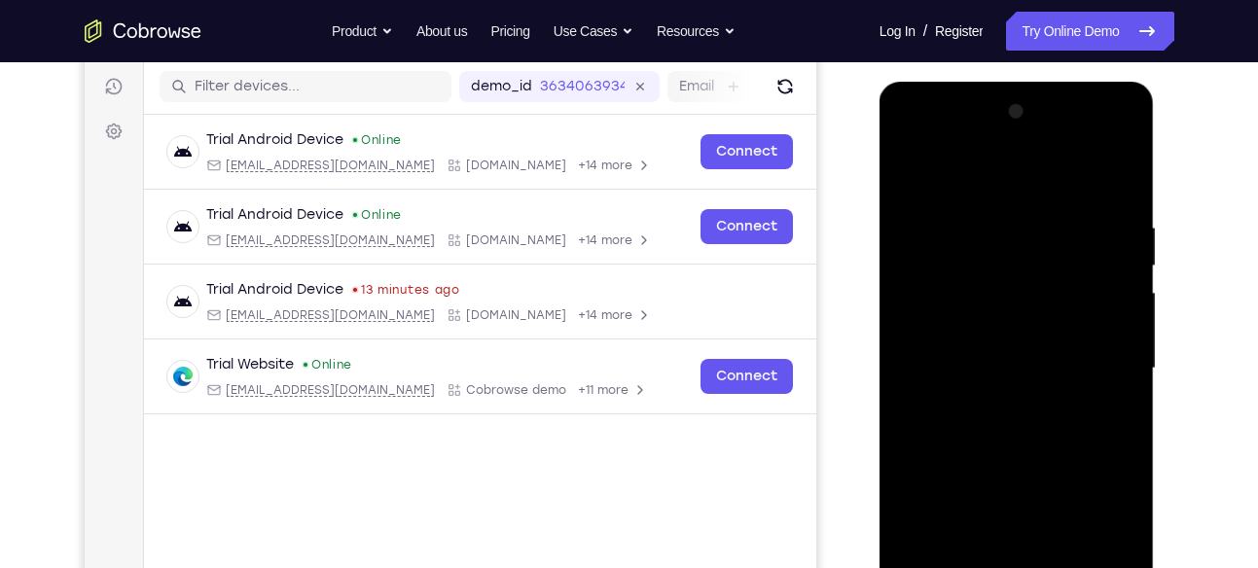
scroll to position [241, 0]
click at [960, 430] on div at bounding box center [1016, 367] width 245 height 545
click at [977, 417] on div at bounding box center [1016, 367] width 245 height 545
click at [993, 436] on div at bounding box center [1016, 367] width 245 height 545
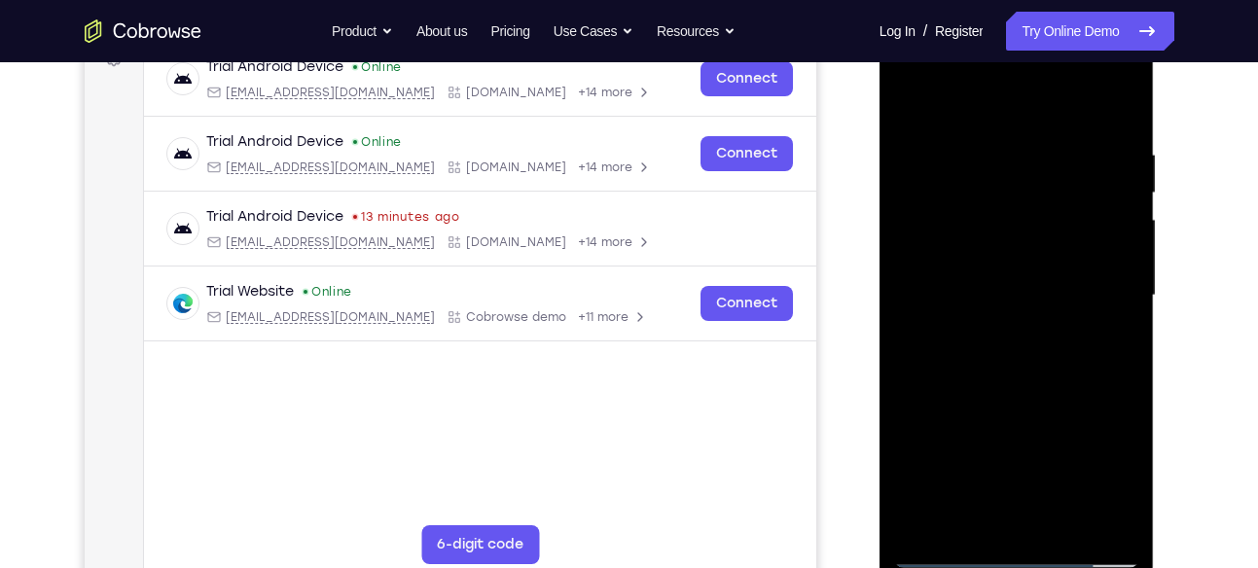
scroll to position [312, 0]
click at [918, 104] on div at bounding box center [1016, 296] width 245 height 545
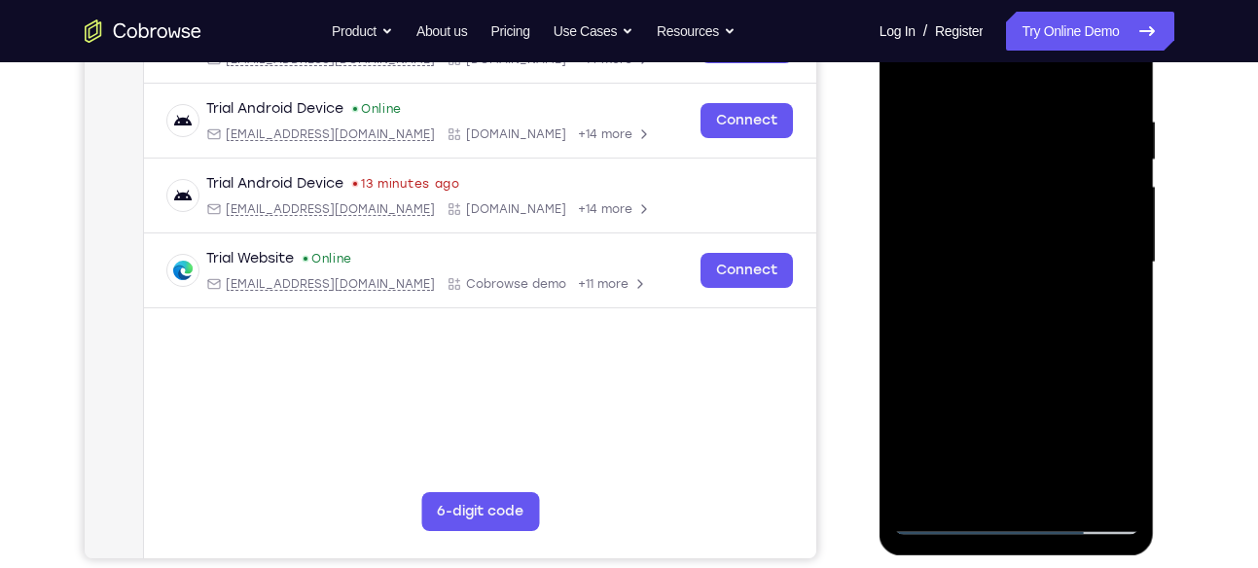
scroll to position [345, 0]
click at [999, 309] on div at bounding box center [1016, 263] width 245 height 545
click at [996, 252] on div at bounding box center [1016, 263] width 245 height 545
click at [1002, 158] on div at bounding box center [1016, 263] width 245 height 545
click at [978, 230] on div at bounding box center [1016, 263] width 245 height 545
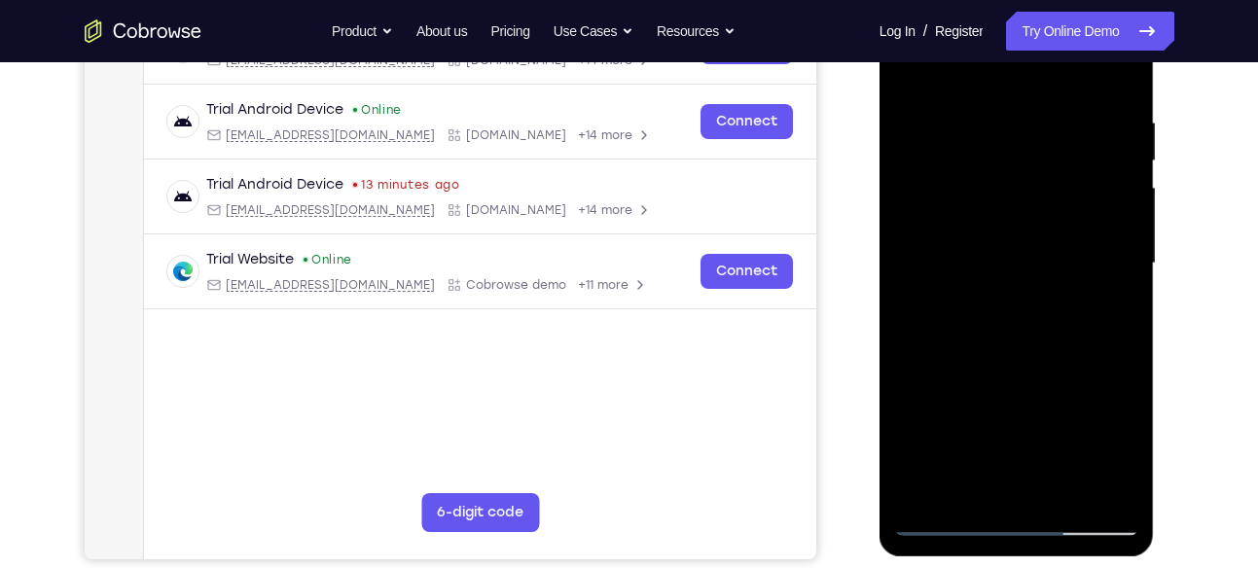
click at [1118, 225] on div at bounding box center [1016, 263] width 245 height 545
click at [1059, 261] on div at bounding box center [1016, 263] width 245 height 545
click at [1028, 341] on div at bounding box center [1016, 263] width 245 height 545
click at [989, 217] on div at bounding box center [1016, 263] width 245 height 545
click at [997, 266] on div at bounding box center [1016, 263] width 245 height 545
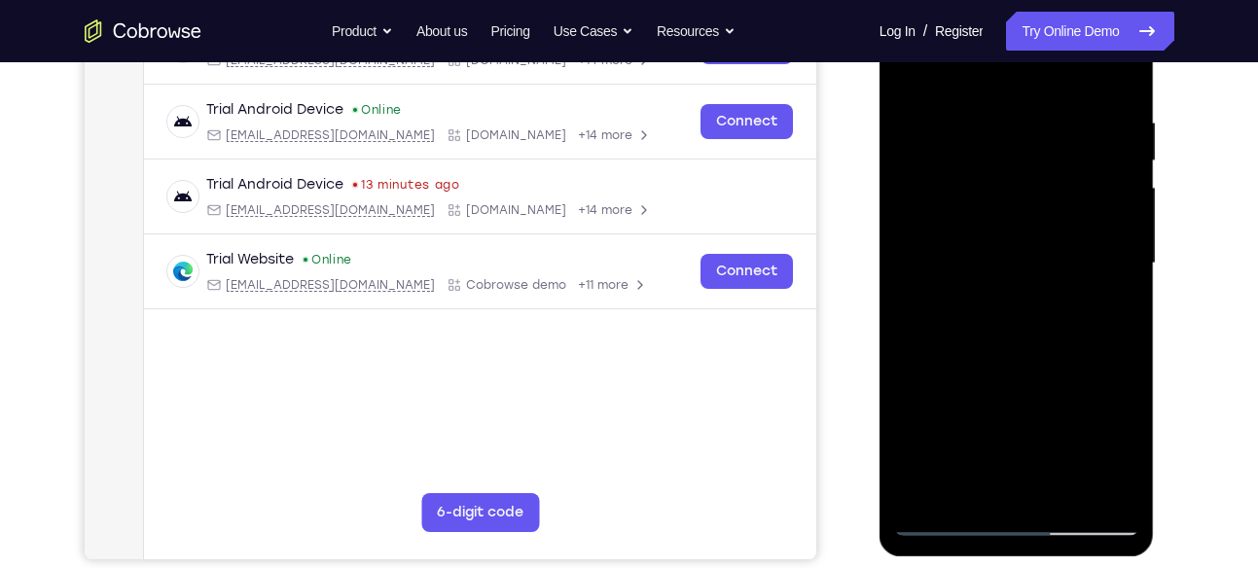
click at [997, 266] on div at bounding box center [1016, 263] width 245 height 545
drag, startPoint x: 997, startPoint y: 266, endPoint x: 1040, endPoint y: 305, distance: 57.9
click at [1040, 305] on div at bounding box center [1016, 263] width 245 height 545
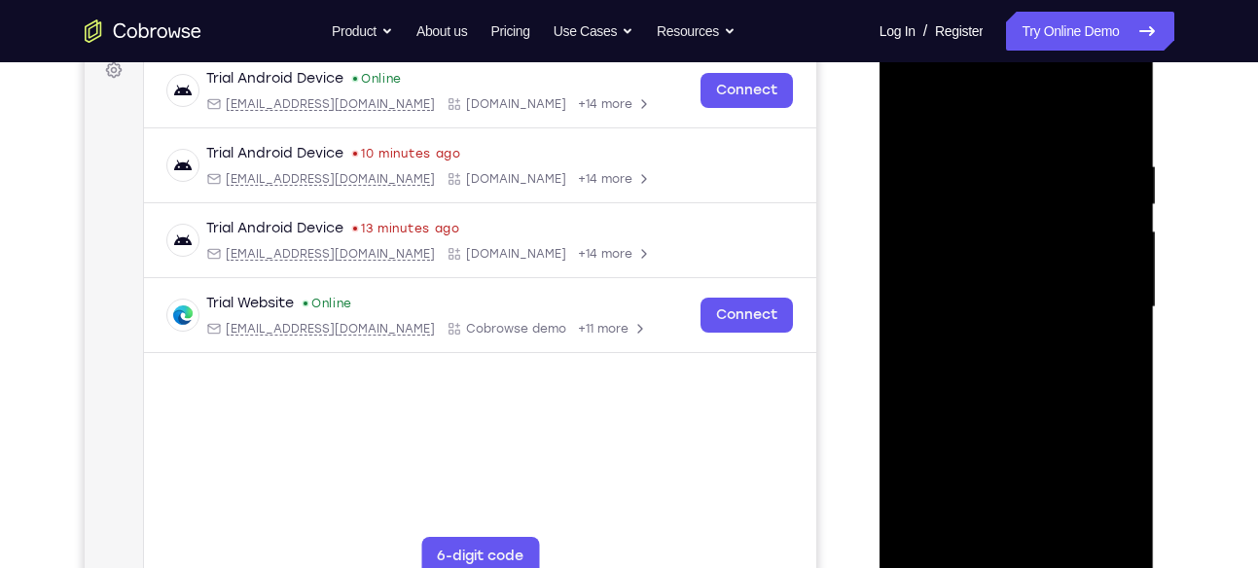
scroll to position [301, 0]
click at [946, 197] on div at bounding box center [1016, 308] width 245 height 545
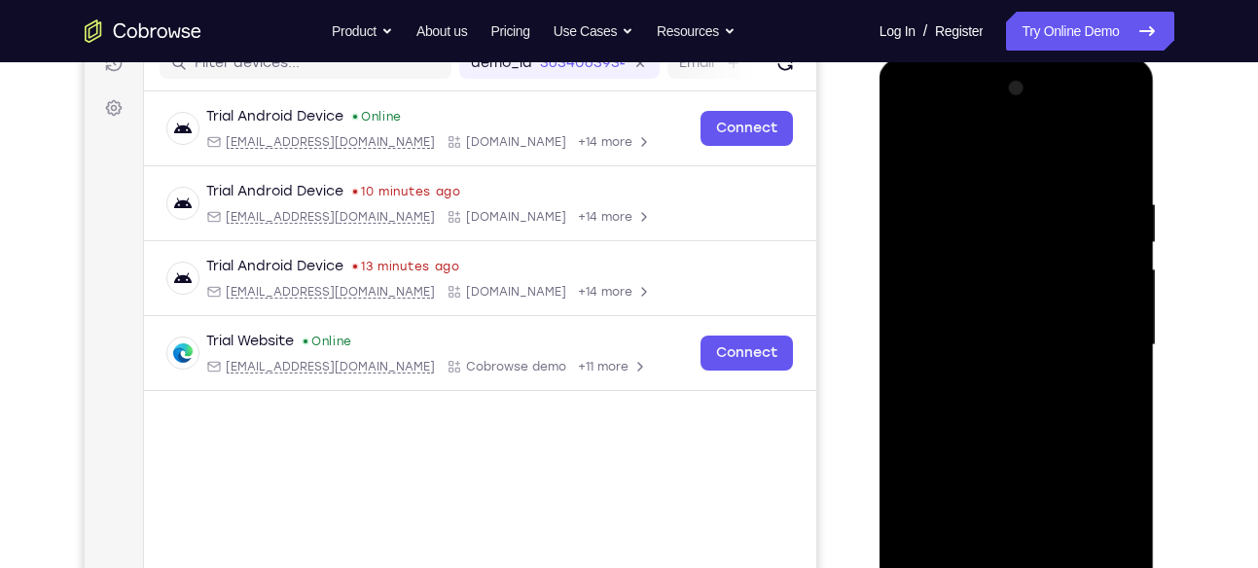
scroll to position [258, 0]
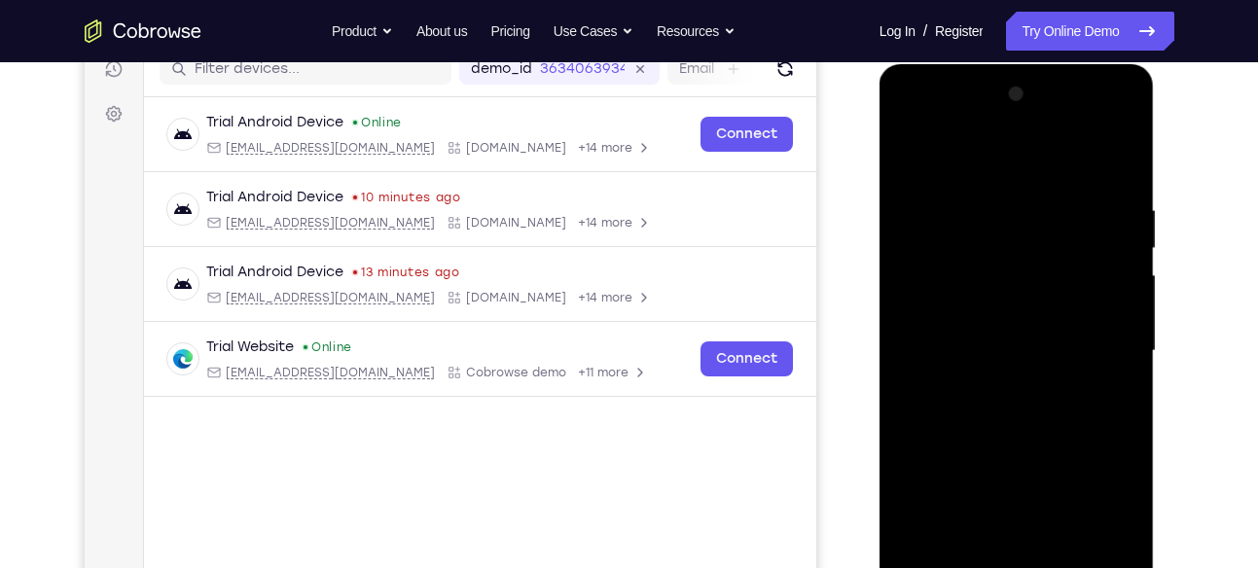
click at [1051, 285] on div at bounding box center [1016, 351] width 245 height 545
click at [1031, 429] on div at bounding box center [1016, 351] width 245 height 545
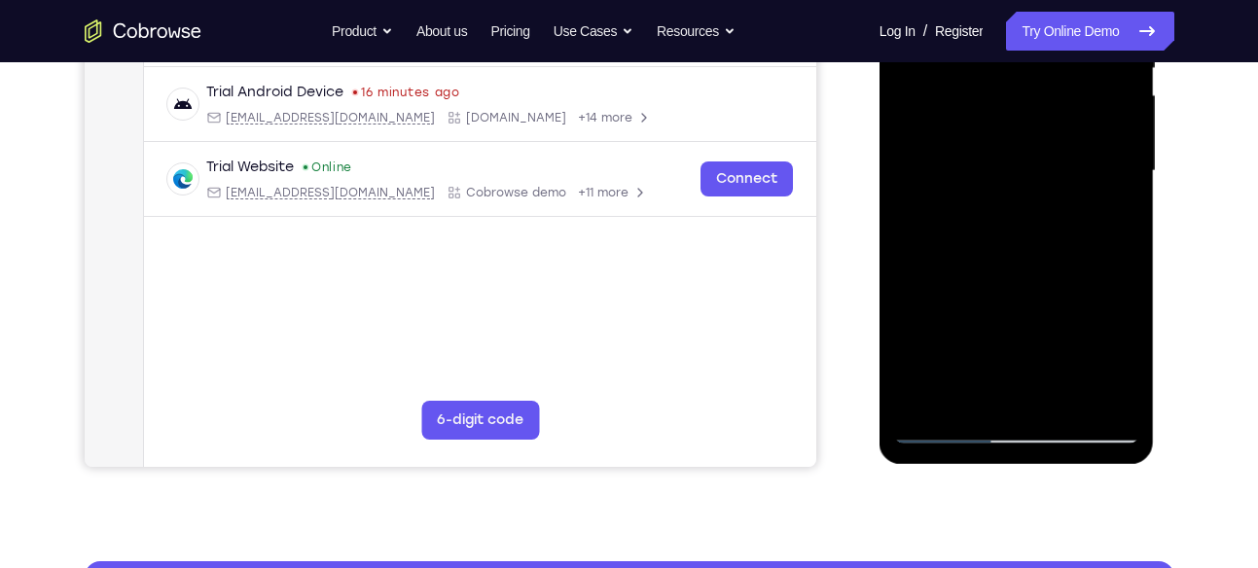
scroll to position [439, 0]
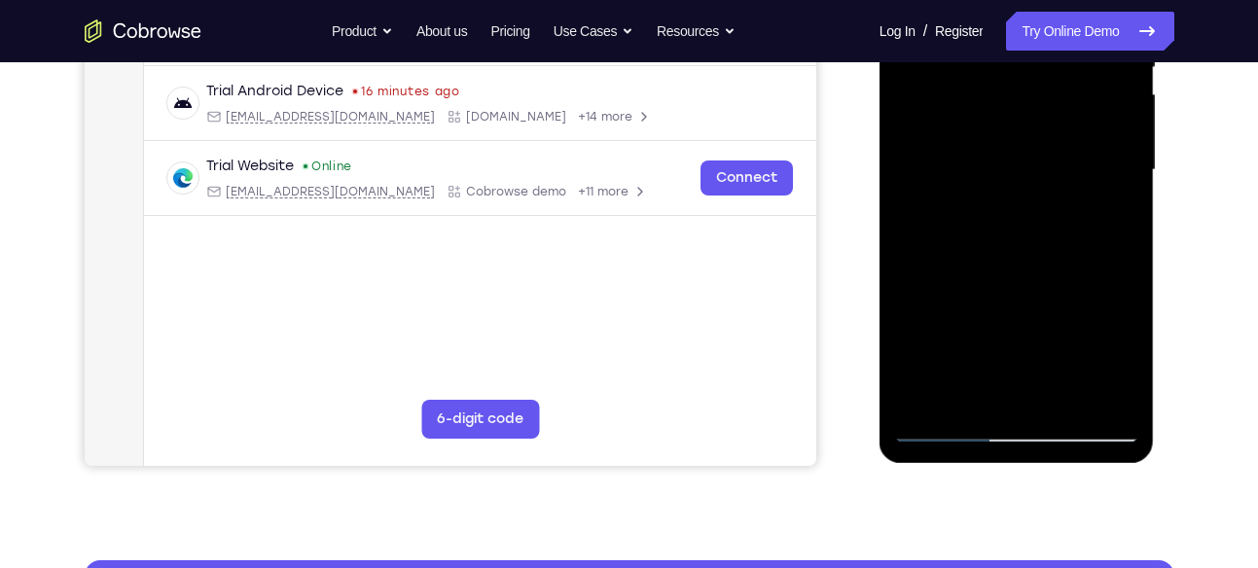
click at [1063, 410] on div at bounding box center [1016, 170] width 245 height 545
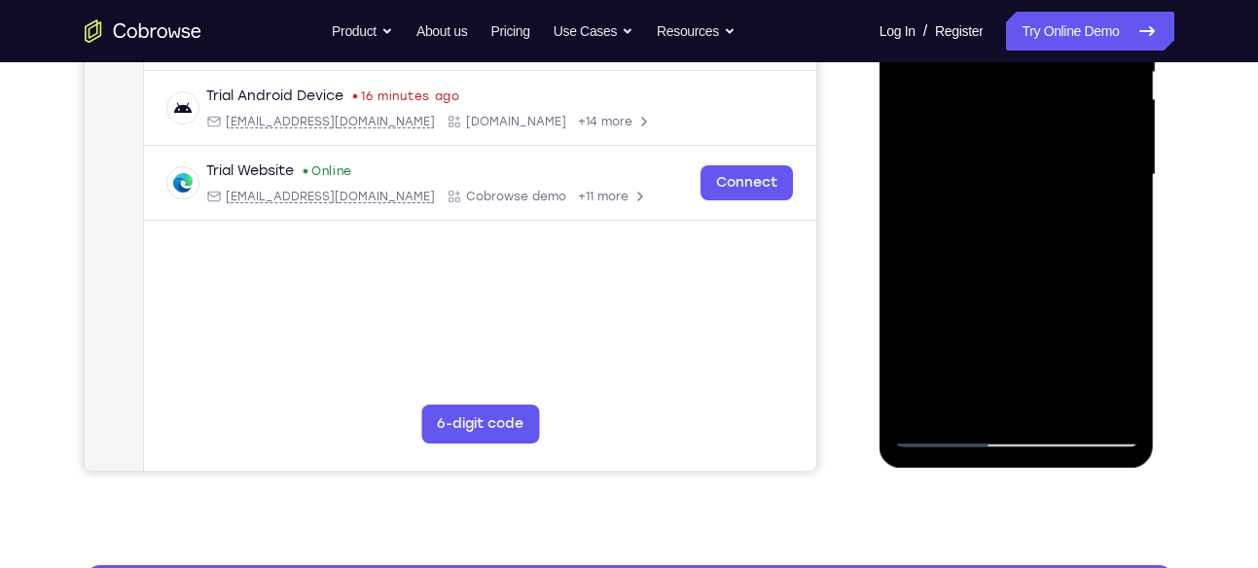
scroll to position [433, 0]
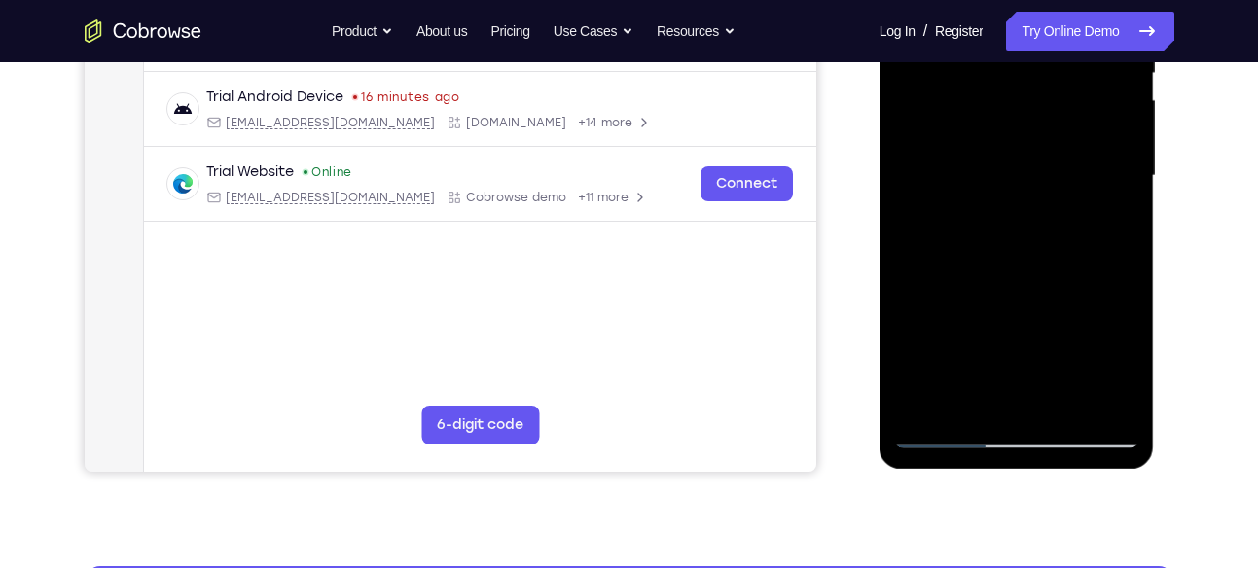
click at [1041, 277] on div at bounding box center [1016, 176] width 245 height 545
click at [1062, 187] on div at bounding box center [1016, 176] width 245 height 545
click at [981, 401] on div at bounding box center [1016, 176] width 245 height 545
click at [1123, 367] on div at bounding box center [1016, 176] width 245 height 545
click at [1105, 226] on div at bounding box center [1016, 176] width 245 height 545
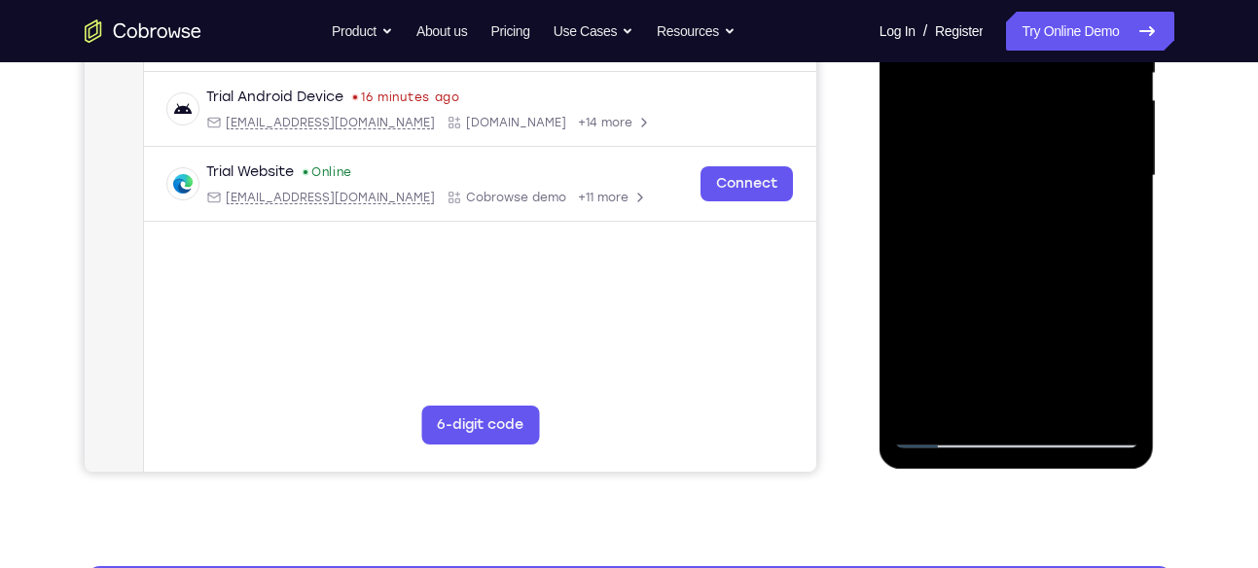
click at [1128, 368] on div at bounding box center [1016, 176] width 245 height 545
click at [1111, 226] on div at bounding box center [1016, 176] width 245 height 545
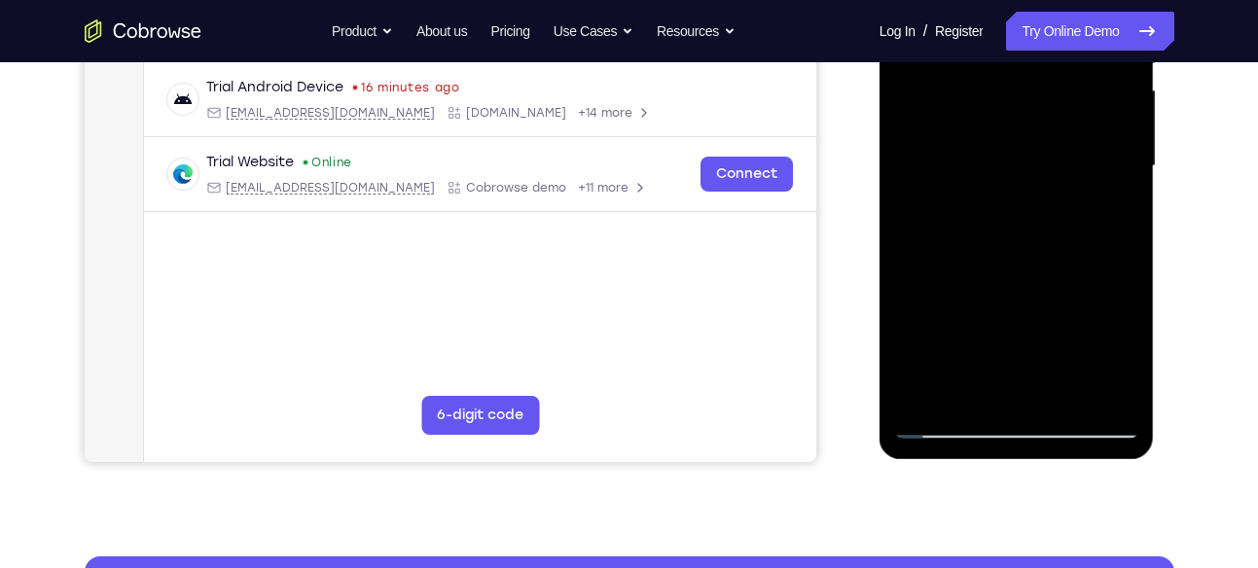
scroll to position [441, 0]
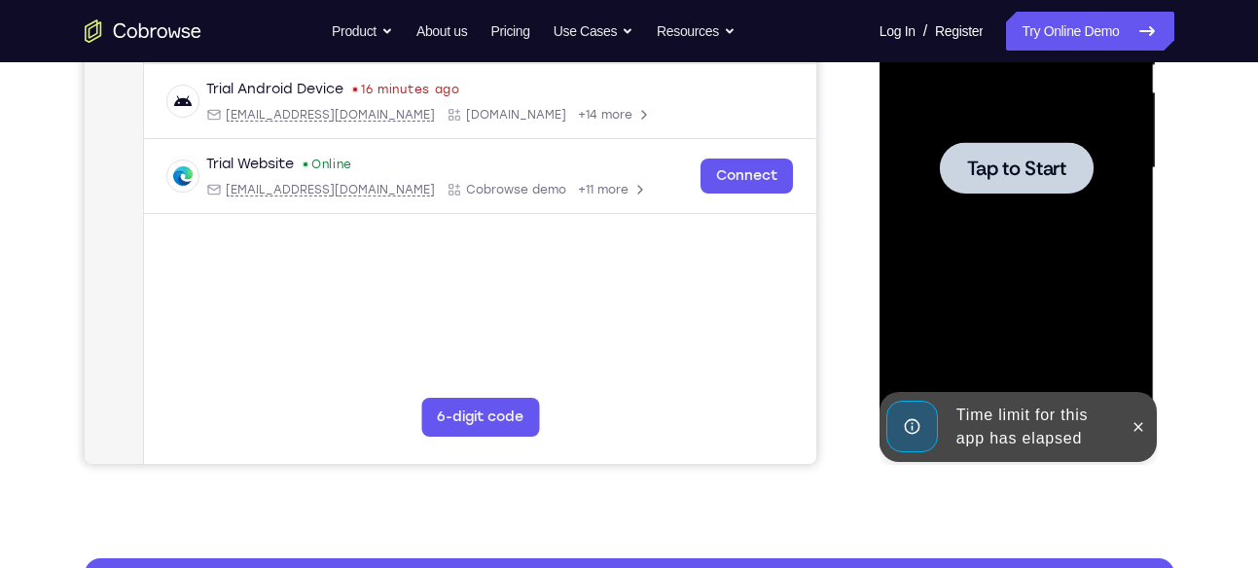
click at [1004, 183] on div at bounding box center [1017, 168] width 154 height 52
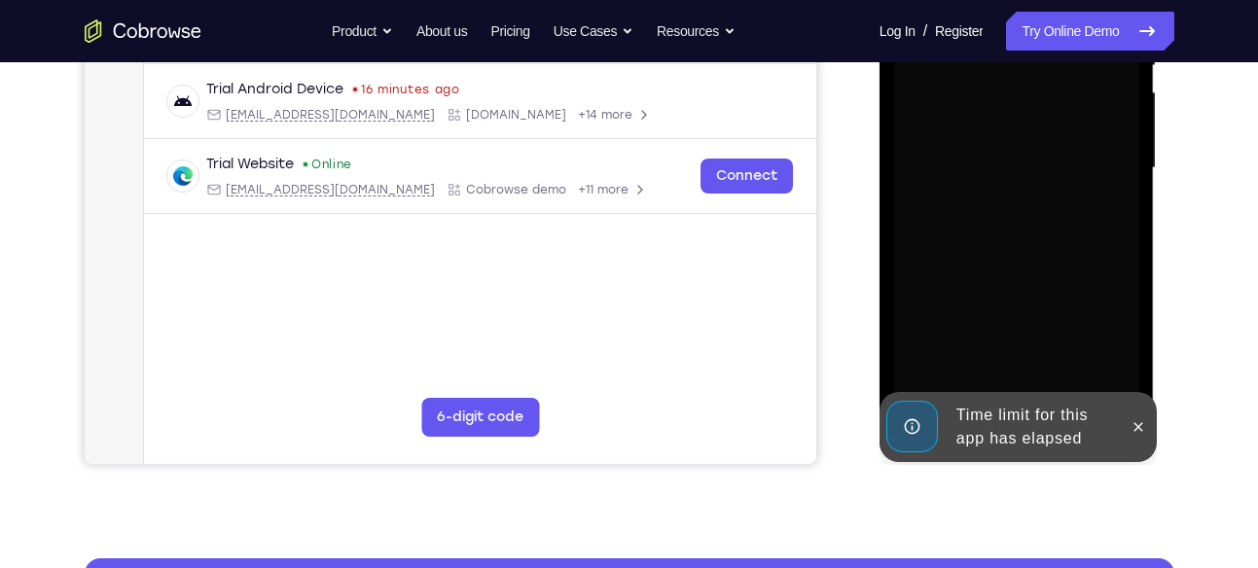
click at [1153, 438] on div at bounding box center [1138, 427] width 31 height 70
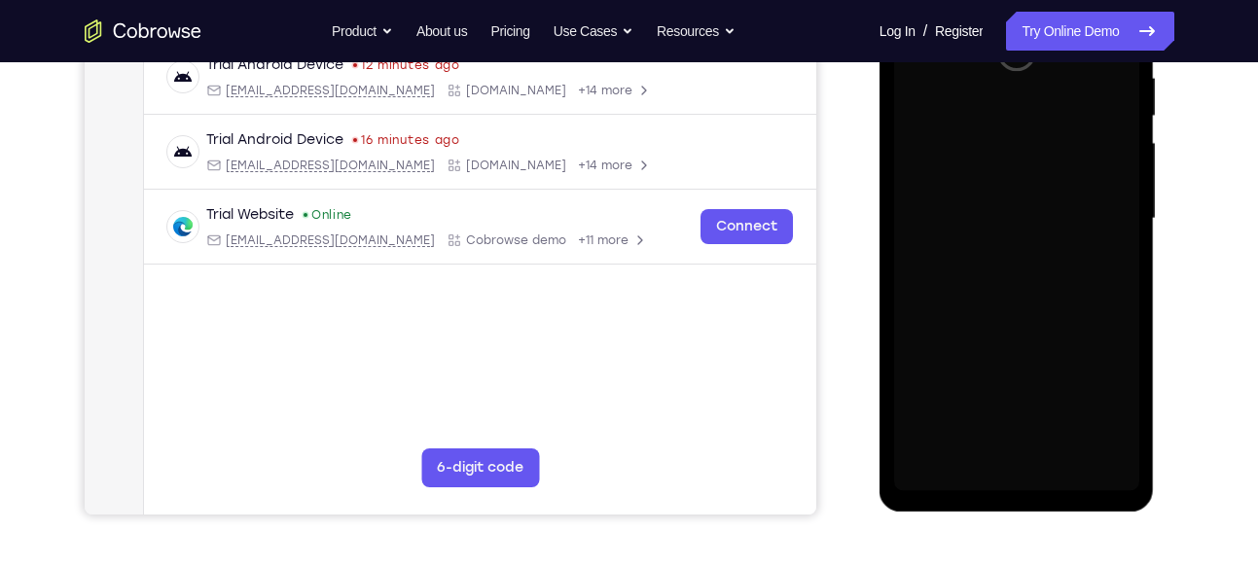
scroll to position [425, 0]
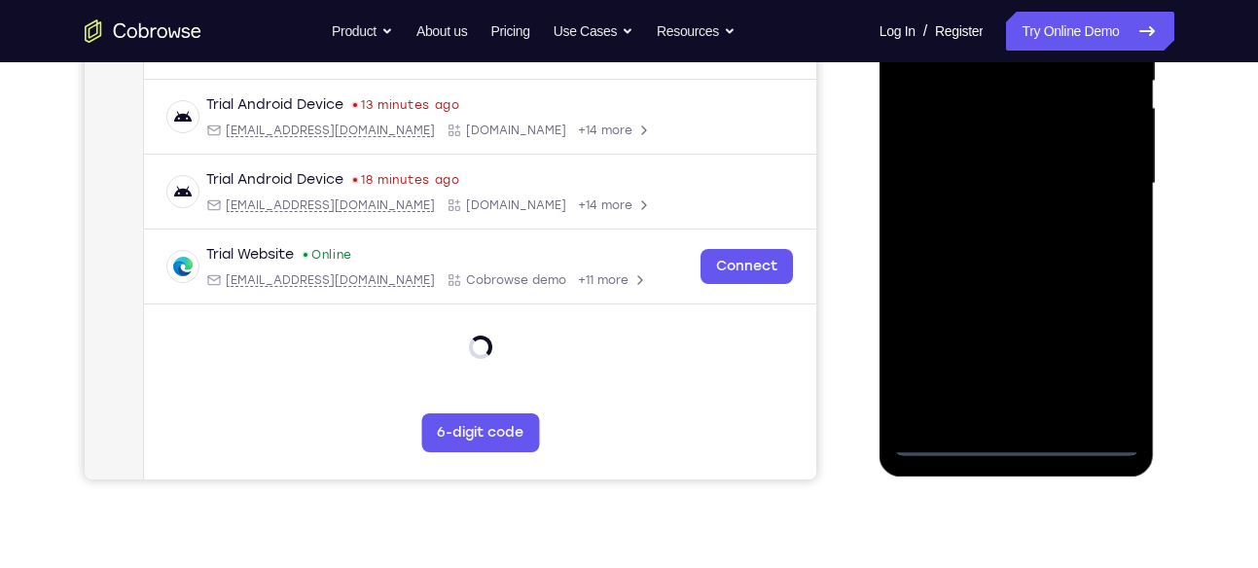
click at [1013, 442] on div at bounding box center [1016, 183] width 245 height 545
click at [1109, 351] on div at bounding box center [1016, 183] width 245 height 545
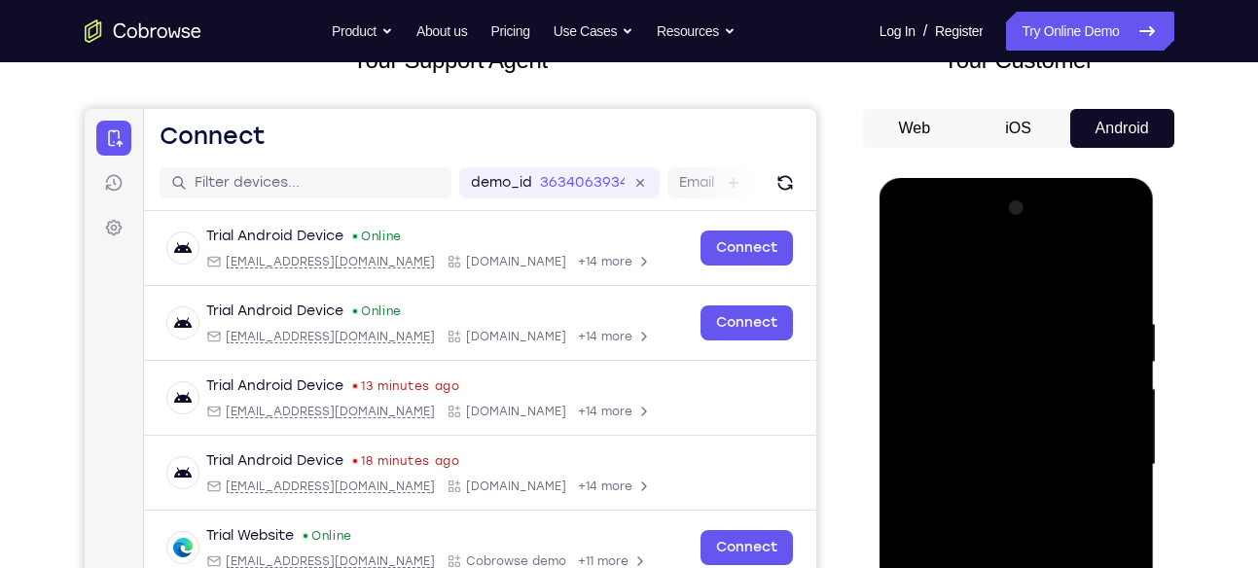
click at [993, 271] on div at bounding box center [1016, 465] width 245 height 545
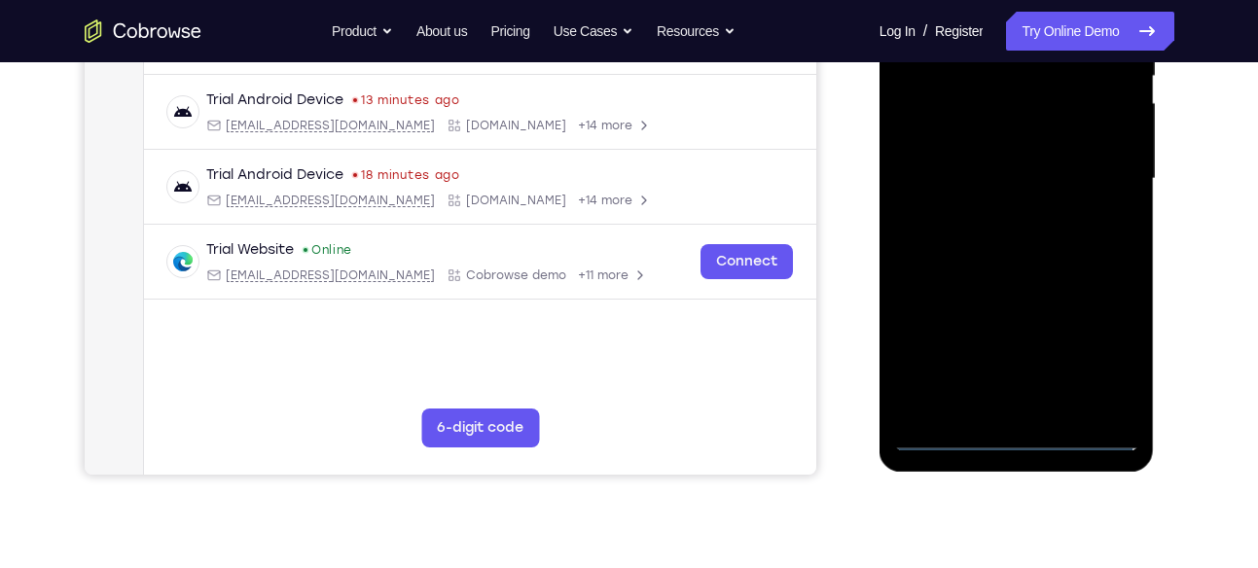
scroll to position [431, 0]
click at [1087, 165] on div at bounding box center [1016, 178] width 245 height 545
click at [1007, 214] on div at bounding box center [1016, 178] width 245 height 545
click at [1005, 169] on div at bounding box center [1016, 178] width 245 height 545
click at [1076, 157] on div at bounding box center [1016, 178] width 245 height 545
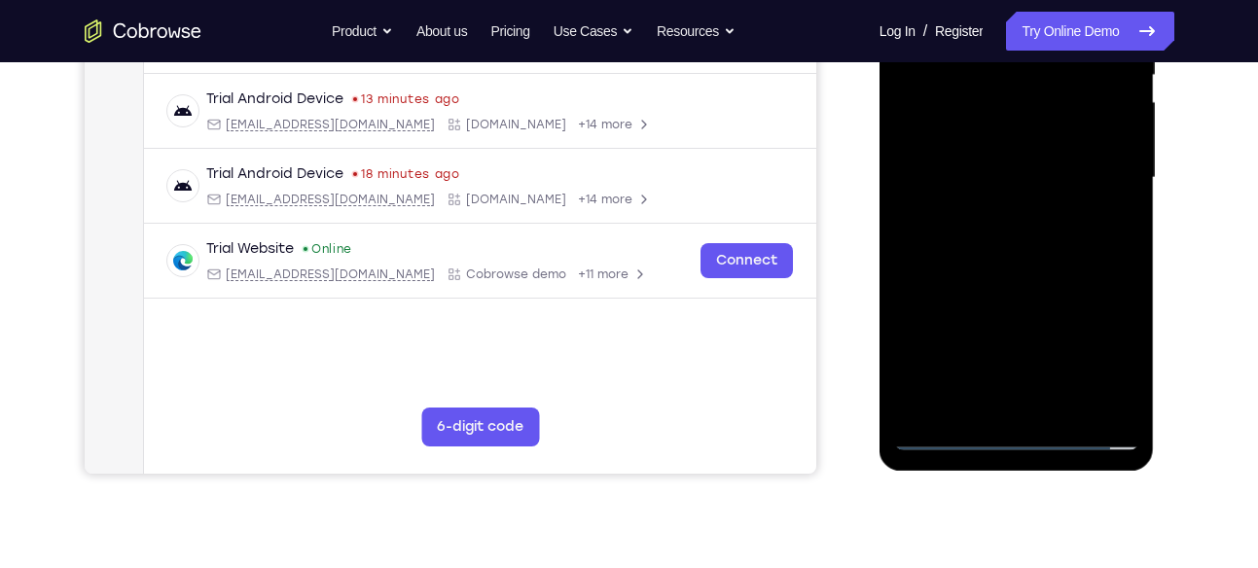
click at [1073, 180] on div at bounding box center [1016, 178] width 245 height 545
click at [1069, 243] on div at bounding box center [1016, 178] width 245 height 545
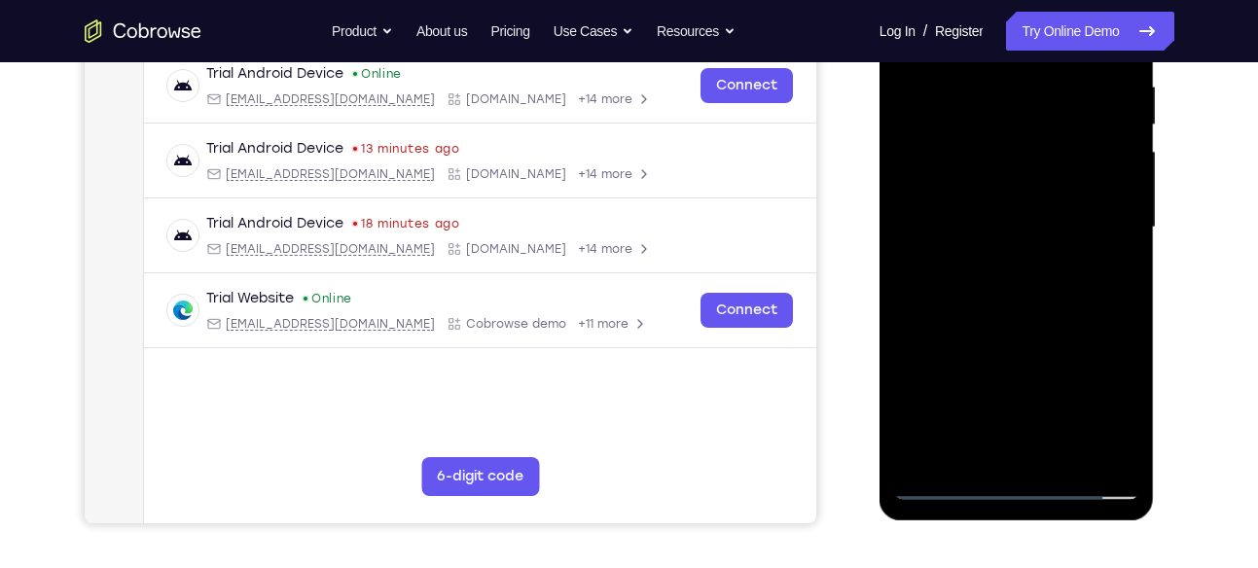
scroll to position [382, 0]
click at [1063, 465] on div at bounding box center [1016, 226] width 245 height 545
click at [1057, 303] on div at bounding box center [1016, 226] width 245 height 545
click at [1063, 459] on div at bounding box center [1016, 226] width 245 height 545
click at [1038, 318] on div at bounding box center [1016, 226] width 245 height 545
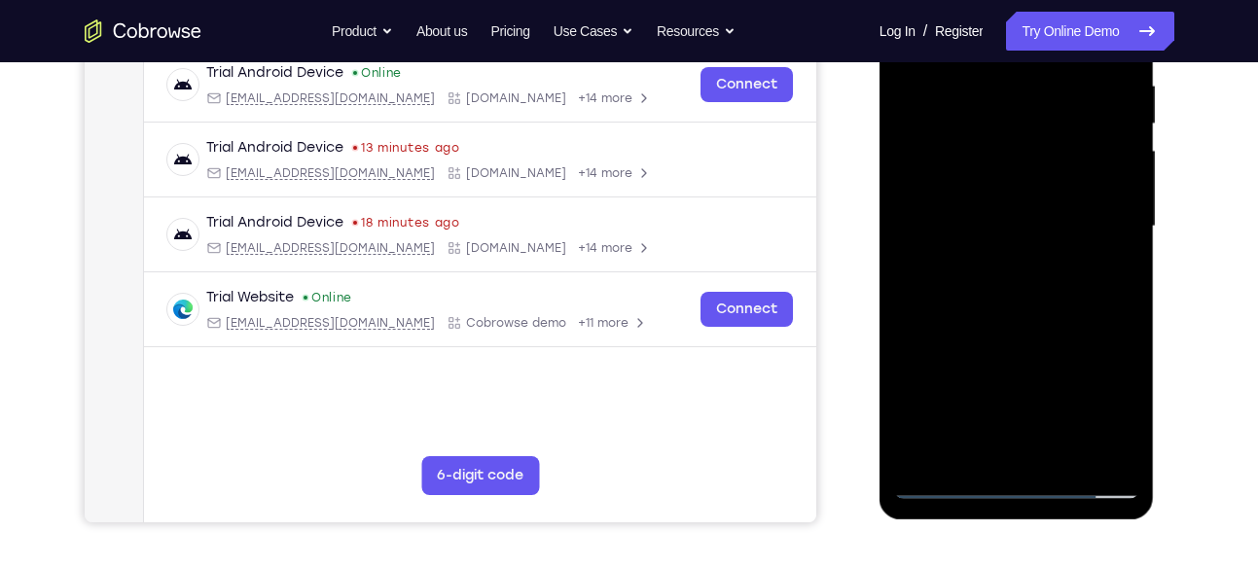
click at [1038, 318] on div at bounding box center [1016, 226] width 245 height 545
click at [1053, 260] on div at bounding box center [1016, 226] width 245 height 545
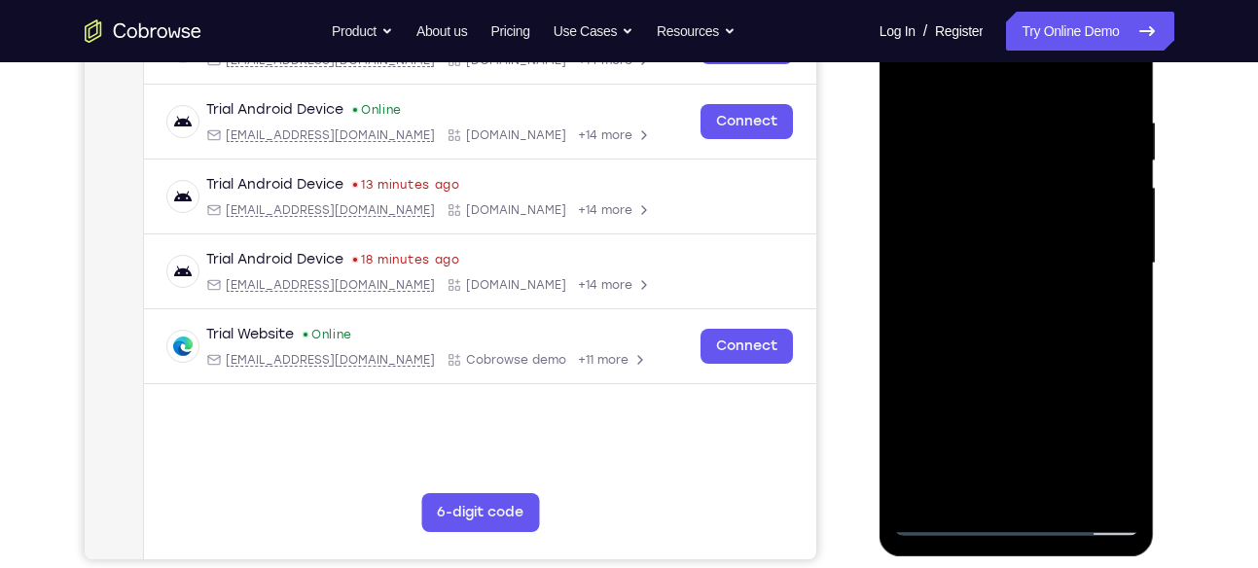
scroll to position [267, 0]
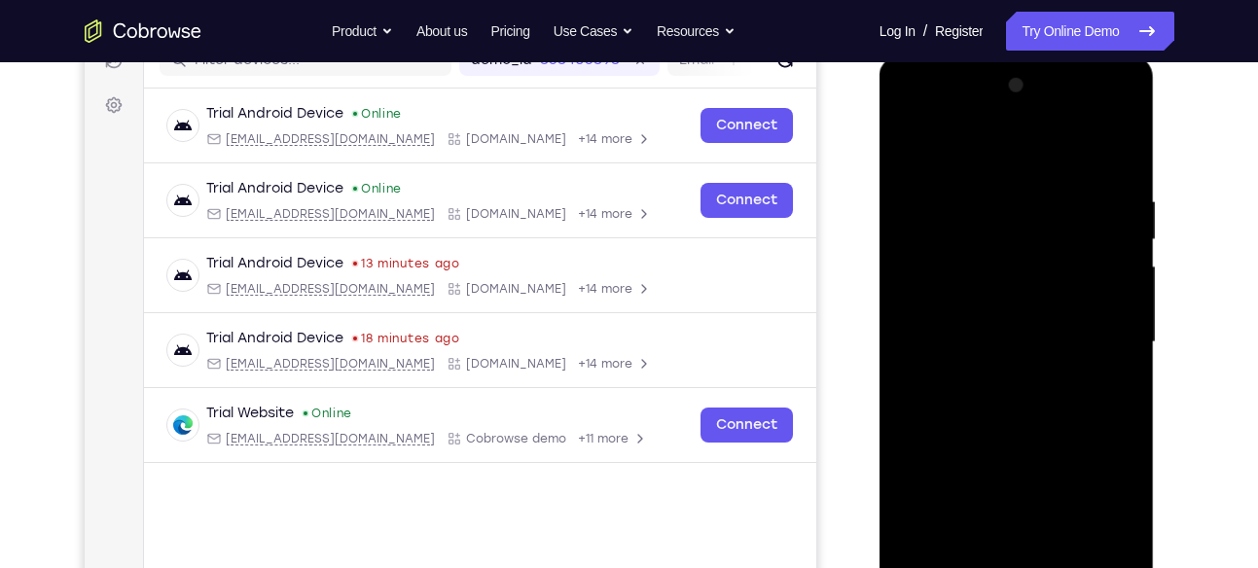
click at [1099, 149] on div at bounding box center [1016, 342] width 245 height 545
click at [928, 150] on div at bounding box center [1016, 342] width 245 height 545
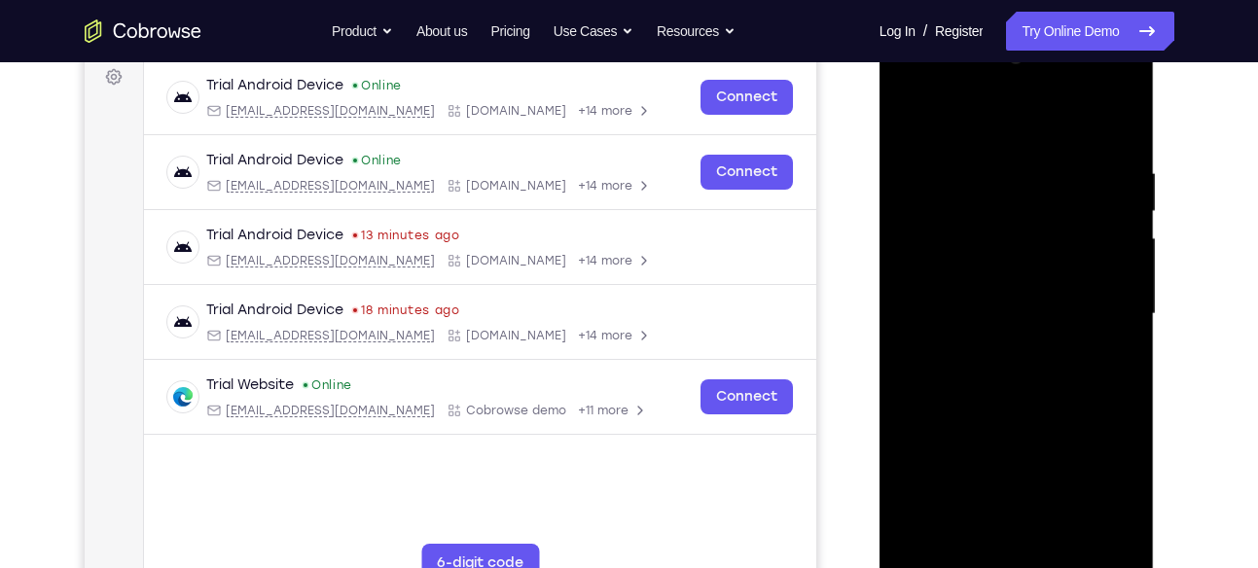
scroll to position [297, 0]
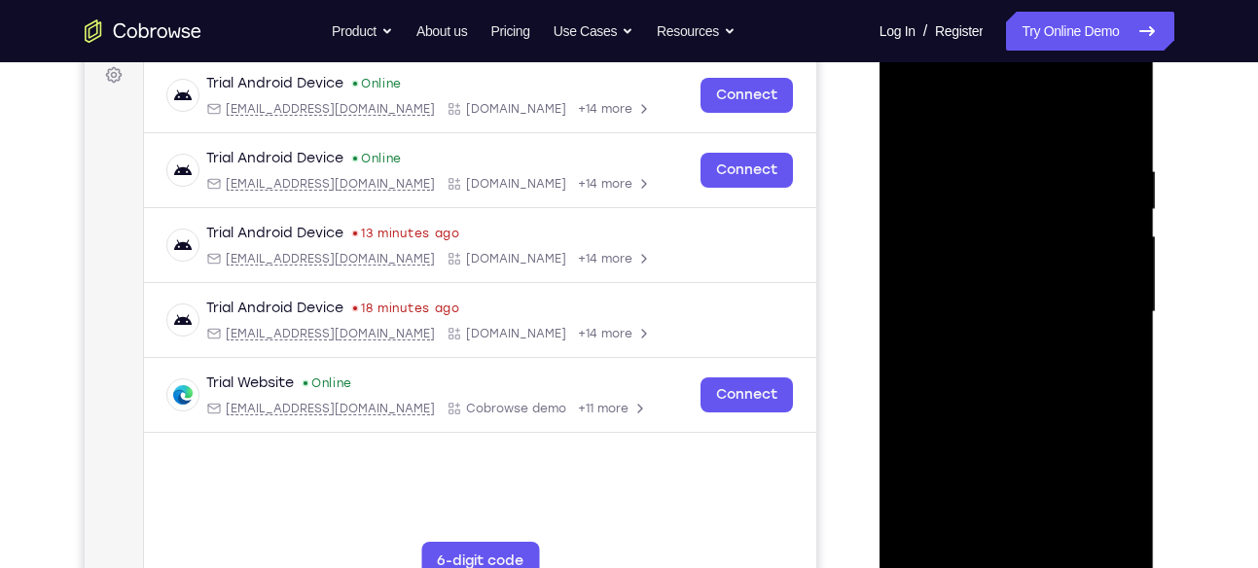
click at [1067, 540] on div at bounding box center [1016, 312] width 245 height 545
click at [1071, 291] on div at bounding box center [1016, 312] width 245 height 545
click at [1069, 307] on div at bounding box center [1016, 312] width 245 height 545
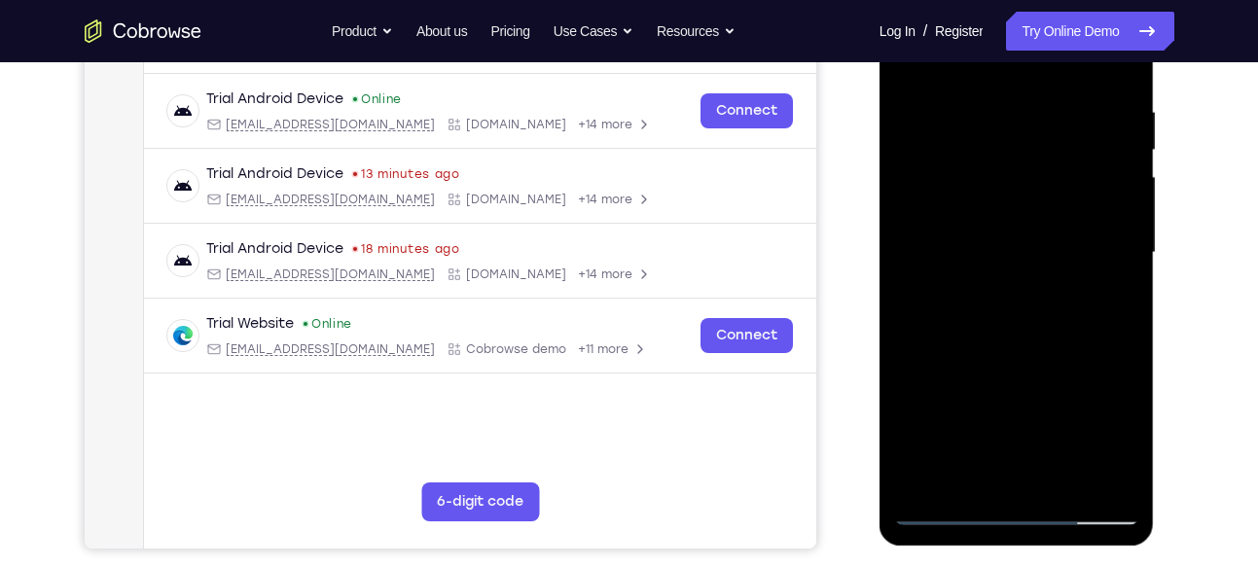
scroll to position [368, 0]
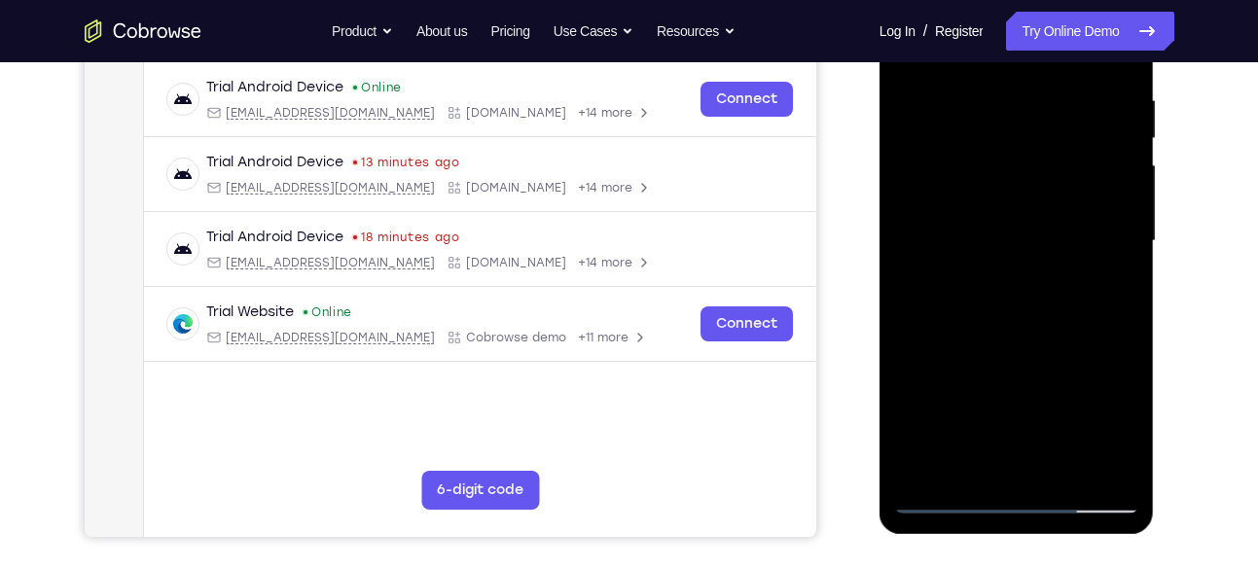
click at [990, 465] on div at bounding box center [1016, 241] width 245 height 545
click at [1105, 426] on div at bounding box center [1016, 241] width 245 height 545
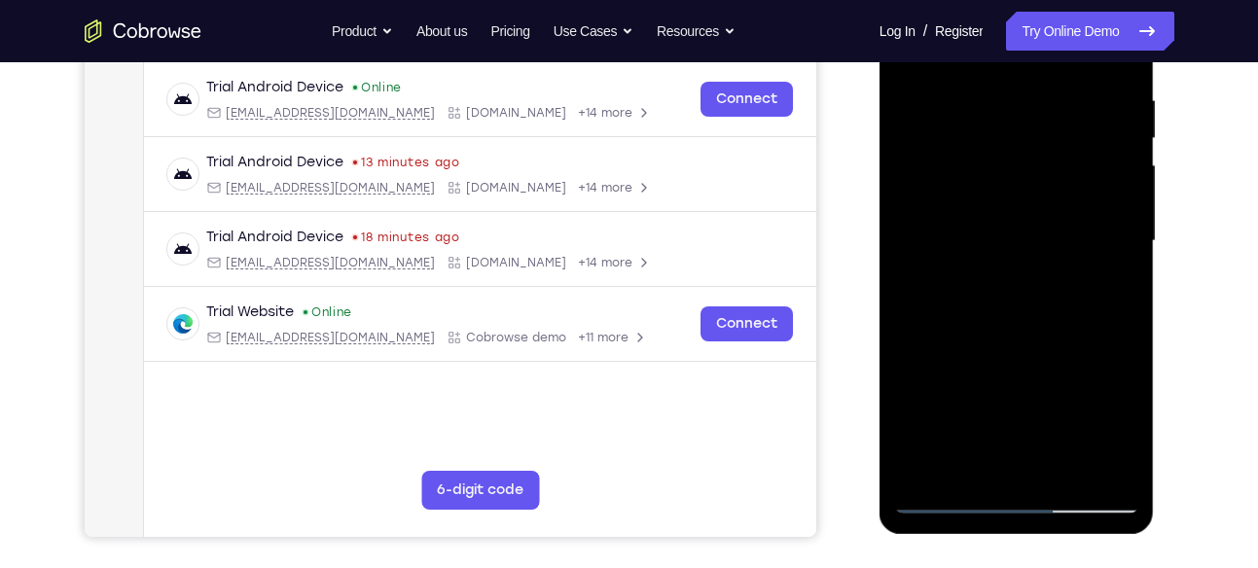
click at [1132, 430] on div at bounding box center [1016, 241] width 245 height 545
click at [1121, 434] on div at bounding box center [1016, 241] width 245 height 545
drag, startPoint x: 1121, startPoint y: 434, endPoint x: 1053, endPoint y: 484, distance: 84.3
click at [1053, 484] on div at bounding box center [1016, 241] width 245 height 545
click at [1123, 436] on div at bounding box center [1016, 241] width 245 height 545
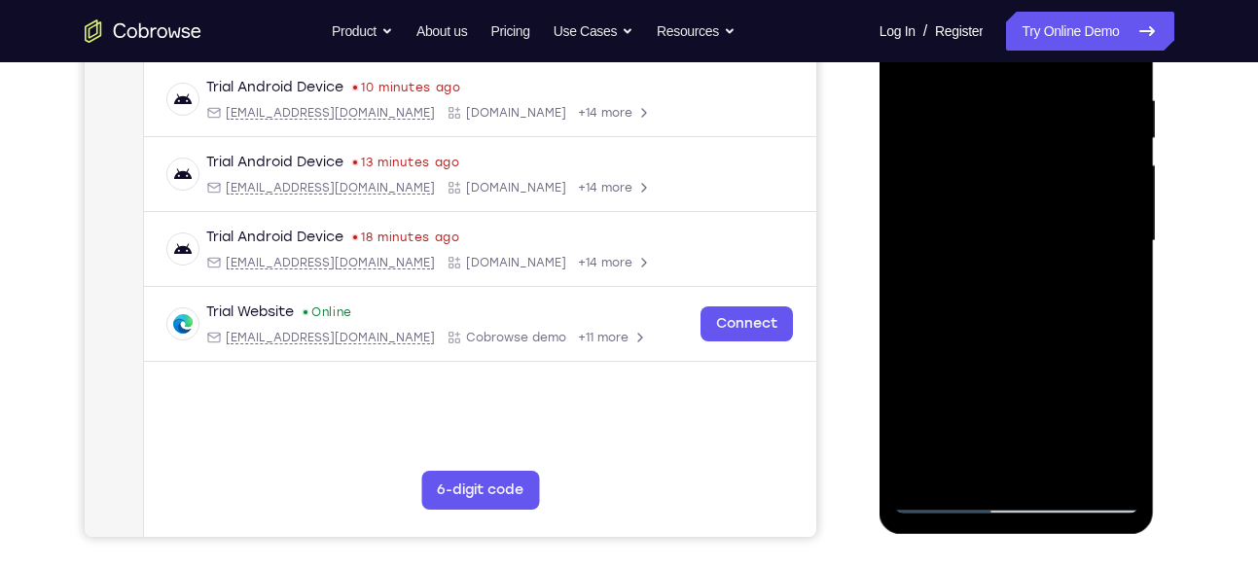
click at [917, 289] on div at bounding box center [1016, 241] width 245 height 545
click at [913, 289] on div at bounding box center [1016, 241] width 245 height 545
click at [913, 285] on div at bounding box center [1016, 241] width 245 height 545
click at [938, 289] on div at bounding box center [1016, 241] width 245 height 545
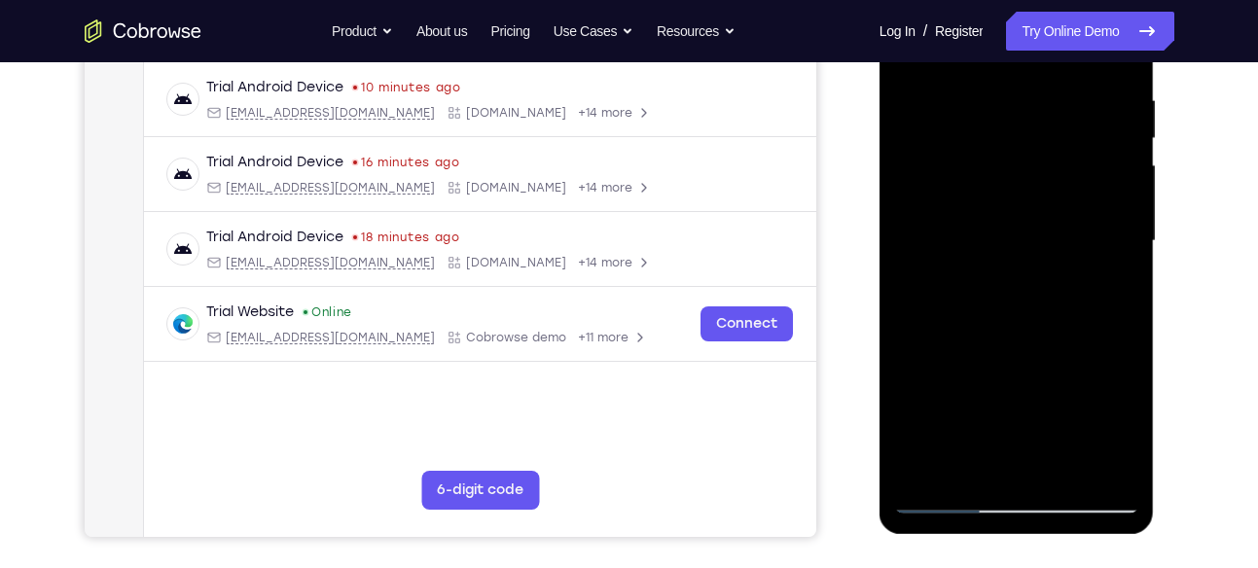
click at [927, 289] on div at bounding box center [1016, 241] width 245 height 545
click at [928, 287] on div at bounding box center [1016, 241] width 245 height 545
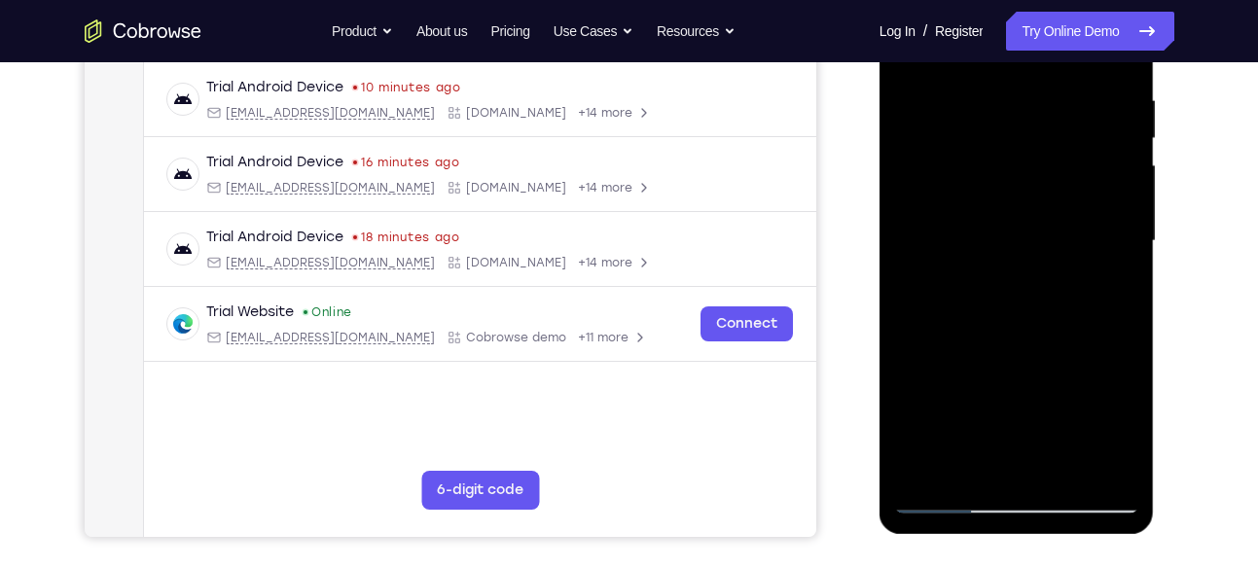
click at [1118, 293] on div at bounding box center [1016, 241] width 245 height 545
click at [1114, 282] on div at bounding box center [1016, 241] width 245 height 545
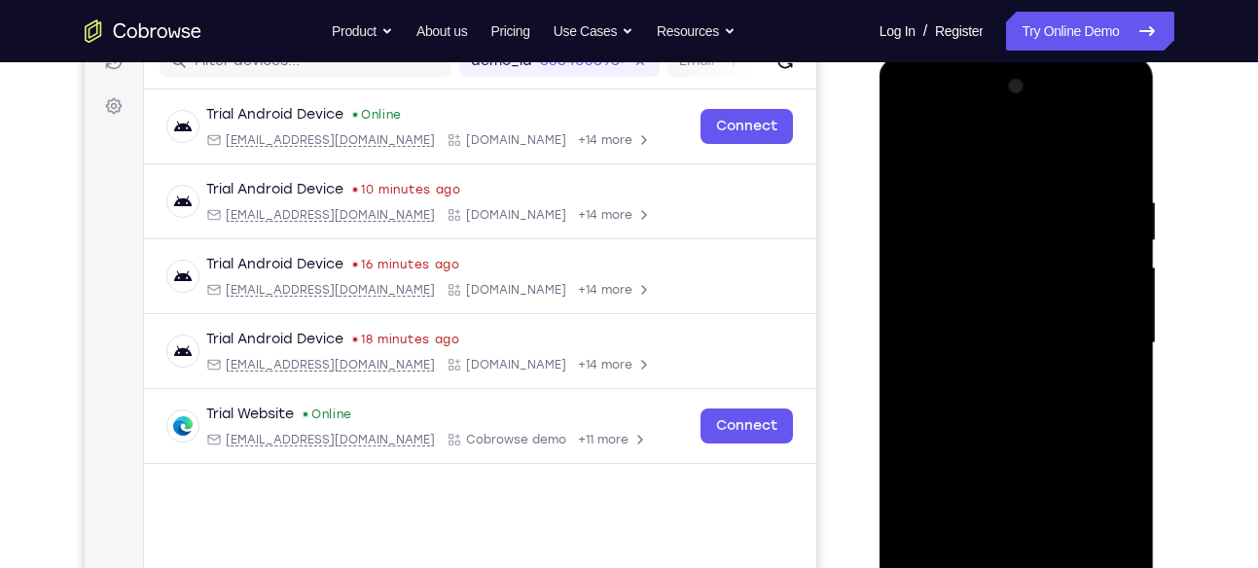
scroll to position [265, 0]
click at [913, 145] on div at bounding box center [1016, 344] width 245 height 545
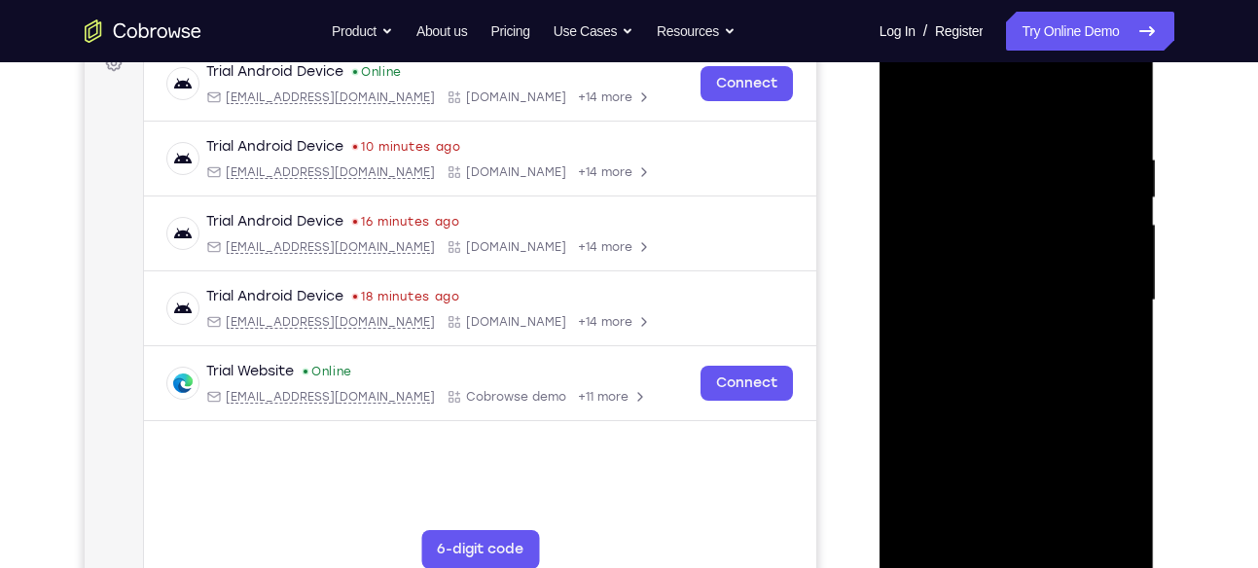
scroll to position [307, 0]
click at [923, 118] on div at bounding box center [1016, 302] width 245 height 545
click at [1069, 529] on div at bounding box center [1016, 302] width 245 height 545
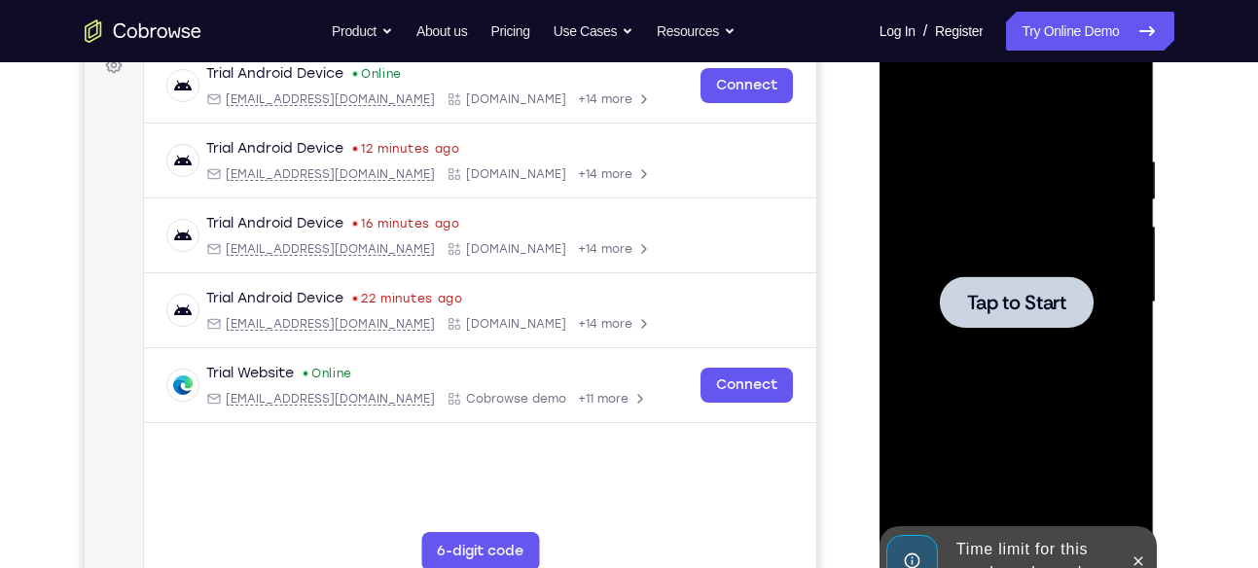
click at [1048, 329] on div at bounding box center [1016, 302] width 245 height 545
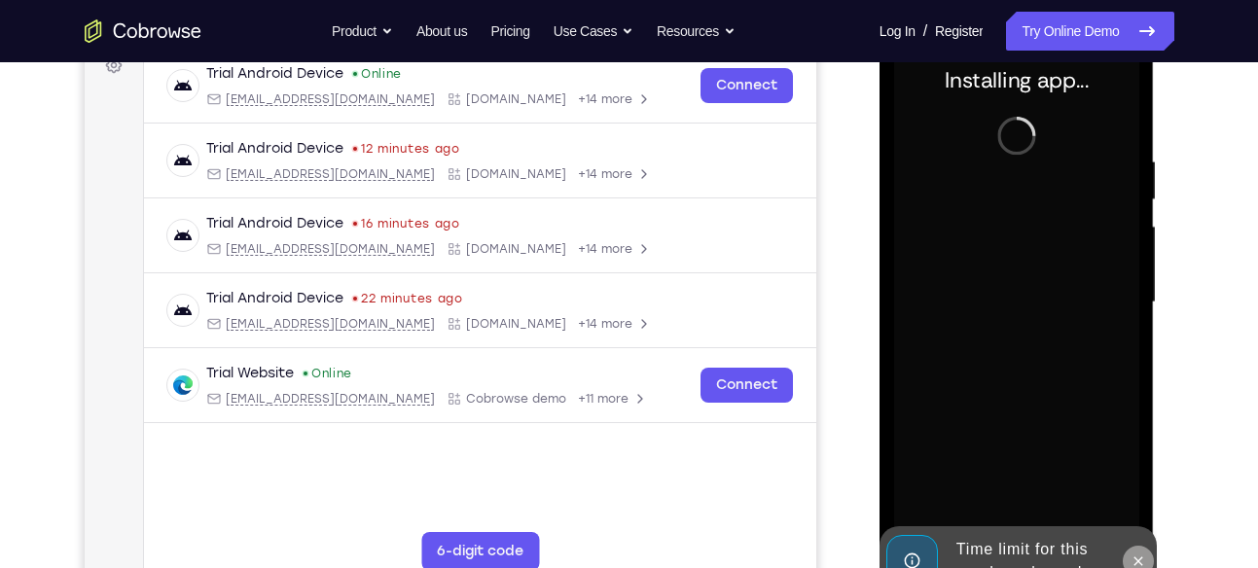
click at [1147, 563] on button at bounding box center [1138, 561] width 31 height 31
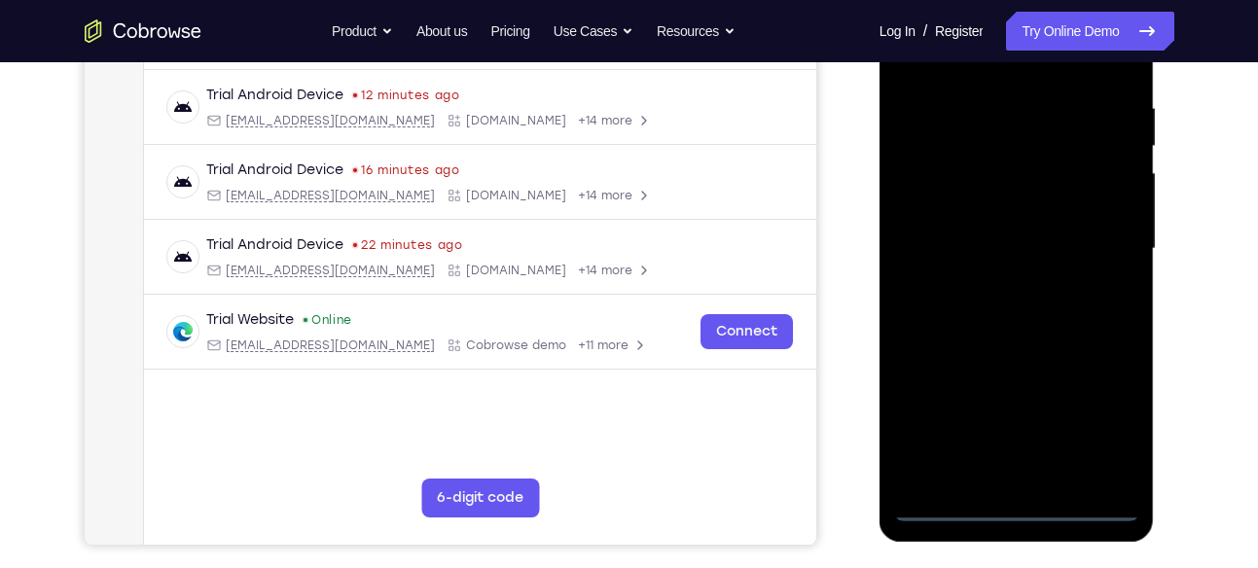
scroll to position [362, 0]
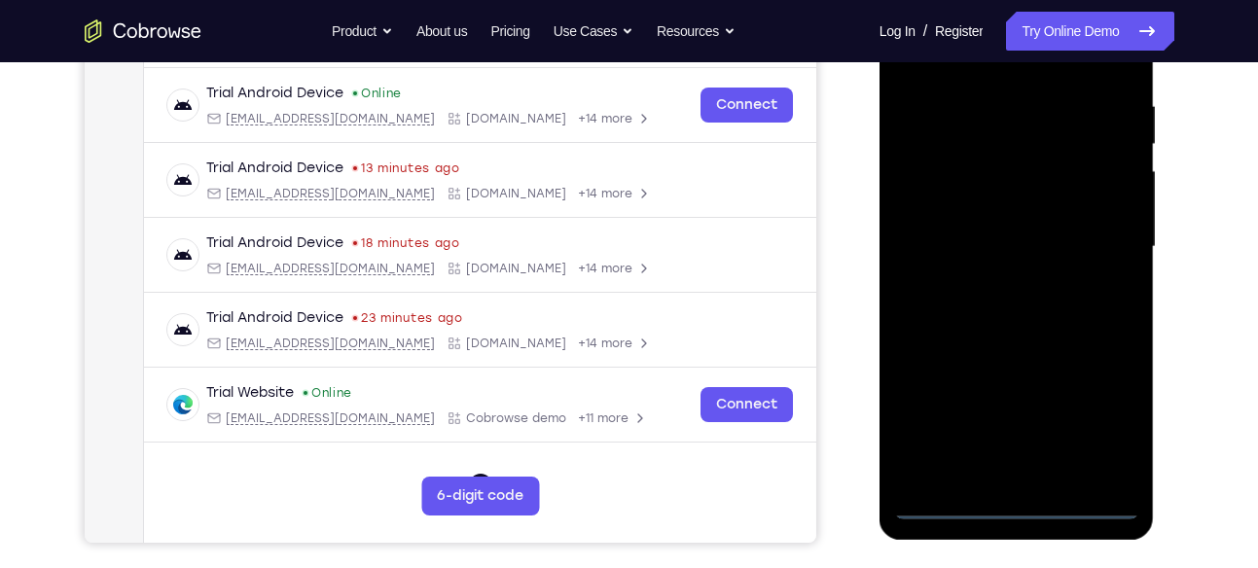
click at [1016, 510] on div at bounding box center [1016, 247] width 245 height 545
click at [1103, 414] on div at bounding box center [1016, 247] width 245 height 545
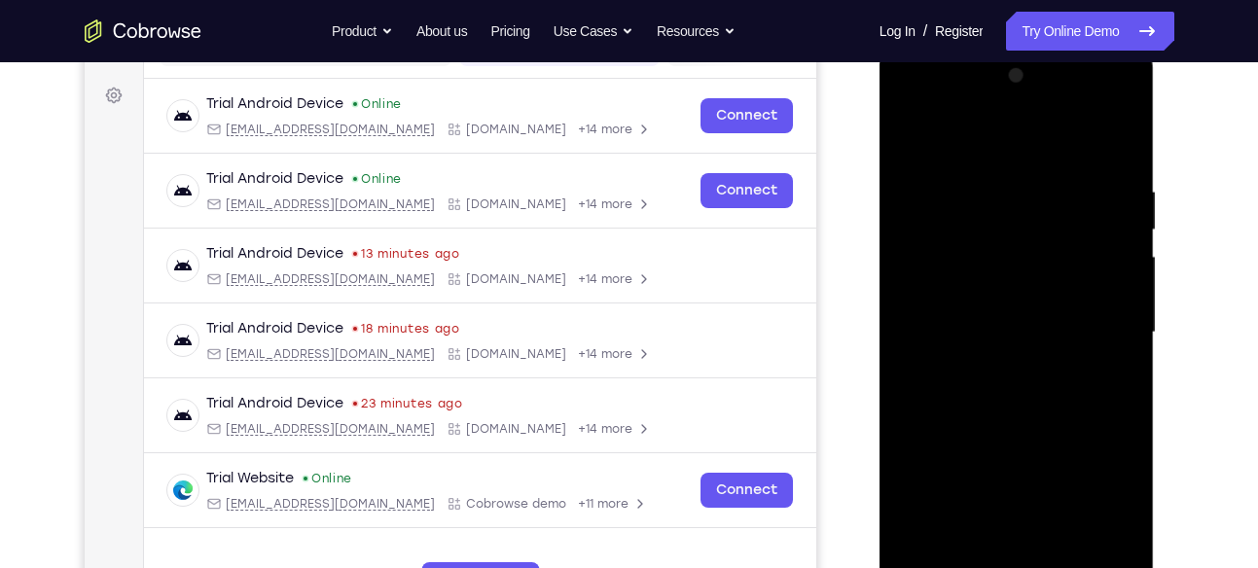
scroll to position [275, 0]
click at [978, 152] on div at bounding box center [1016, 333] width 245 height 545
click at [1096, 345] on div at bounding box center [1016, 333] width 245 height 545
click at [989, 379] on div at bounding box center [1016, 333] width 245 height 545
click at [998, 309] on div at bounding box center [1016, 333] width 245 height 545
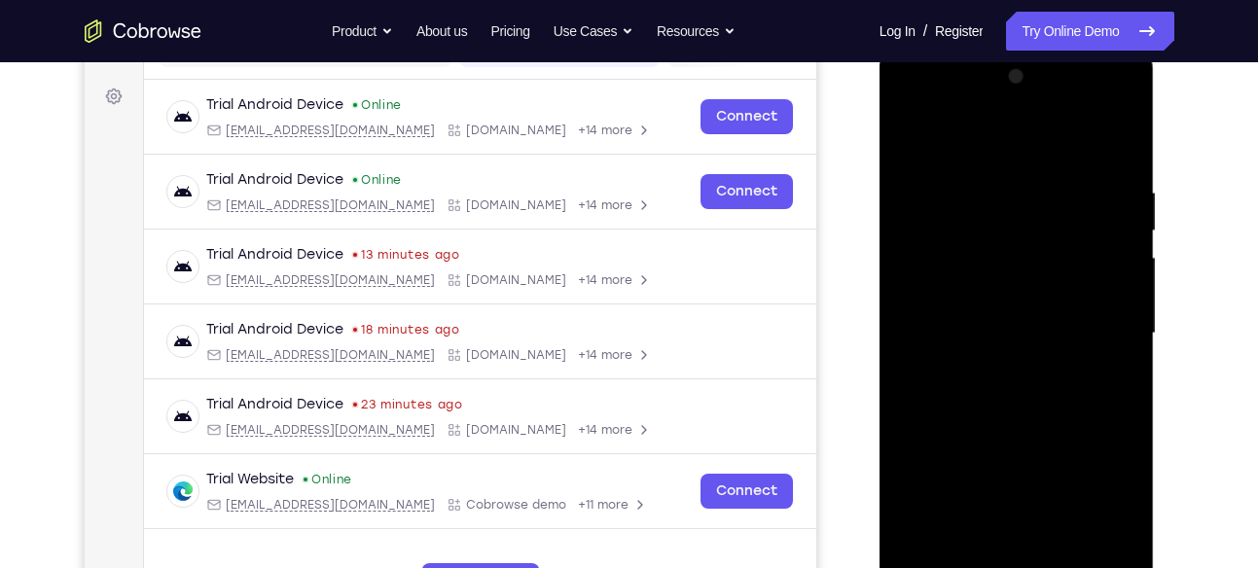
click at [1008, 299] on div at bounding box center [1016, 333] width 245 height 545
click at [978, 325] on div at bounding box center [1016, 333] width 245 height 545
click at [984, 402] on div at bounding box center [1016, 333] width 245 height 545
click at [1038, 375] on div at bounding box center [1016, 333] width 245 height 545
click at [1115, 138] on div at bounding box center [1016, 333] width 245 height 545
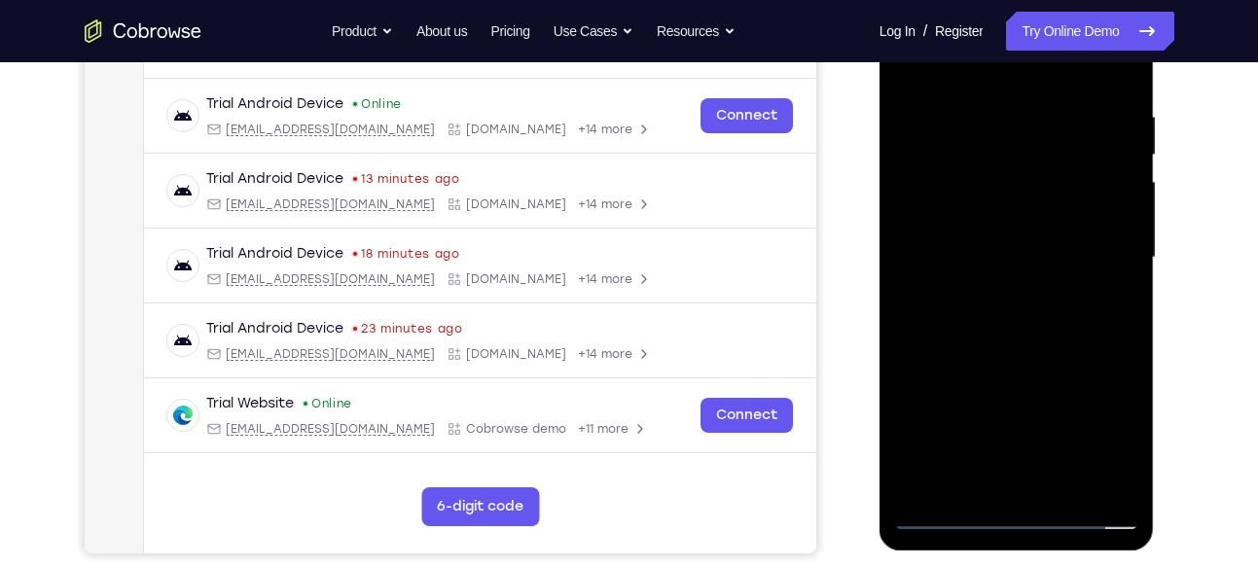
scroll to position [352, 0]
click at [1062, 487] on div at bounding box center [1016, 256] width 245 height 545
click at [1010, 339] on div at bounding box center [1016, 256] width 245 height 545
click at [1062, 491] on div at bounding box center [1016, 256] width 245 height 545
click at [1055, 350] on div at bounding box center [1016, 256] width 245 height 545
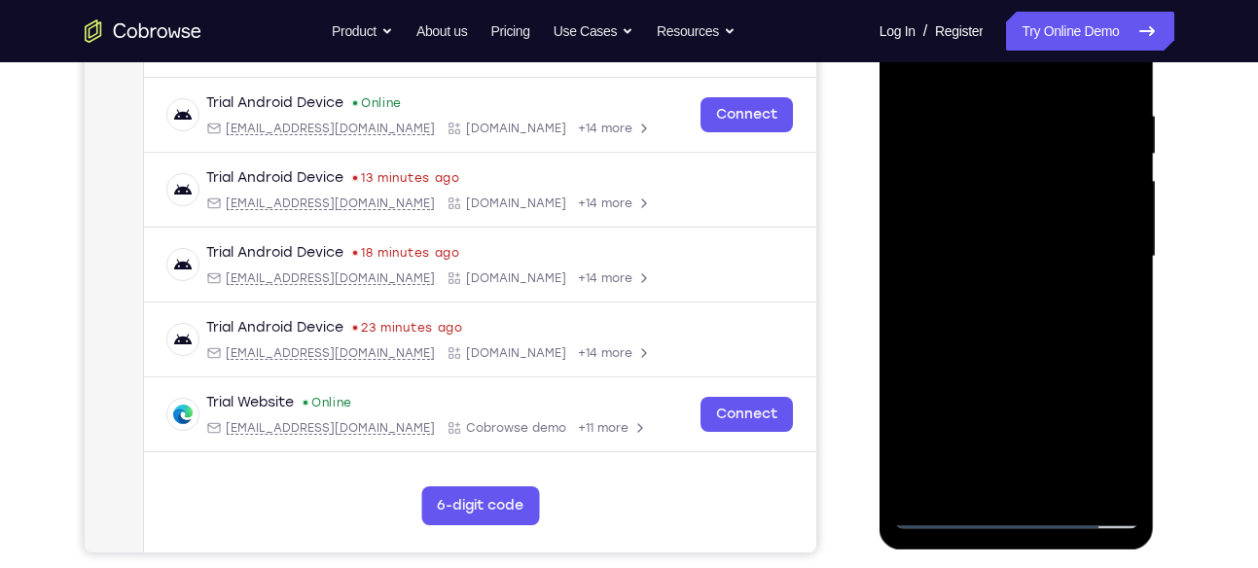
click at [1042, 267] on div at bounding box center [1016, 256] width 245 height 545
click at [986, 469] on div at bounding box center [1016, 256] width 245 height 545
click at [1105, 298] on div at bounding box center [1016, 256] width 245 height 545
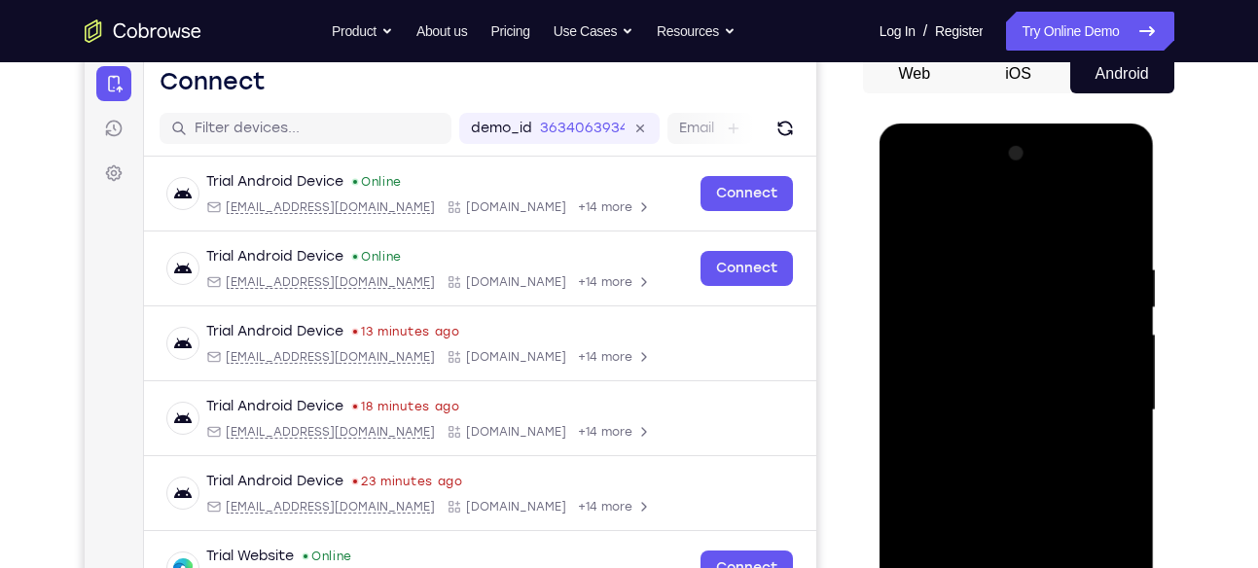
scroll to position [198, 0]
click at [907, 219] on div at bounding box center [1016, 411] width 245 height 545
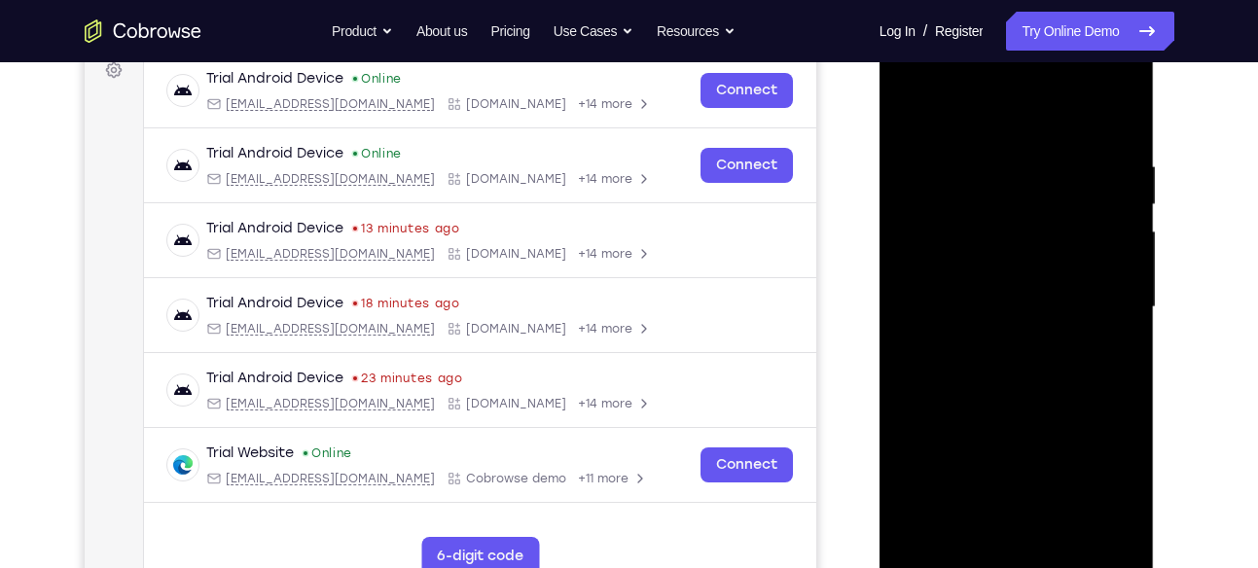
scroll to position [301, 0]
click at [910, 107] on div at bounding box center [1016, 308] width 245 height 545
click at [1007, 159] on div at bounding box center [1016, 308] width 245 height 545
click at [1123, 155] on div at bounding box center [1016, 308] width 245 height 545
click at [1115, 127] on div at bounding box center [1016, 308] width 245 height 545
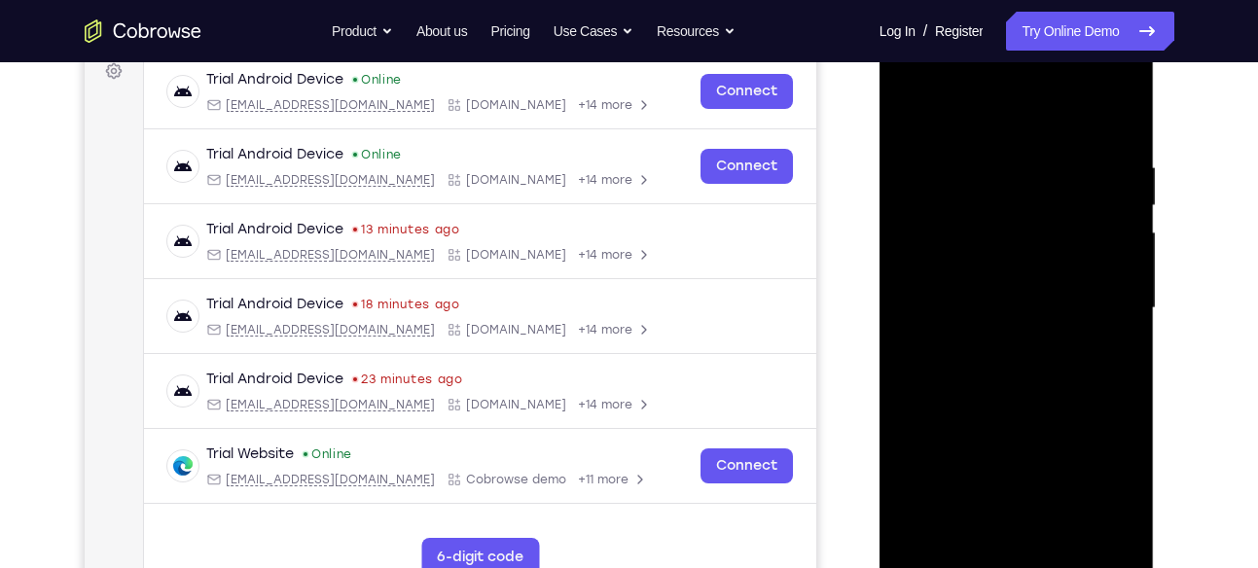
click at [1110, 173] on div at bounding box center [1016, 308] width 245 height 545
click at [1112, 178] on div at bounding box center [1016, 308] width 245 height 545
click at [1118, 120] on div at bounding box center [1016, 308] width 245 height 545
click at [1068, 542] on div at bounding box center [1016, 308] width 245 height 545
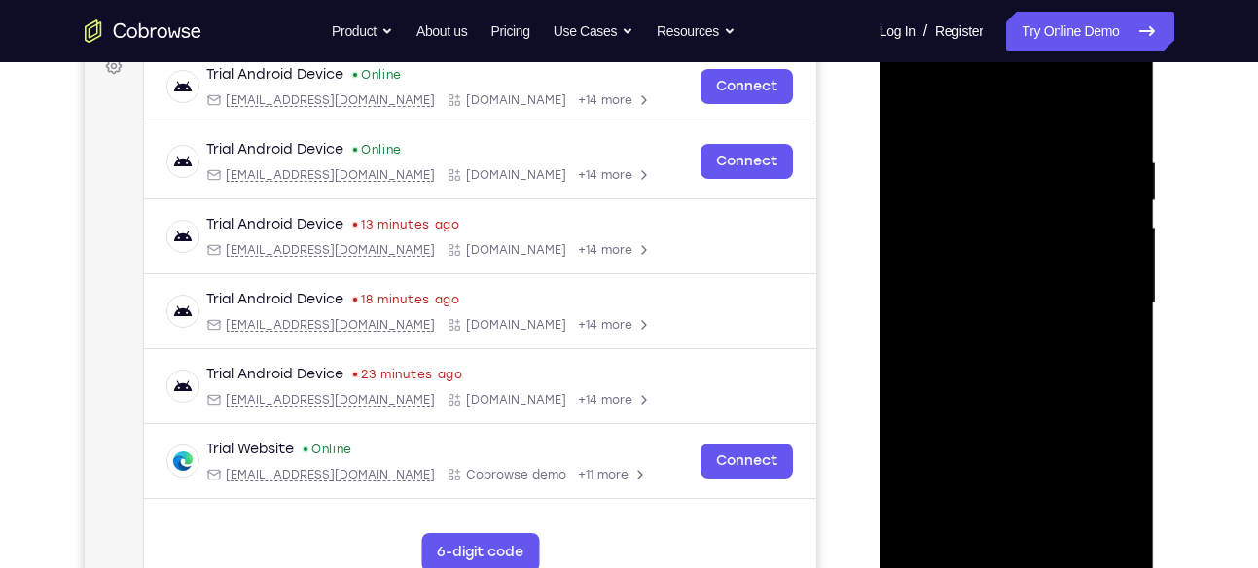
scroll to position [307, 0]
click at [913, 96] on div at bounding box center [1016, 302] width 245 height 545
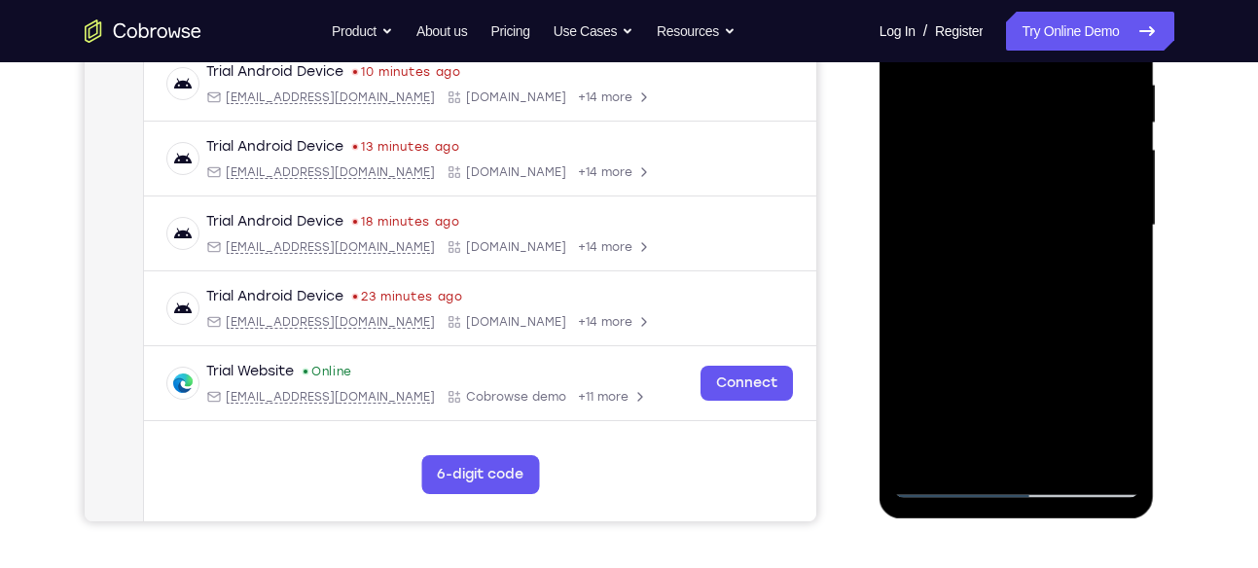
scroll to position [384, 0]
click at [1061, 457] on div at bounding box center [1016, 224] width 245 height 545
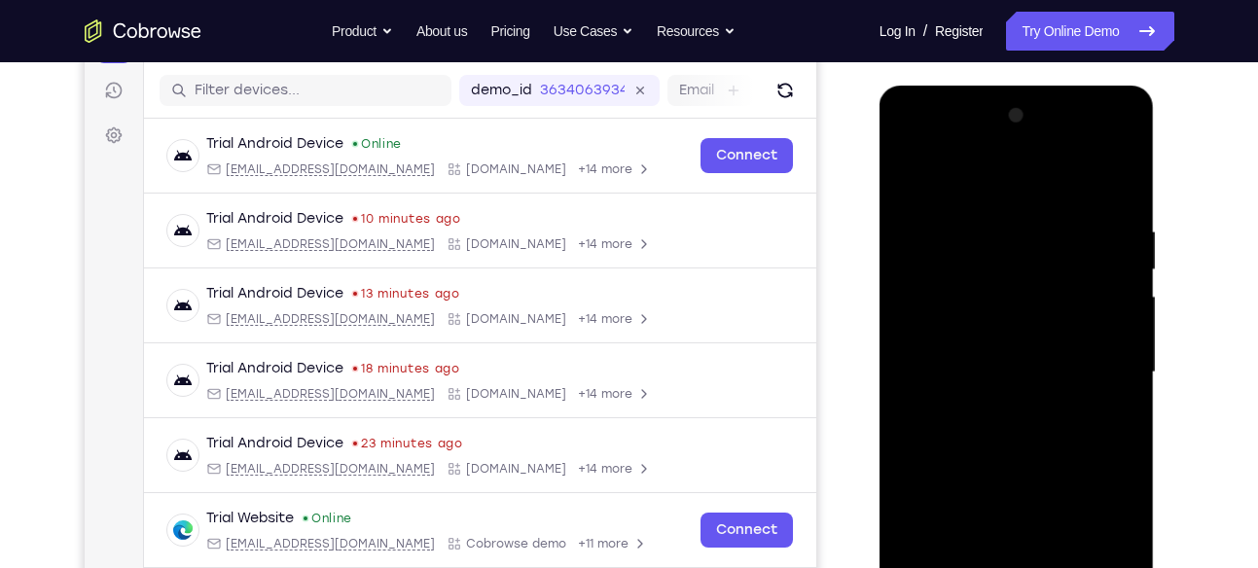
scroll to position [235, 0]
drag, startPoint x: 1026, startPoint y: 266, endPoint x: 1022, endPoint y: 480, distance: 214.1
click at [1022, 480] on div at bounding box center [1016, 373] width 245 height 545
drag, startPoint x: 1026, startPoint y: 235, endPoint x: 1006, endPoint y: 400, distance: 165.6
click at [1006, 400] on div at bounding box center [1016, 373] width 245 height 545
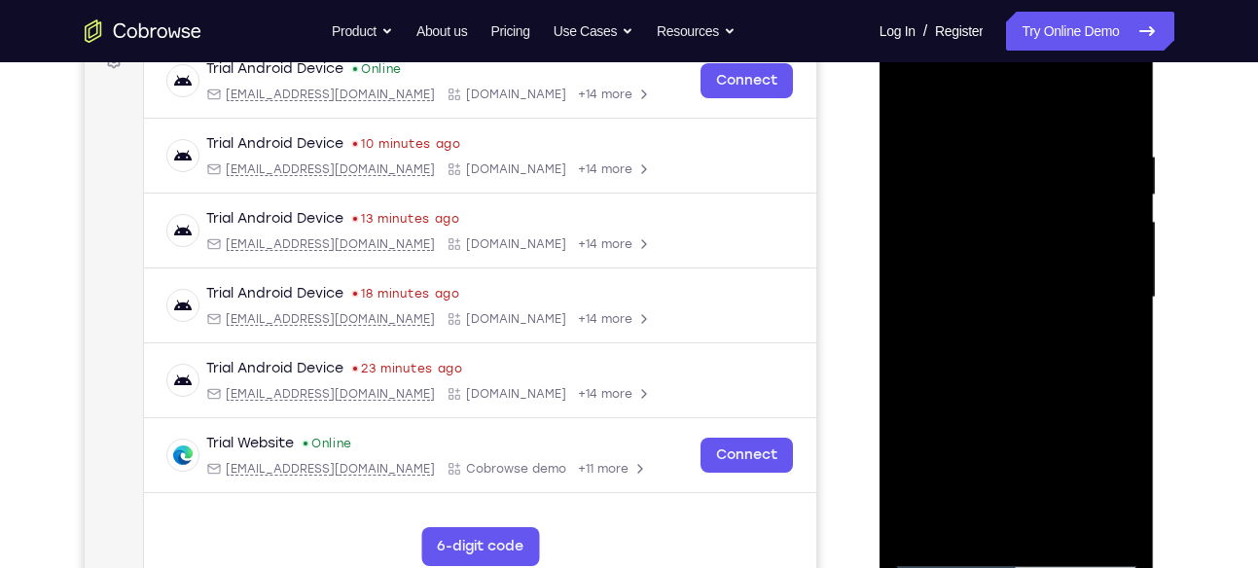
scroll to position [310, 0]
click at [923, 94] on div at bounding box center [1016, 298] width 245 height 545
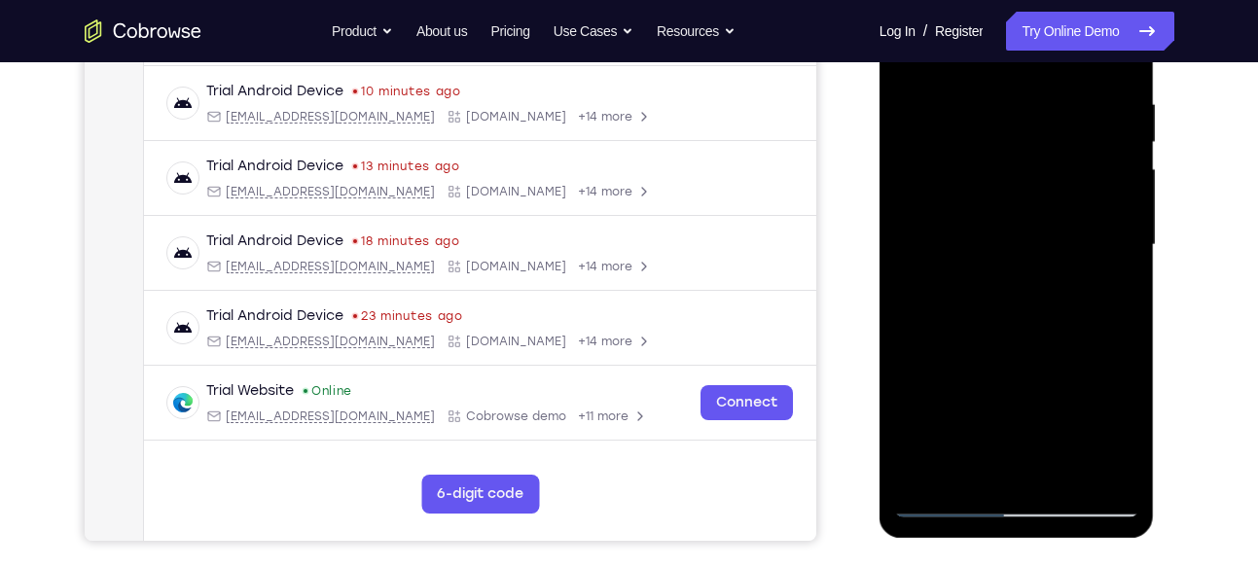
scroll to position [365, 0]
click at [975, 469] on div at bounding box center [1016, 244] width 245 height 545
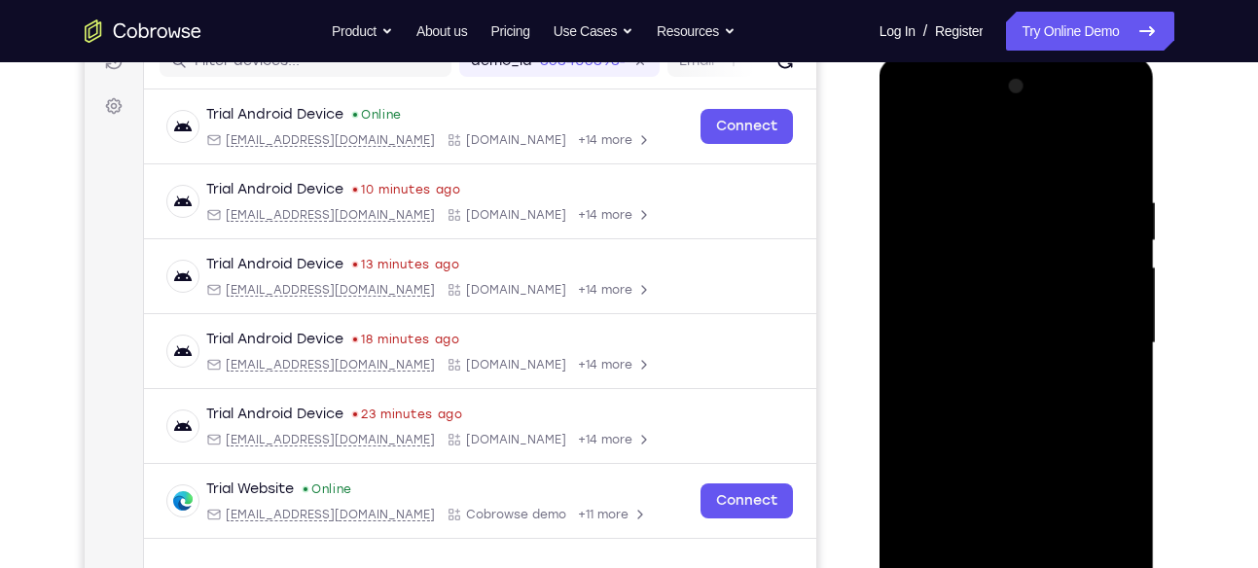
scroll to position [262, 0]
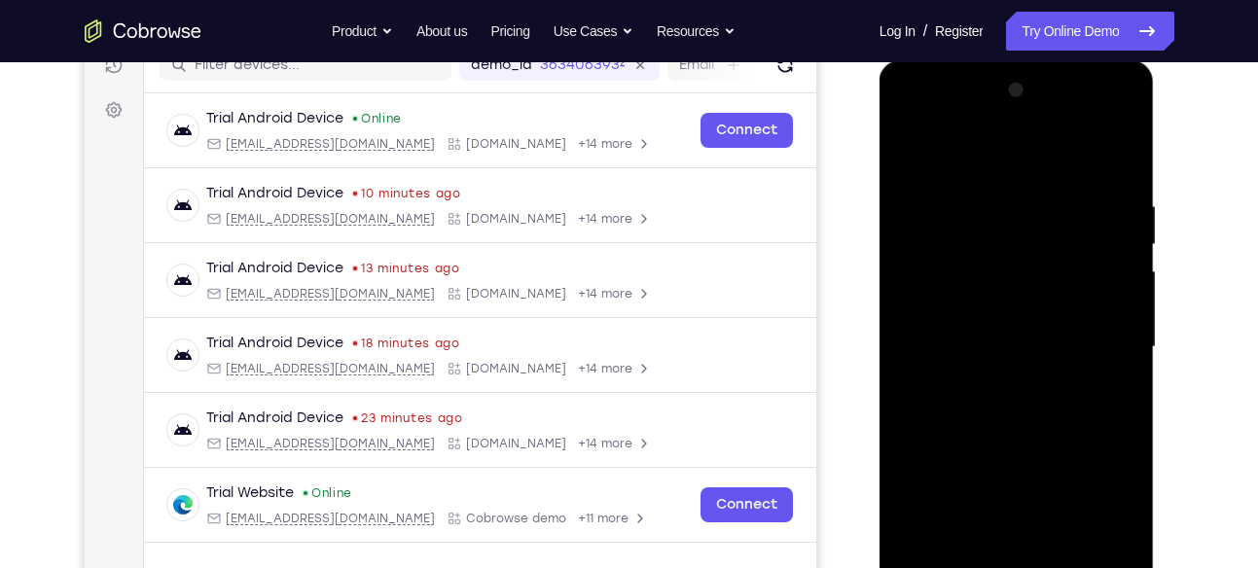
click at [992, 142] on div at bounding box center [1016, 347] width 245 height 545
click at [1116, 163] on div at bounding box center [1016, 347] width 245 height 545
click at [1018, 147] on div at bounding box center [1016, 347] width 245 height 545
click at [1014, 178] on div at bounding box center [1016, 347] width 245 height 545
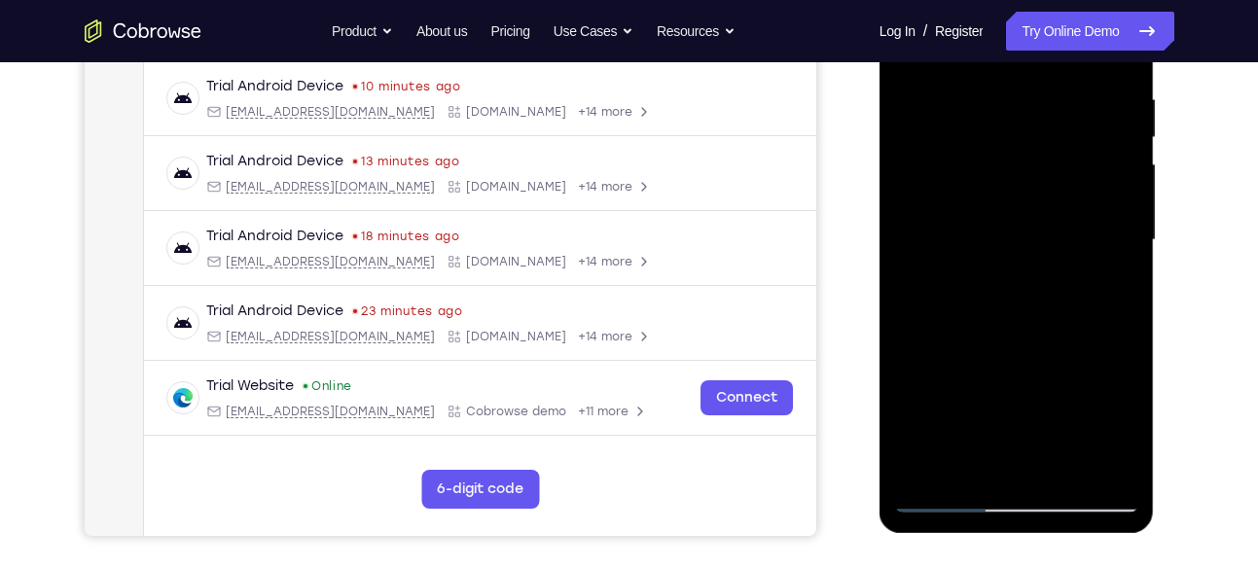
click at [959, 336] on div at bounding box center [1016, 240] width 245 height 545
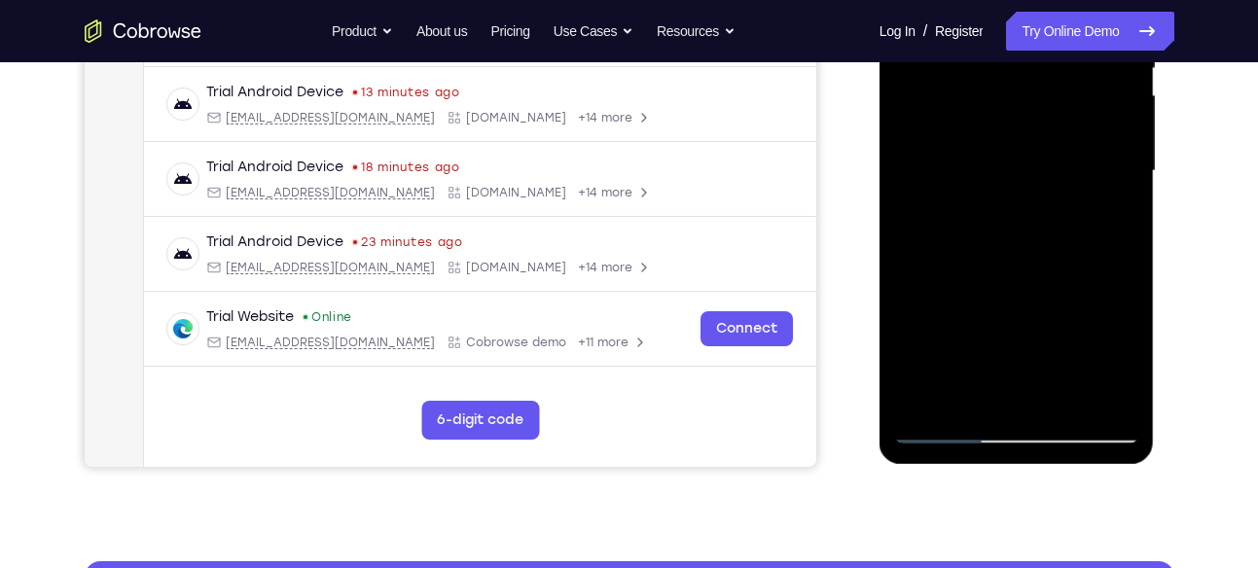
scroll to position [427, 0]
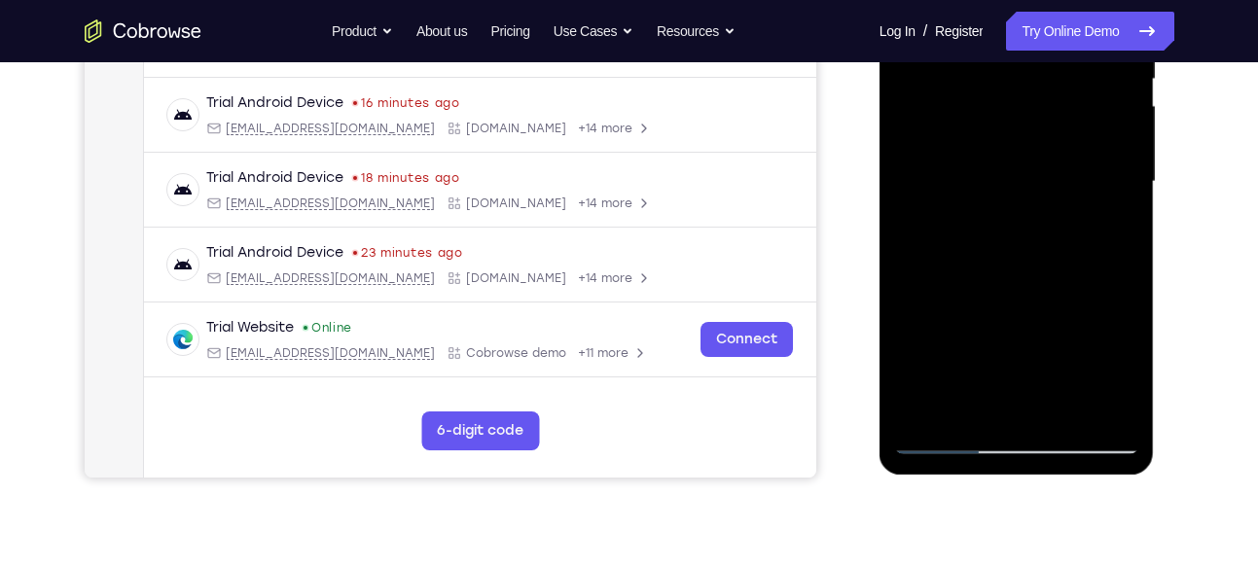
drag, startPoint x: 1047, startPoint y: 227, endPoint x: 1061, endPoint y: 163, distance: 65.7
click at [1061, 163] on div at bounding box center [1016, 181] width 245 height 545
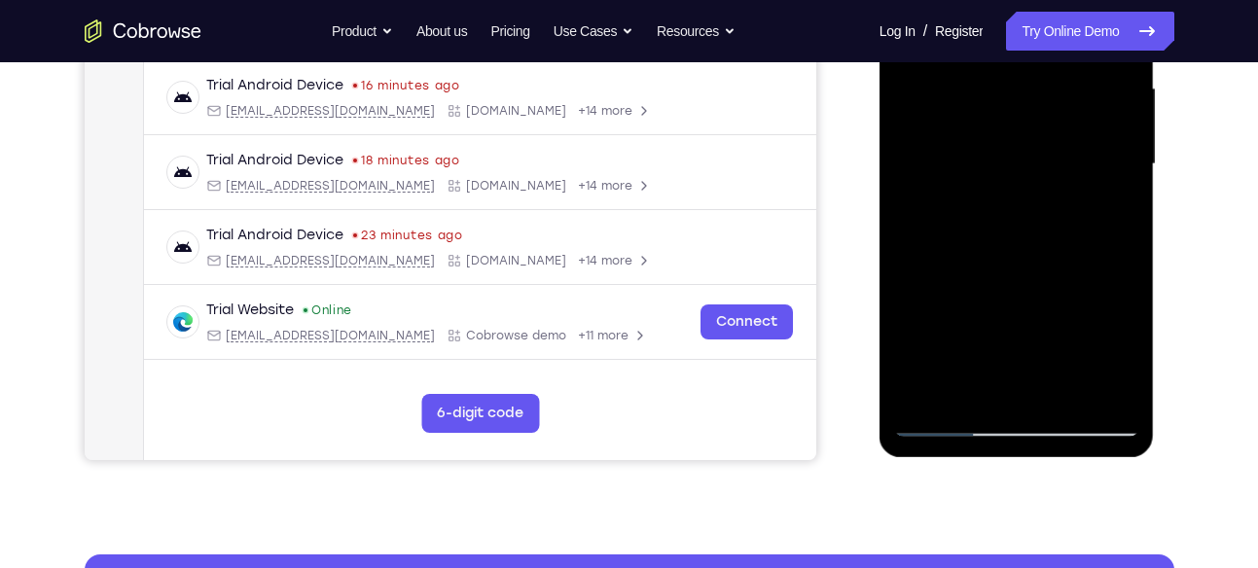
scroll to position [446, 0]
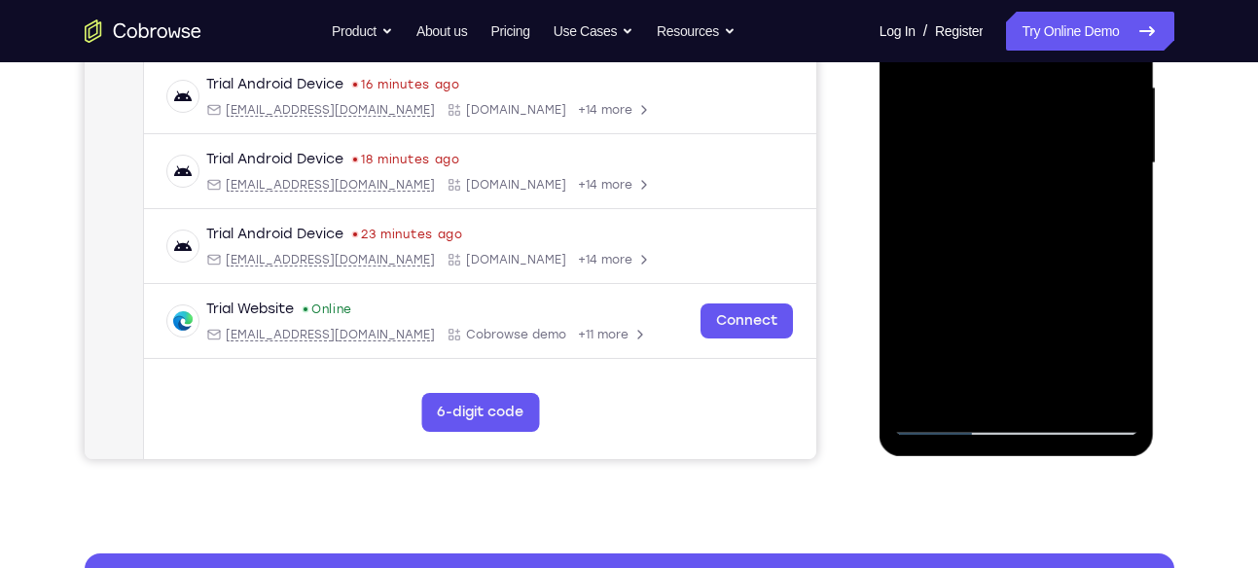
click at [1055, 389] on div at bounding box center [1016, 163] width 245 height 545
click at [1019, 166] on div at bounding box center [1016, 163] width 245 height 545
click at [1006, 386] on div at bounding box center [1016, 163] width 245 height 545
click at [1115, 209] on div at bounding box center [1016, 163] width 245 height 545
click at [1116, 351] on div at bounding box center [1016, 163] width 245 height 545
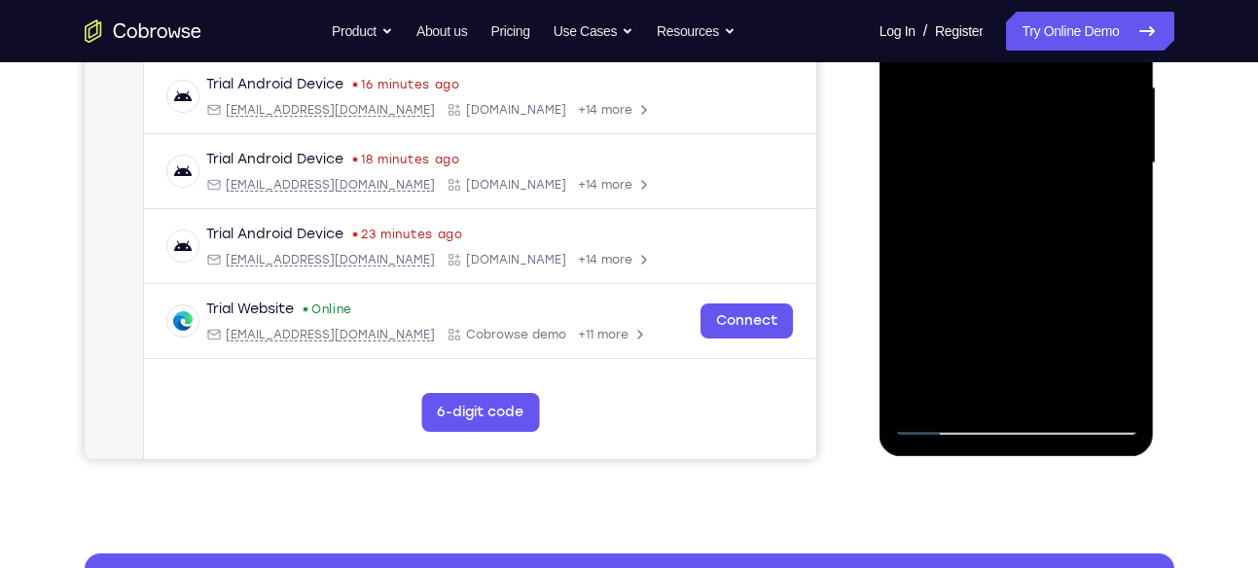
click at [1105, 215] on div at bounding box center [1016, 163] width 245 height 545
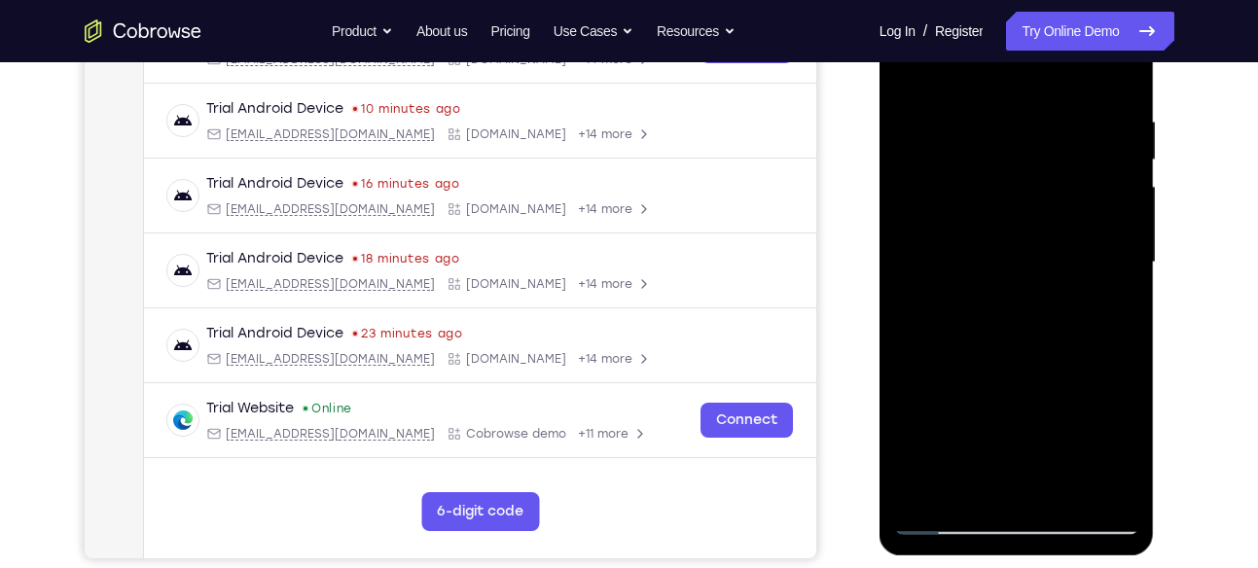
scroll to position [344, 0]
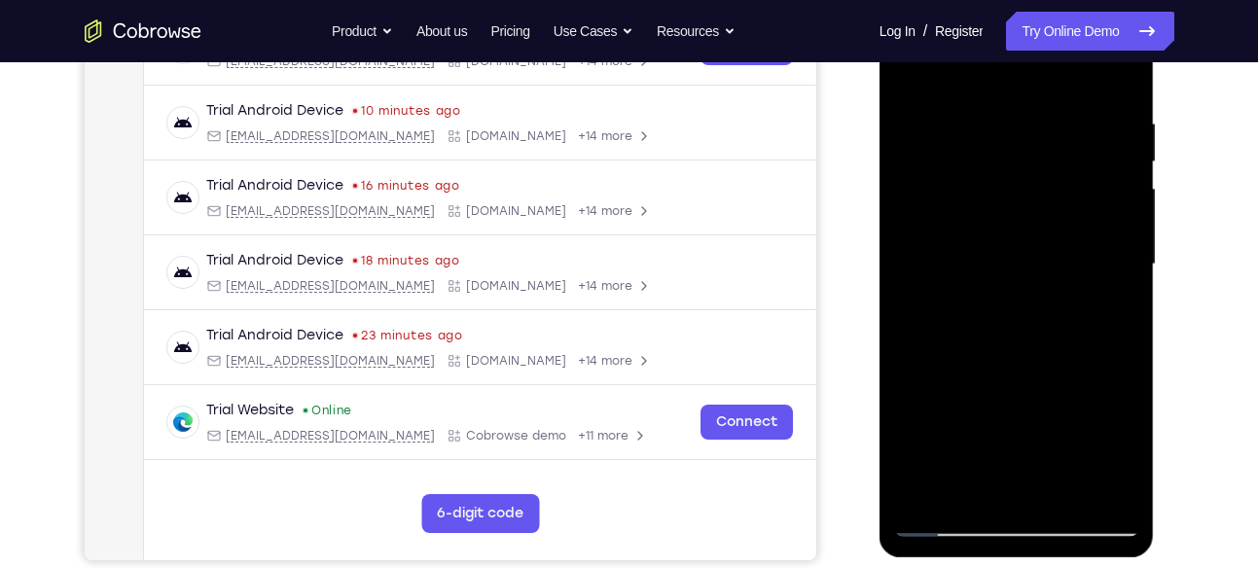
click at [920, 69] on div at bounding box center [1016, 264] width 245 height 545
click at [920, 64] on div at bounding box center [1016, 264] width 245 height 545
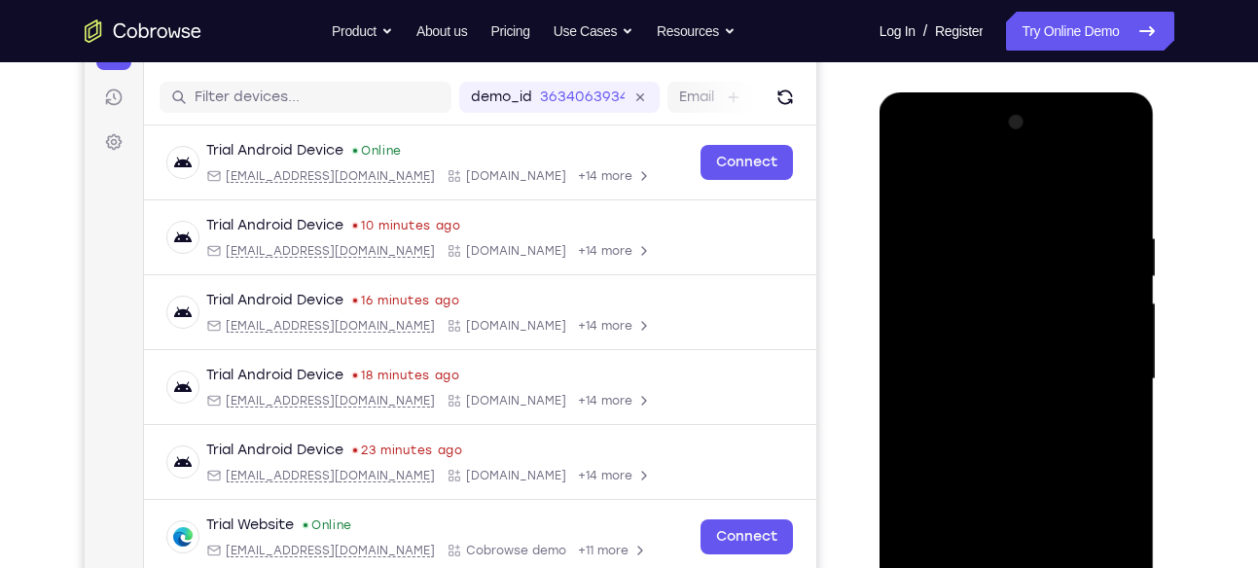
scroll to position [231, 0]
drag, startPoint x: 1043, startPoint y: 286, endPoint x: 1041, endPoint y: 587, distance: 300.7
click at [1041, 567] on div at bounding box center [1016, 378] width 245 height 545
drag, startPoint x: 1077, startPoint y: 251, endPoint x: 1094, endPoint y: 511, distance: 260.4
click at [1094, 511] on div at bounding box center [1016, 378] width 245 height 545
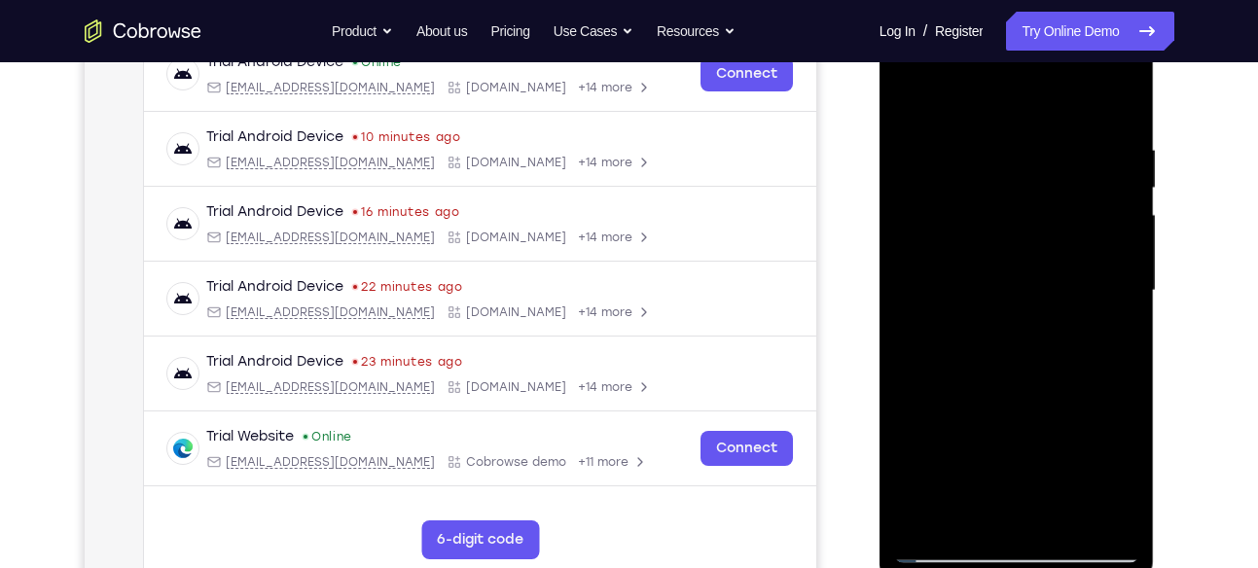
scroll to position [319, 0]
click at [1054, 147] on div at bounding box center [1016, 290] width 245 height 545
click at [1123, 104] on div at bounding box center [1016, 290] width 245 height 545
click at [1063, 518] on div at bounding box center [1016, 290] width 245 height 545
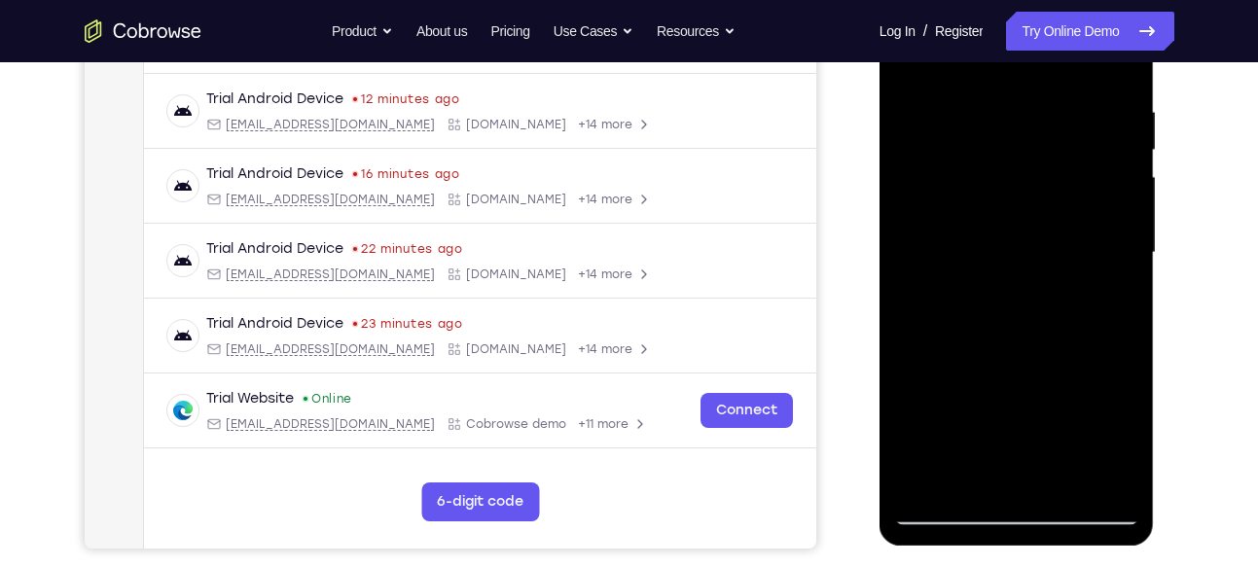
scroll to position [354, 0]
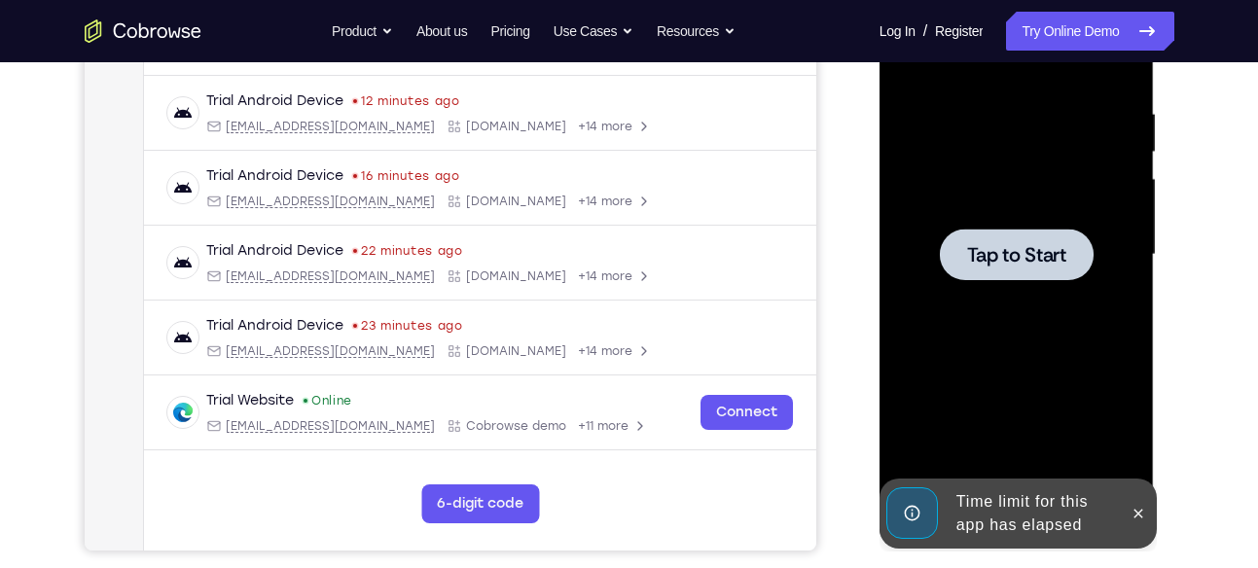
click at [1015, 234] on div at bounding box center [1017, 255] width 154 height 52
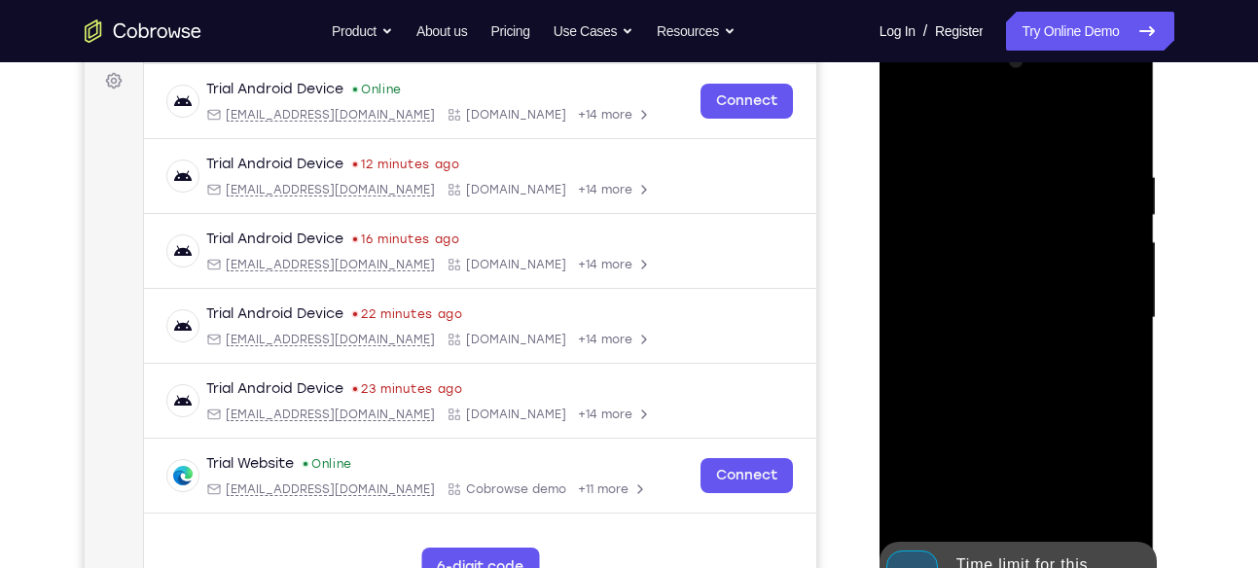
scroll to position [410, 0]
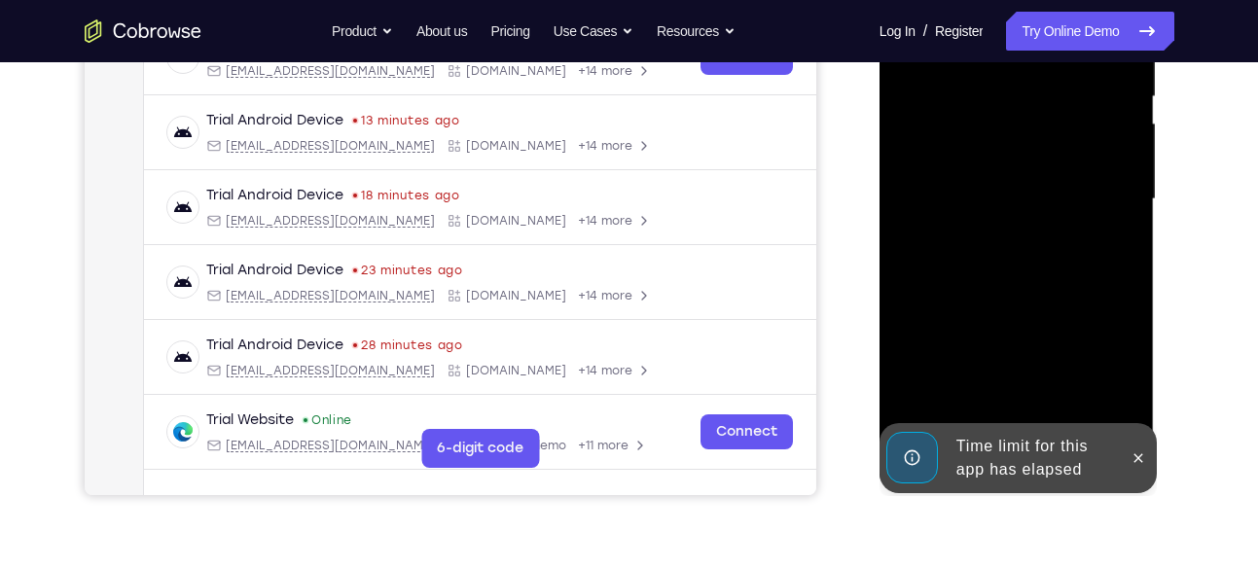
click at [1126, 436] on div at bounding box center [1138, 458] width 31 height 70
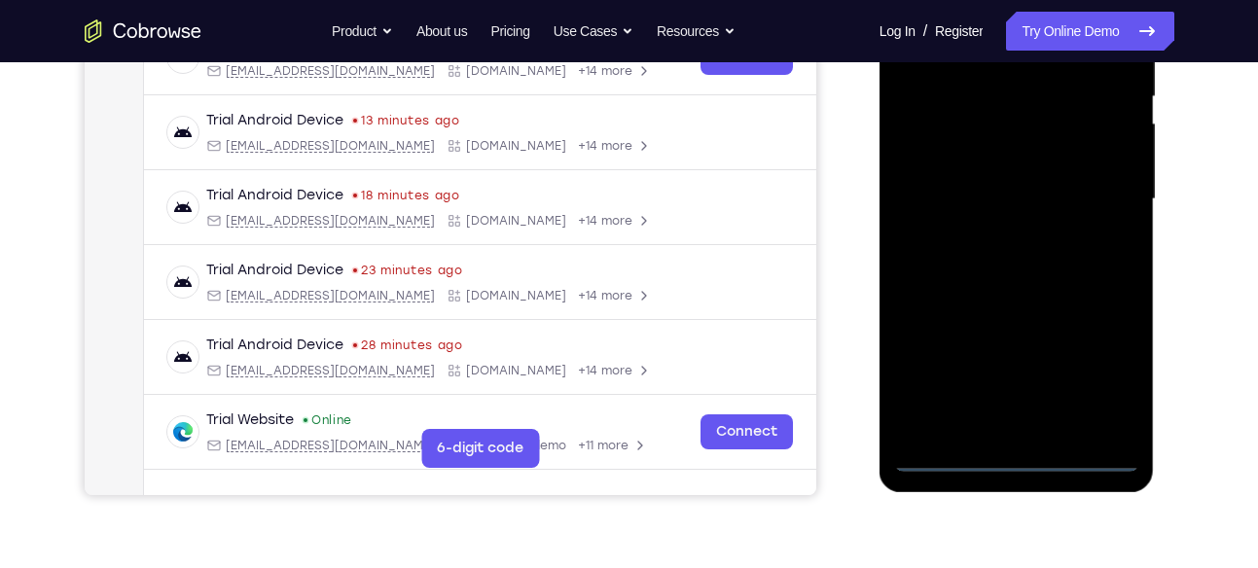
click at [1025, 461] on div at bounding box center [1016, 199] width 245 height 545
click at [1070, 363] on div at bounding box center [1016, 199] width 245 height 545
click at [1095, 367] on div at bounding box center [1016, 199] width 245 height 545
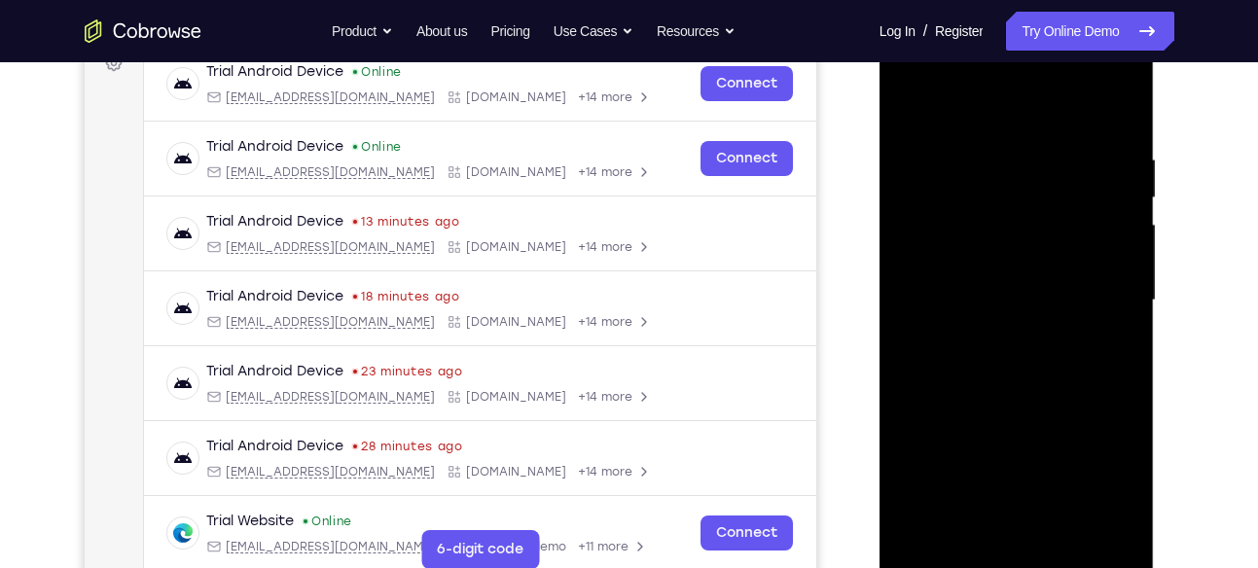
scroll to position [307, 0]
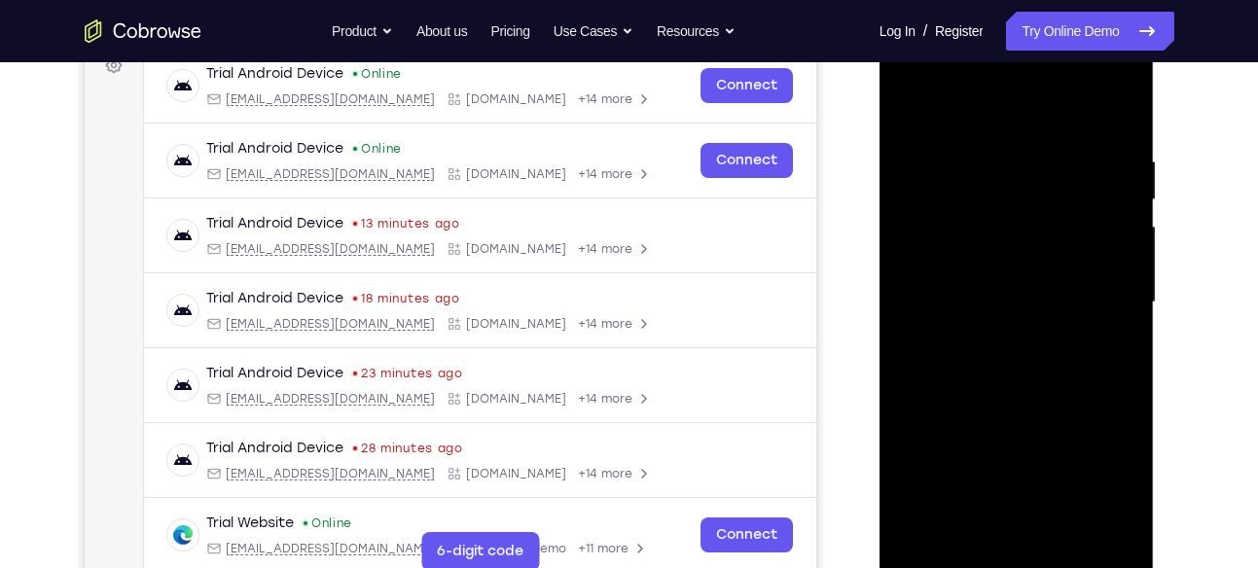
click at [1042, 126] on div at bounding box center [1016, 302] width 245 height 545
drag, startPoint x: 1042, startPoint y: 126, endPoint x: 1106, endPoint y: 295, distance: 181.1
click at [1106, 295] on div at bounding box center [1016, 302] width 245 height 545
click at [1000, 341] on div at bounding box center [1016, 302] width 245 height 545
